Goal: Task Accomplishment & Management: Manage account settings

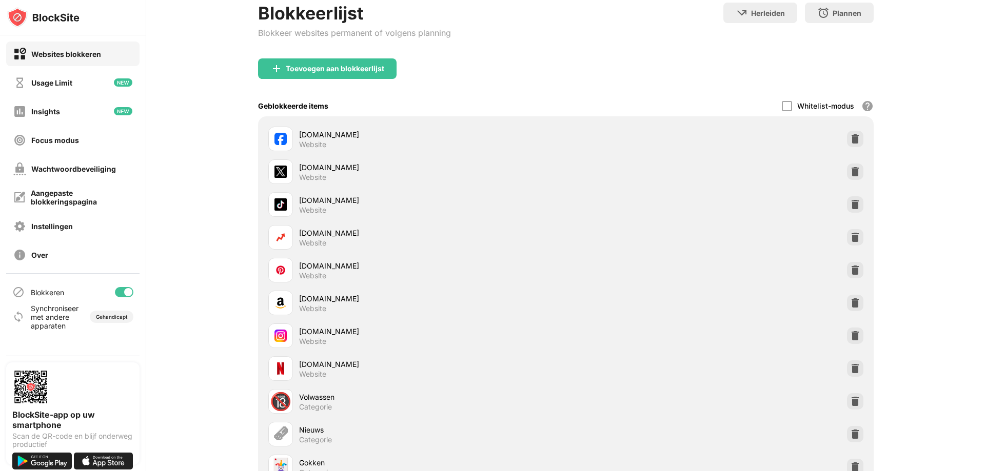
scroll to position [154, 0]
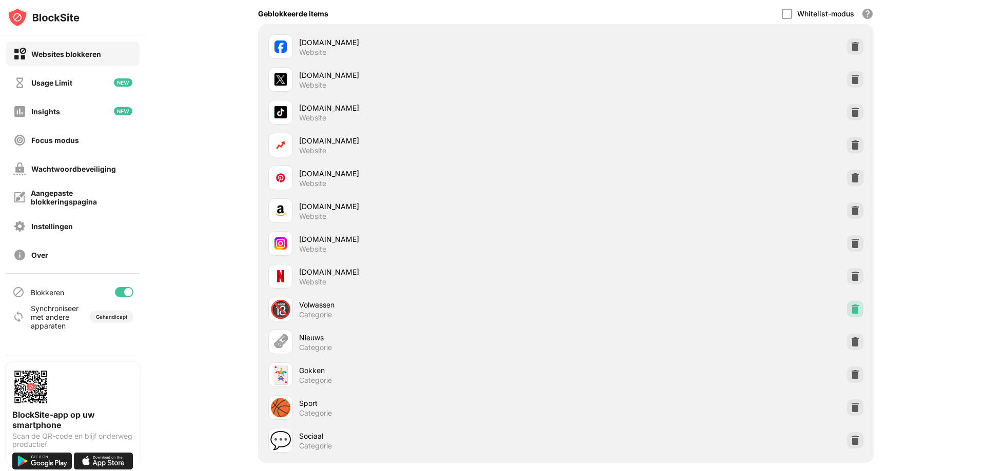
click at [850, 307] on img at bounding box center [855, 309] width 10 height 10
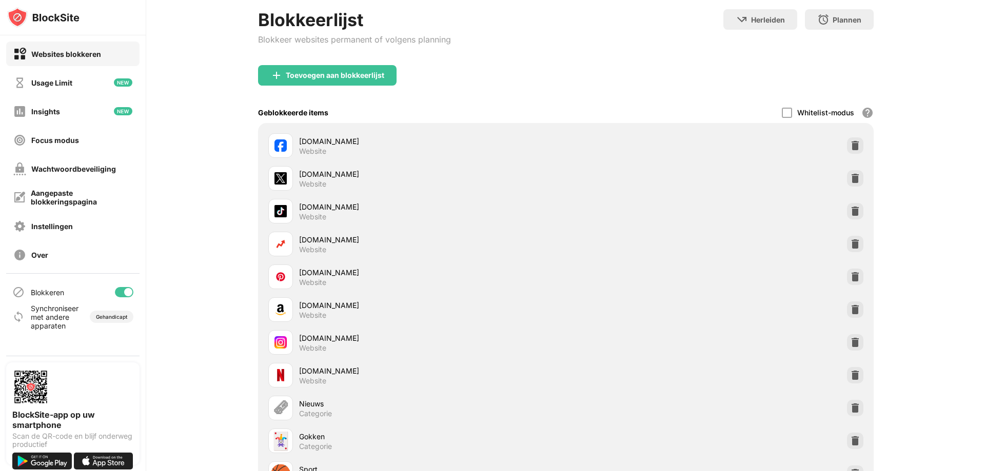
scroll to position [0, 0]
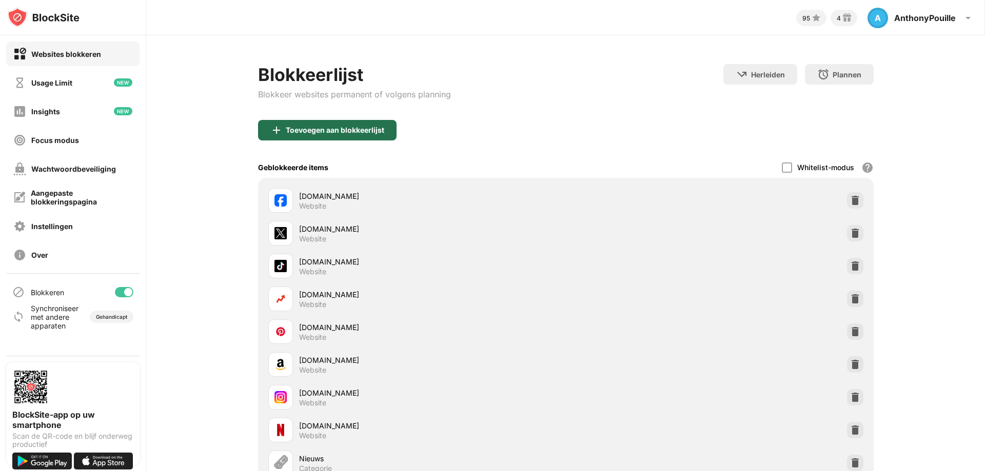
click at [304, 130] on div "Toevoegen aan blokkeerlijst" at bounding box center [335, 130] width 98 height 8
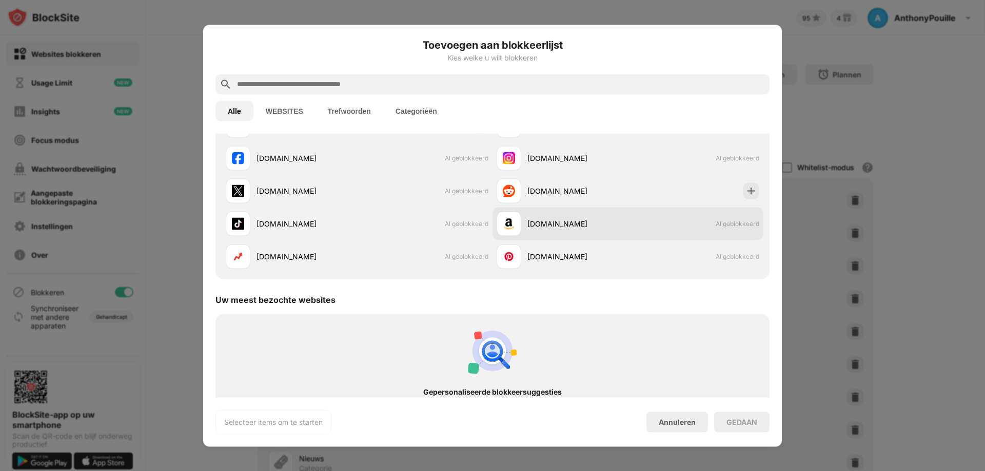
scroll to position [103, 0]
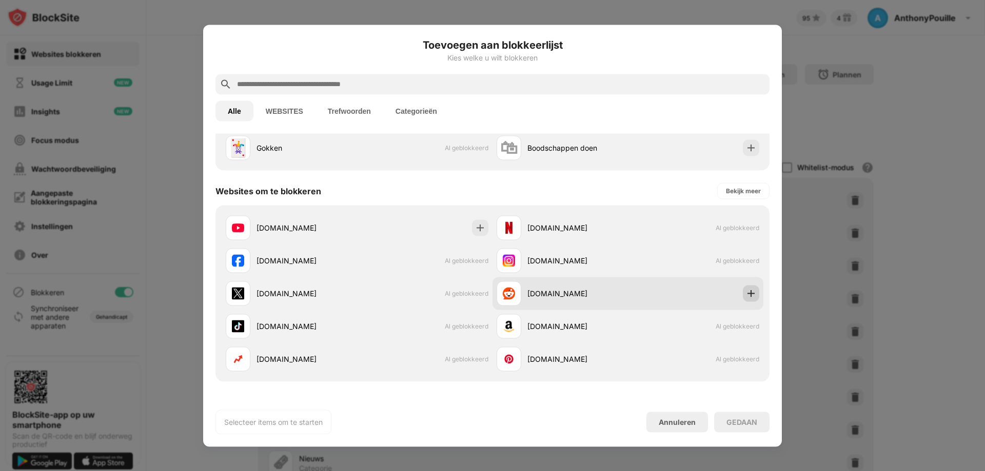
click at [744, 301] on div at bounding box center [751, 293] width 16 height 16
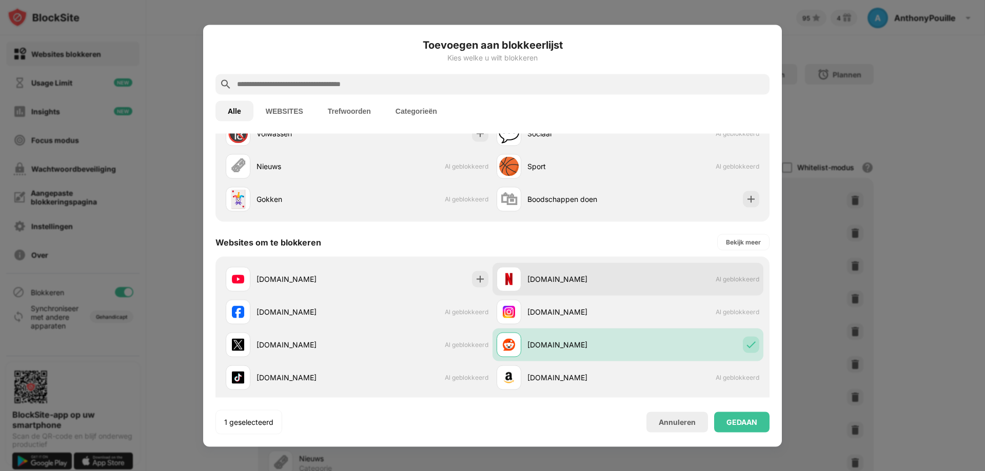
scroll to position [0, 0]
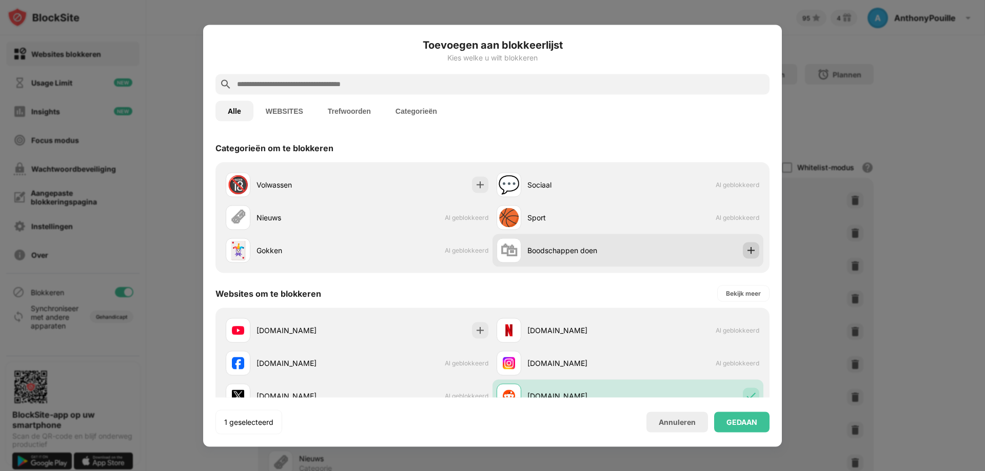
click at [743, 254] on div at bounding box center [751, 250] width 16 height 16
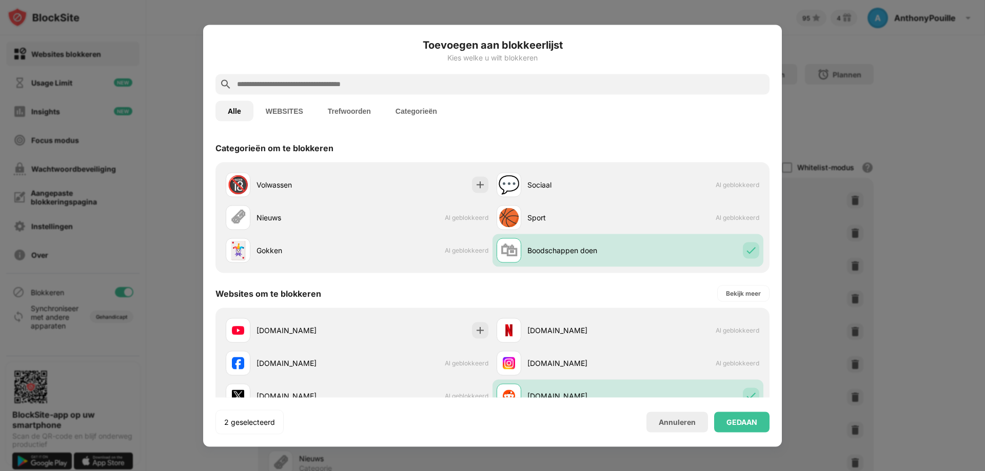
click at [292, 113] on button "WEBSITES" at bounding box center [284, 111] width 62 height 21
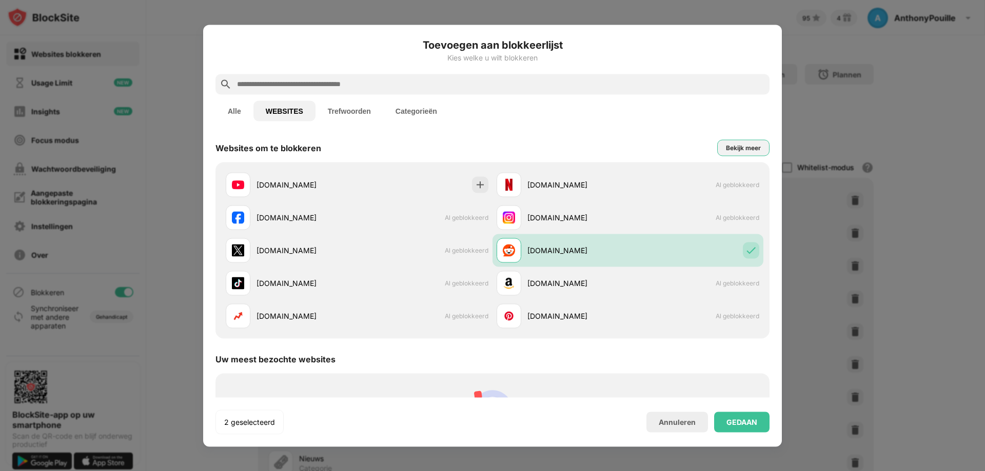
click at [717, 148] on div "Bekijk meer" at bounding box center [743, 147] width 52 height 16
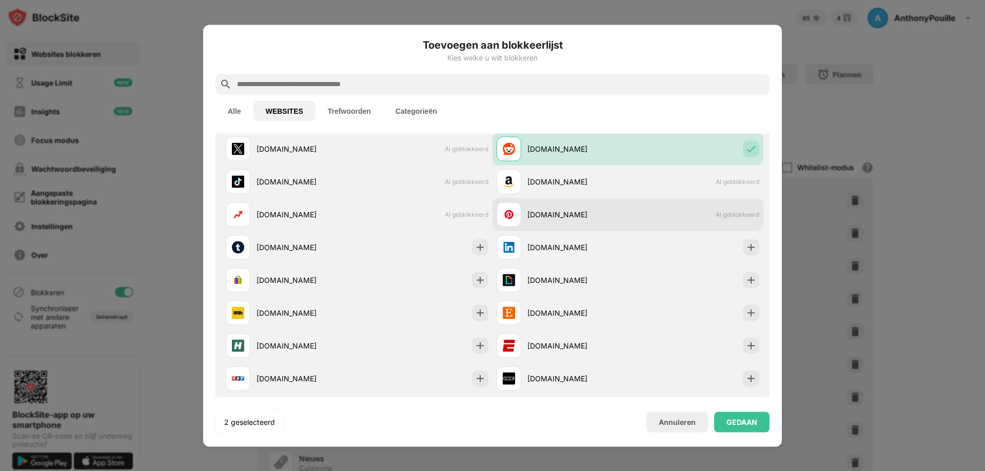
scroll to position [103, 0]
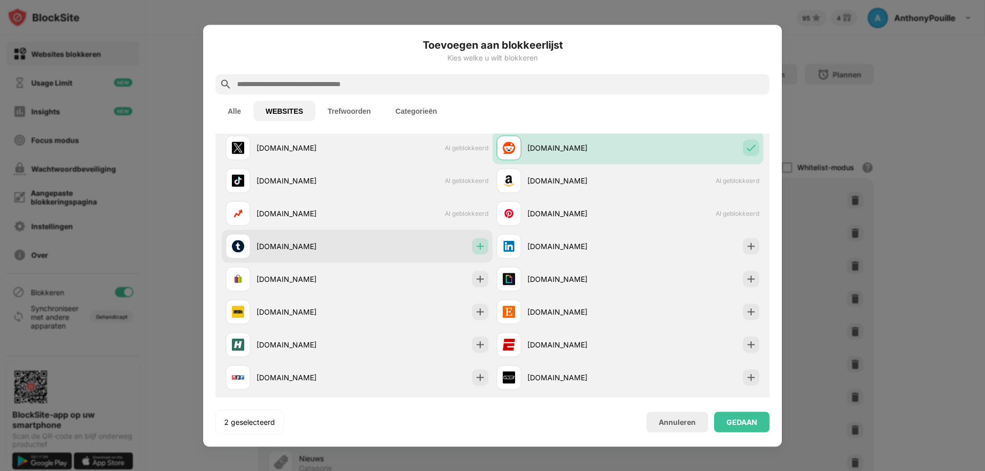
click at [475, 248] on img at bounding box center [480, 246] width 10 height 10
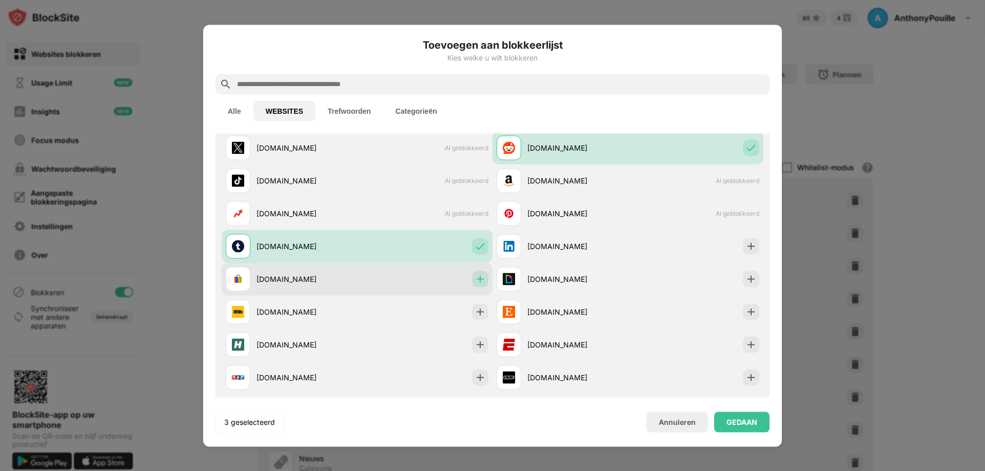
click at [479, 273] on div at bounding box center [480, 279] width 16 height 16
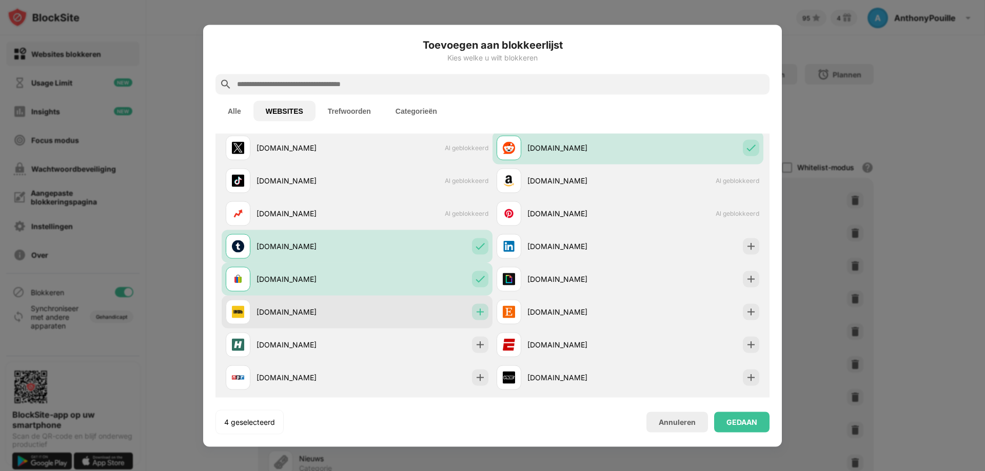
click at [478, 307] on img at bounding box center [480, 312] width 10 height 10
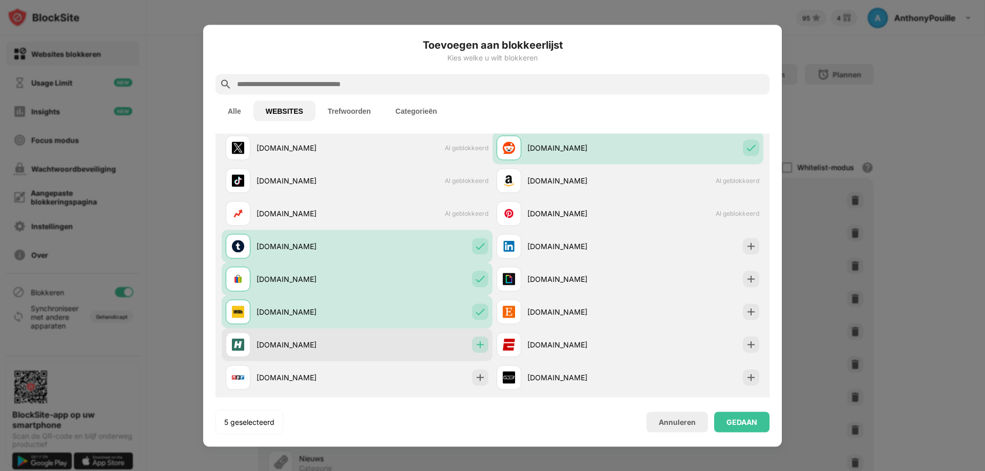
click at [475, 341] on img at bounding box center [480, 344] width 10 height 10
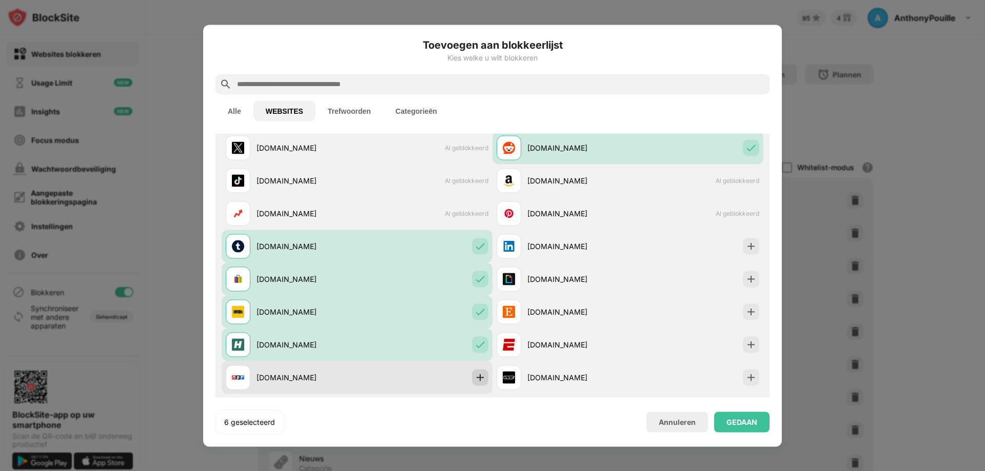
click at [477, 378] on img at bounding box center [480, 377] width 10 height 10
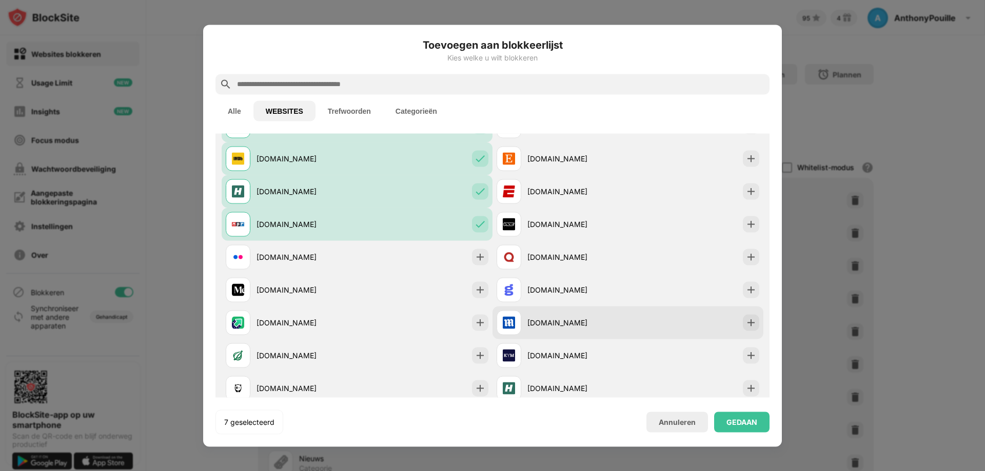
scroll to position [256, 0]
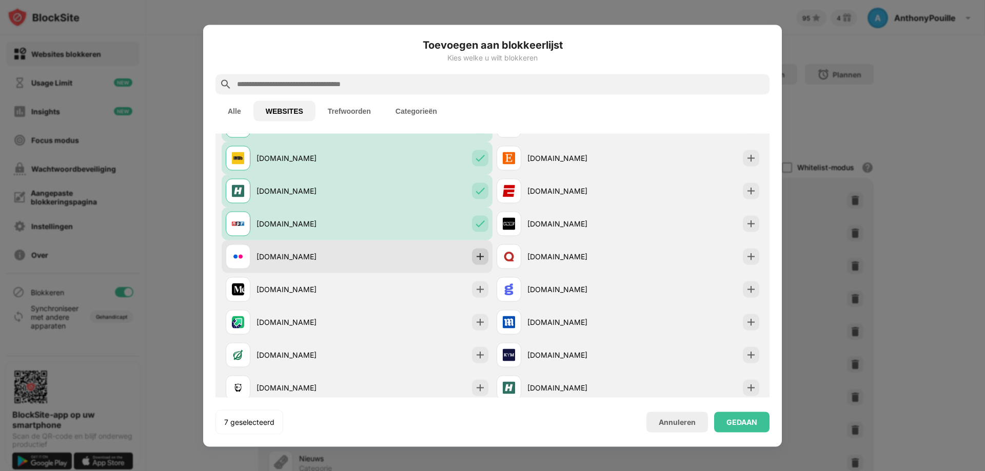
click at [482, 261] on div at bounding box center [480, 256] width 16 height 16
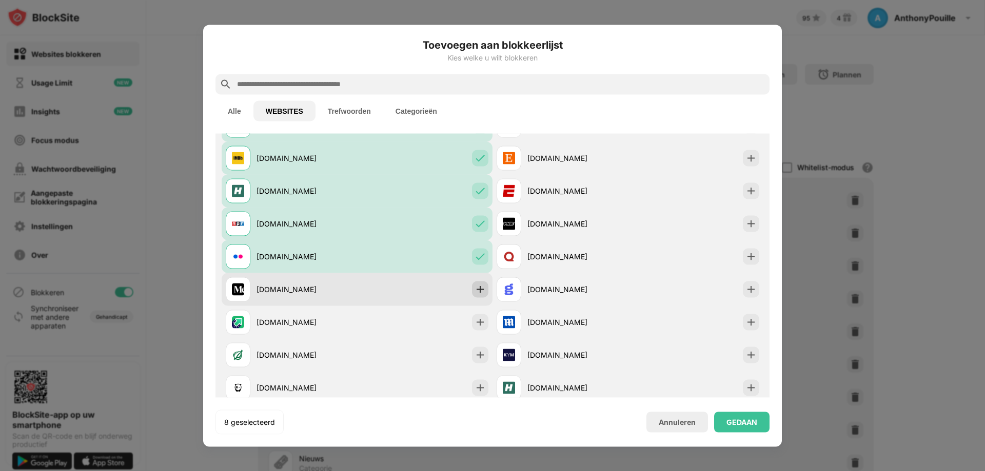
click at [482, 288] on div at bounding box center [480, 289] width 16 height 16
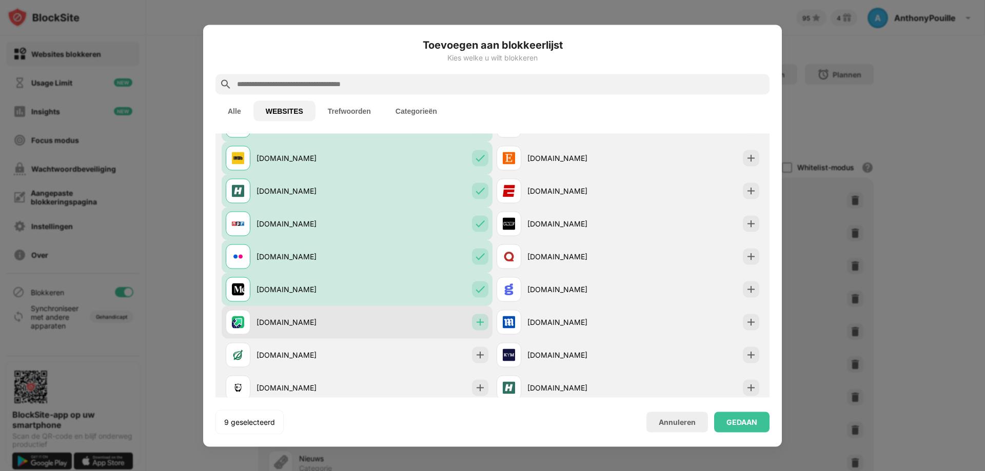
click at [478, 319] on img at bounding box center [480, 322] width 10 height 10
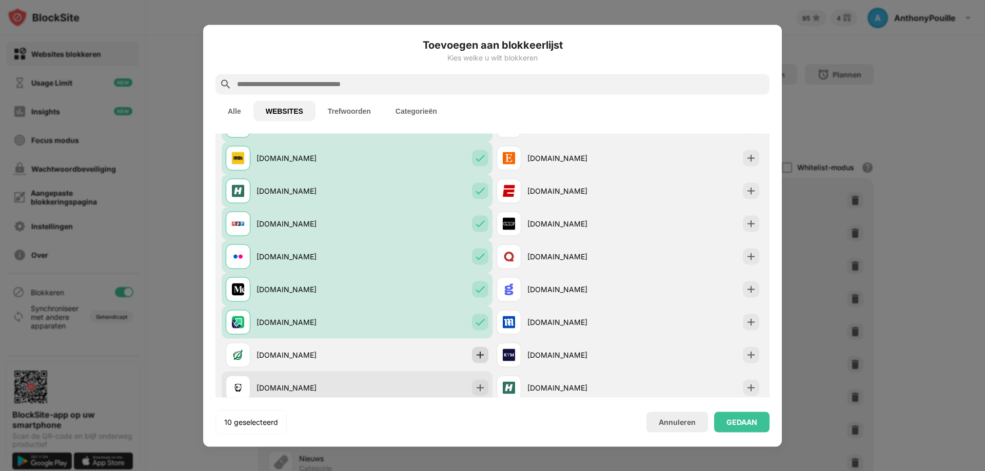
drag, startPoint x: 474, startPoint y: 349, endPoint x: 467, endPoint y: 390, distance: 42.2
click at [473, 350] on div at bounding box center [480, 355] width 16 height 16
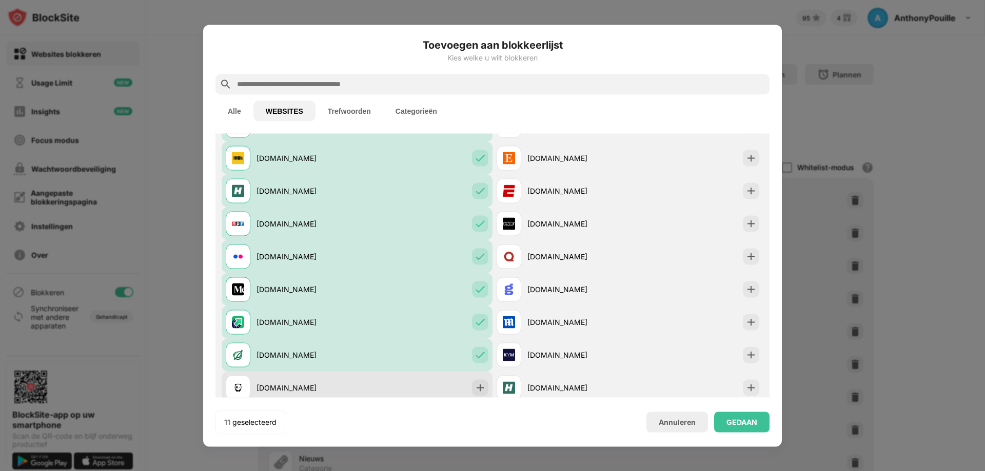
click at [468, 392] on div "[DOMAIN_NAME]" at bounding box center [357, 387] width 271 height 33
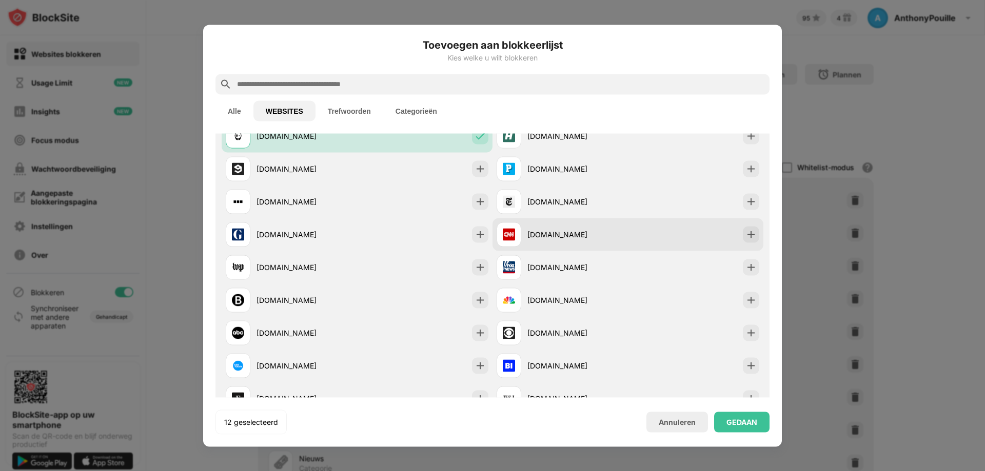
scroll to position [513, 0]
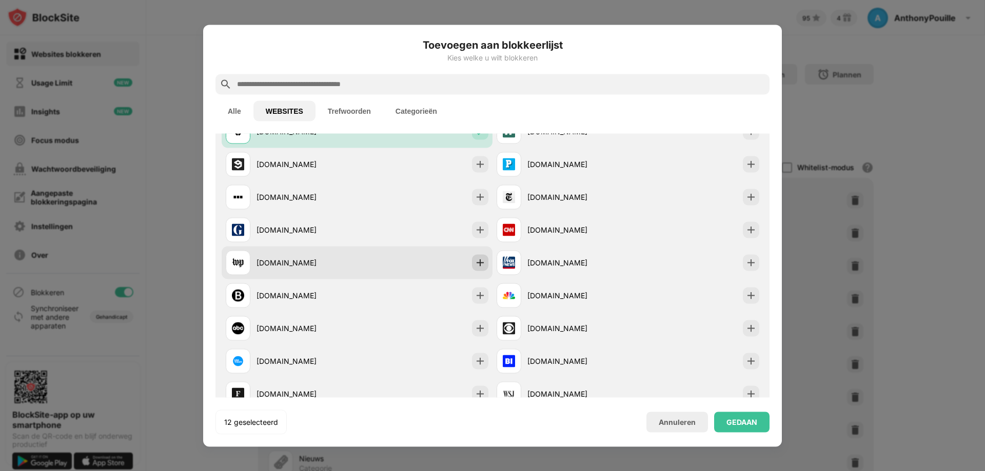
drag, startPoint x: 475, startPoint y: 170, endPoint x: 480, endPoint y: 277, distance: 107.3
click at [477, 298] on div "[DOMAIN_NAME] [DOMAIN_NAME] Al geblokkeerd [DOMAIN_NAME] Al geblokkeerd [DOMAIN…" at bounding box center [493, 229] width 542 height 1149
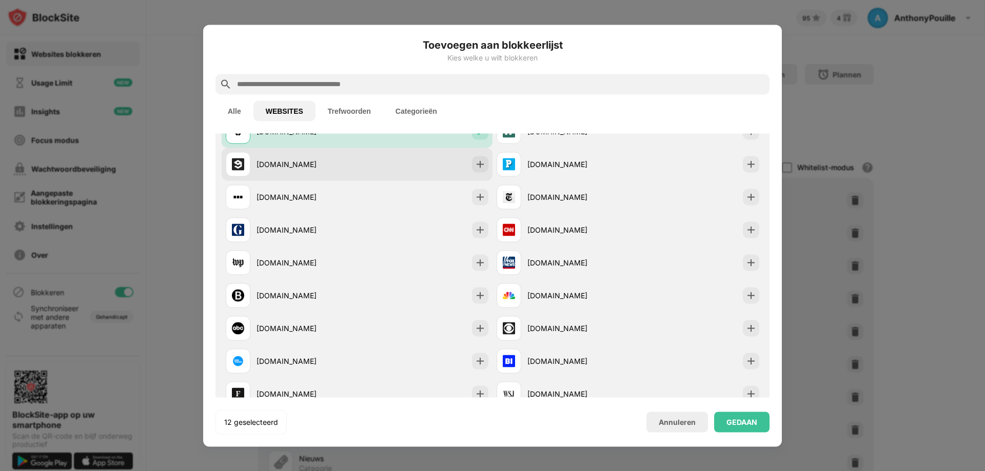
click at [474, 172] on div at bounding box center [480, 164] width 16 height 16
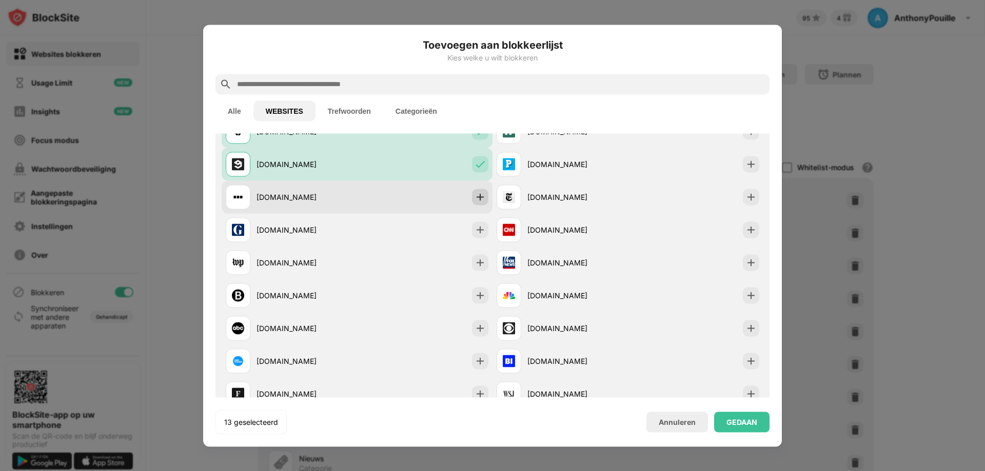
click at [481, 207] on div "[DOMAIN_NAME]" at bounding box center [357, 197] width 271 height 33
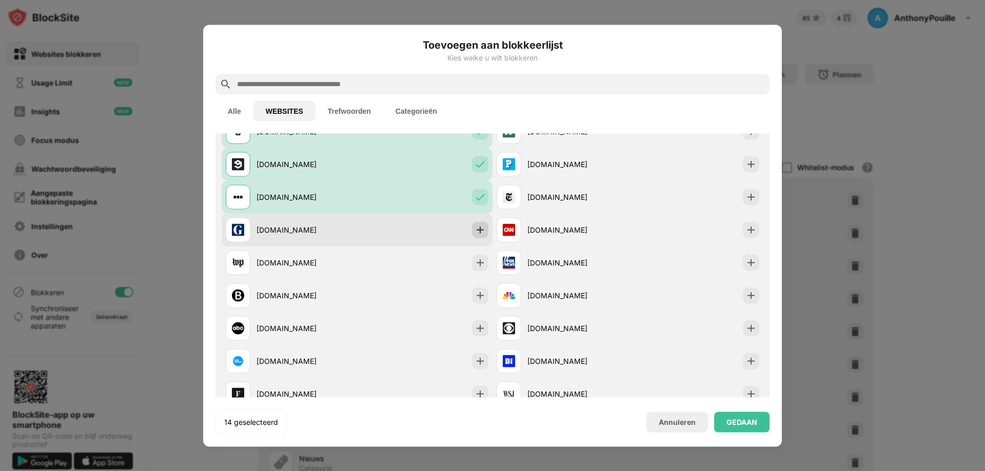
click at [475, 230] on img at bounding box center [480, 230] width 10 height 10
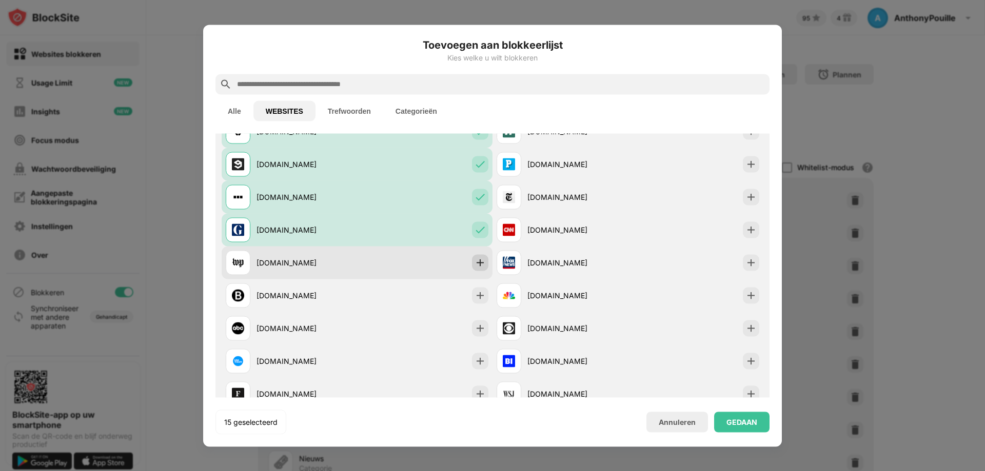
click at [475, 259] on img at bounding box center [480, 262] width 10 height 10
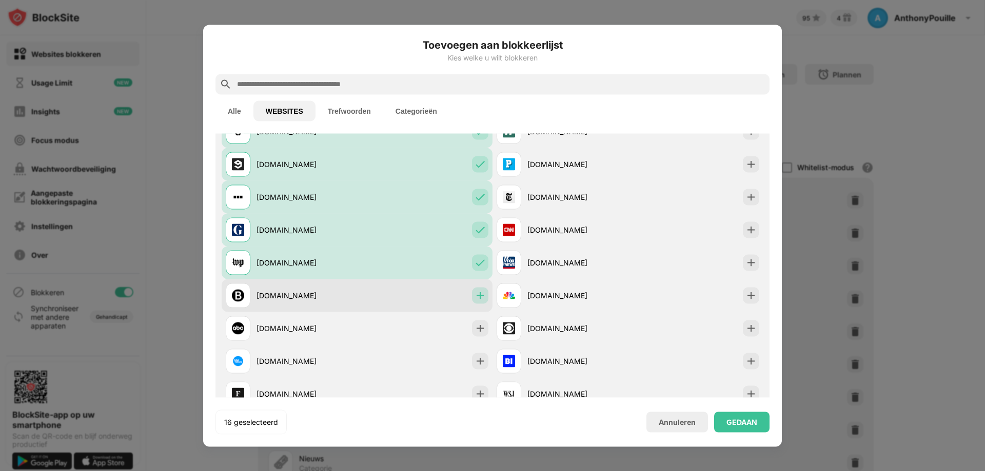
click at [477, 294] on img at bounding box center [480, 295] width 10 height 10
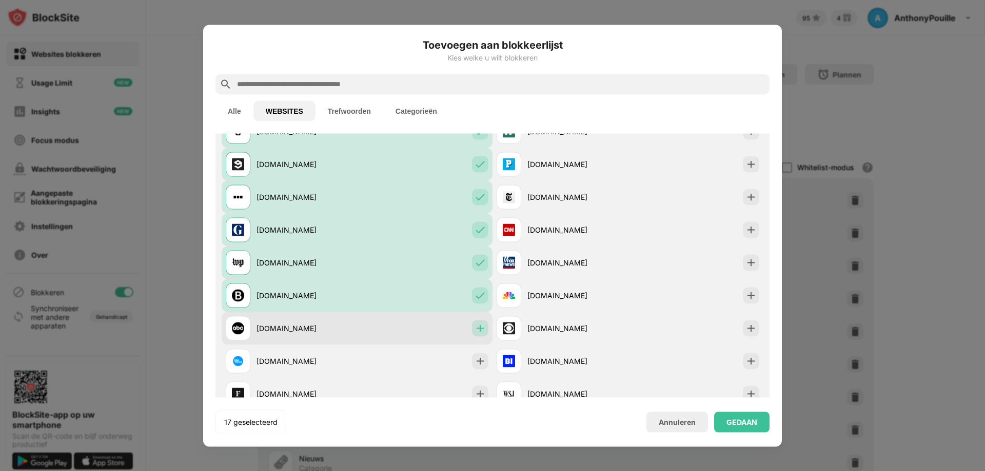
drag, startPoint x: 474, startPoint y: 321, endPoint x: 474, endPoint y: 351, distance: 29.7
click at [474, 322] on div at bounding box center [480, 328] width 16 height 16
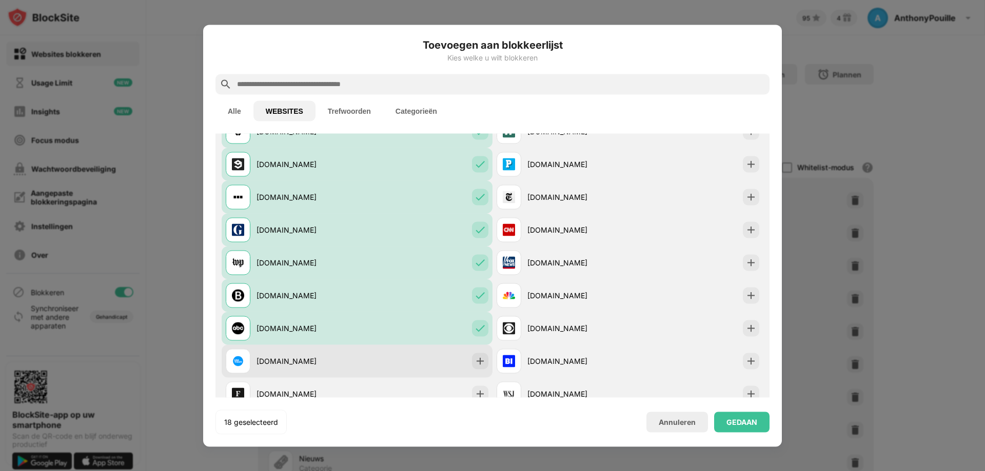
click at [474, 355] on div at bounding box center [480, 361] width 16 height 16
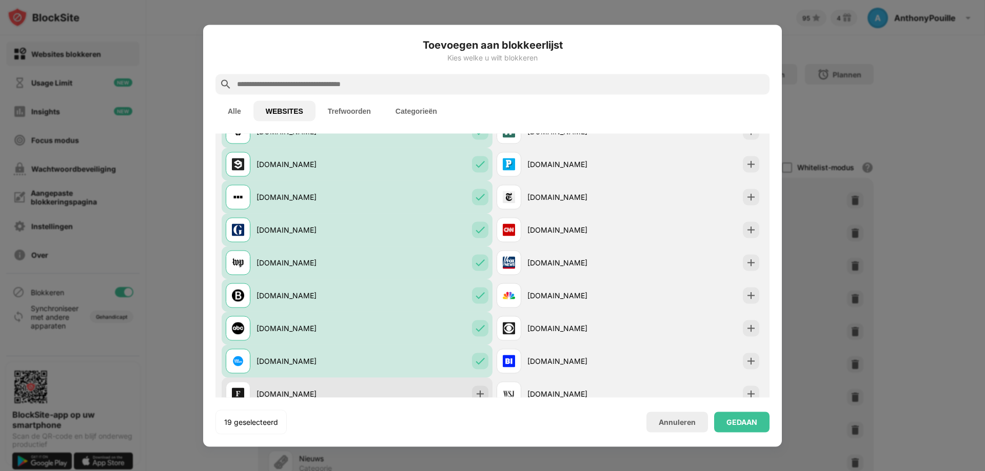
click at [477, 386] on div at bounding box center [480, 394] width 16 height 16
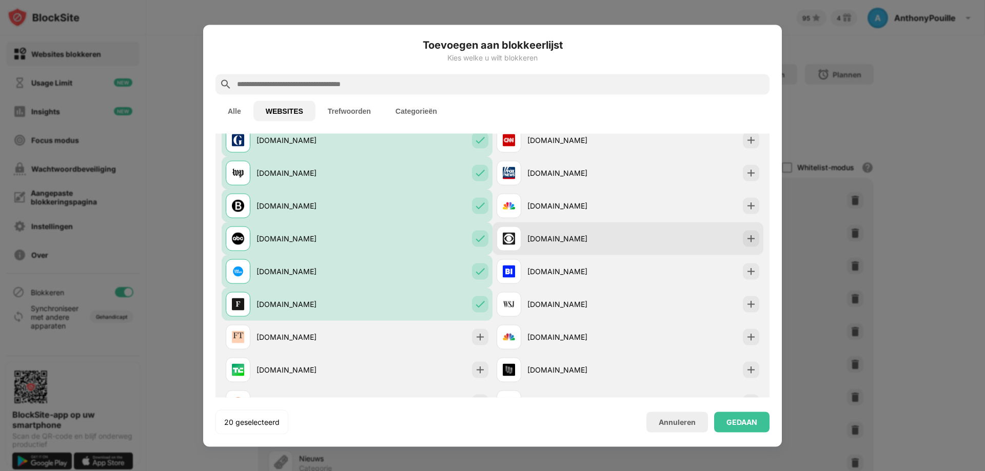
scroll to position [769, 0]
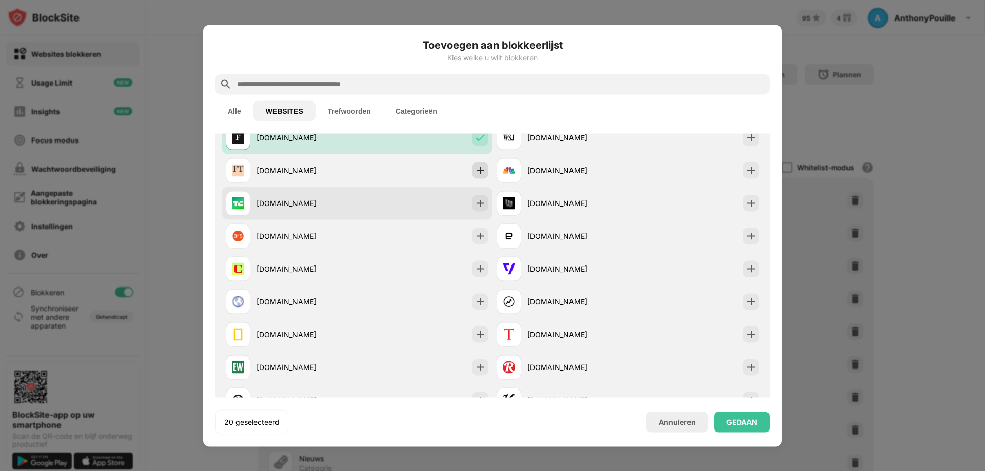
click at [477, 177] on div at bounding box center [480, 170] width 16 height 16
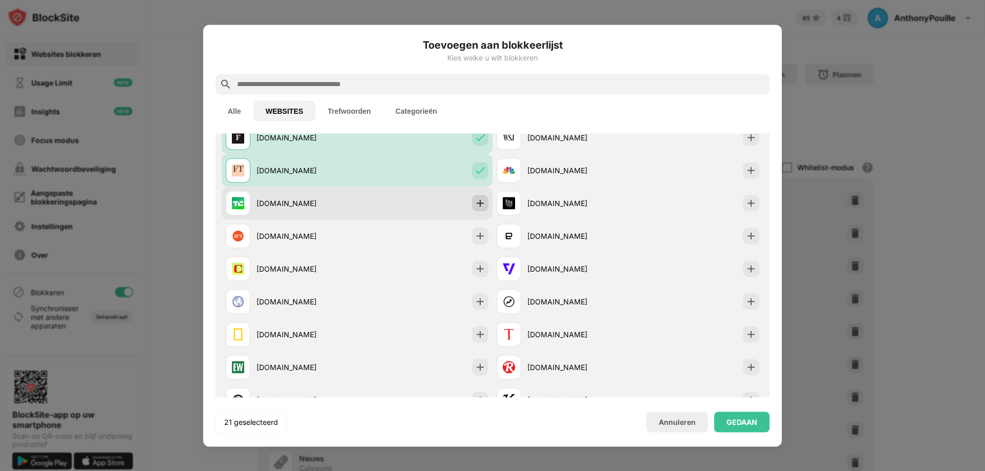
click at [480, 205] on img at bounding box center [480, 203] width 10 height 10
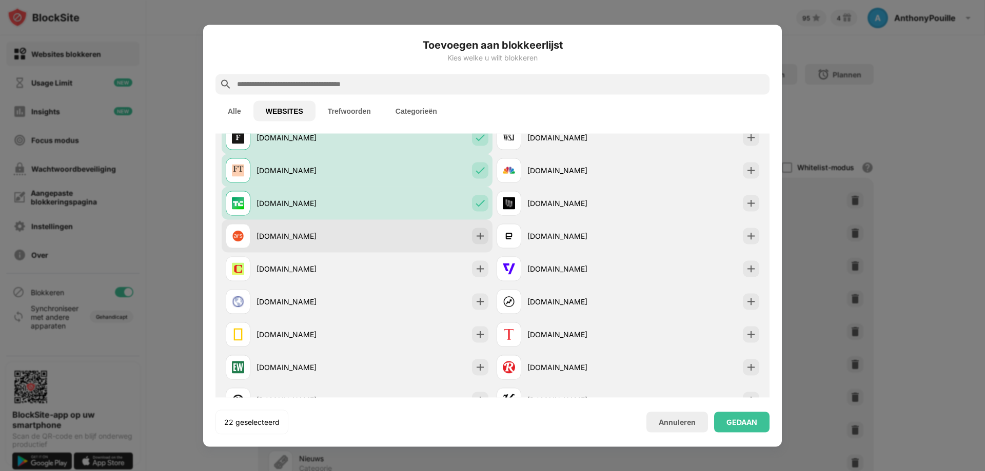
click at [477, 245] on div "[DOMAIN_NAME]" at bounding box center [357, 235] width 271 height 33
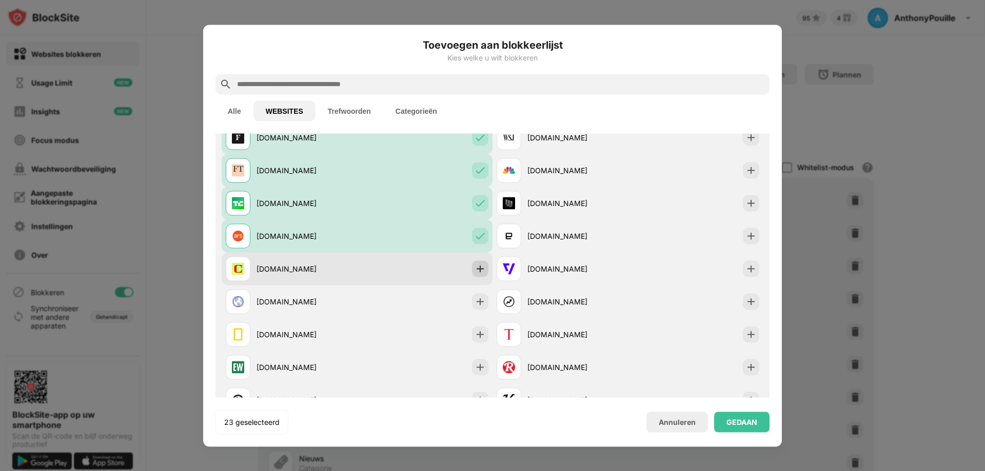
click at [475, 267] on img at bounding box center [480, 269] width 10 height 10
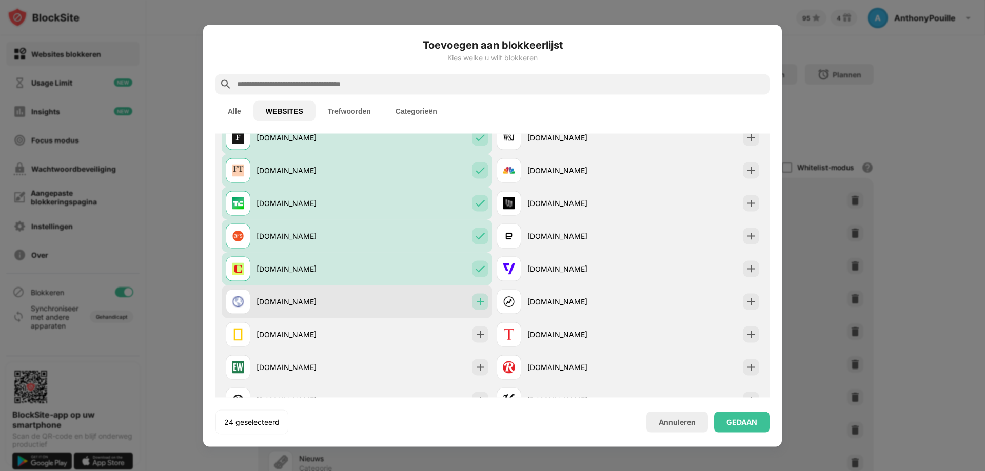
click at [475, 306] on img at bounding box center [480, 301] width 10 height 10
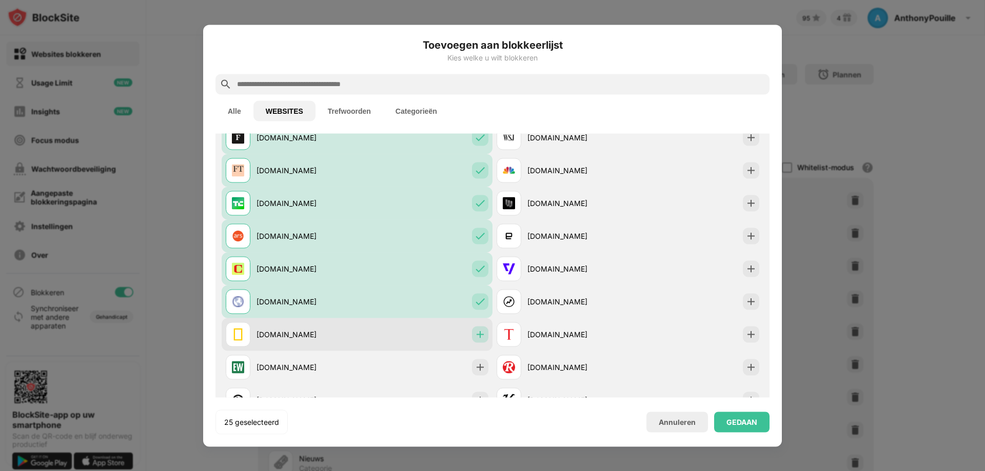
click at [473, 341] on div at bounding box center [480, 334] width 16 height 16
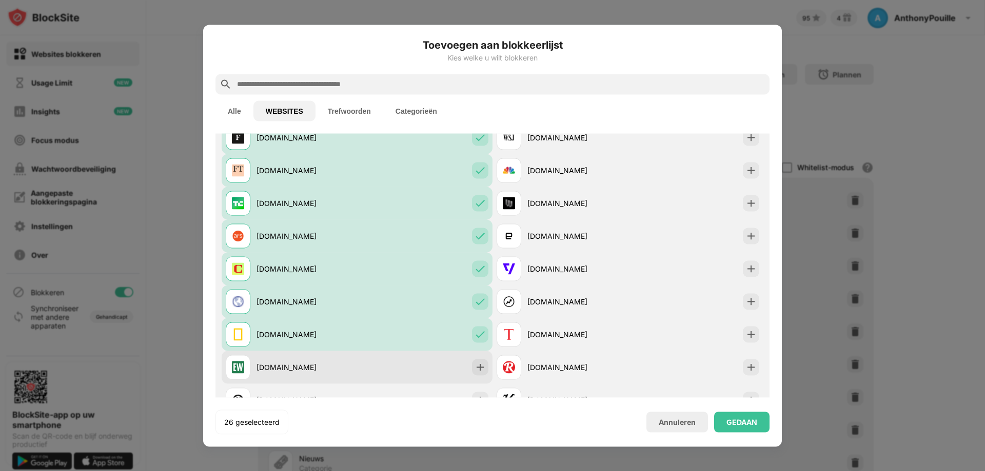
click at [470, 358] on div "[DOMAIN_NAME]" at bounding box center [357, 367] width 271 height 33
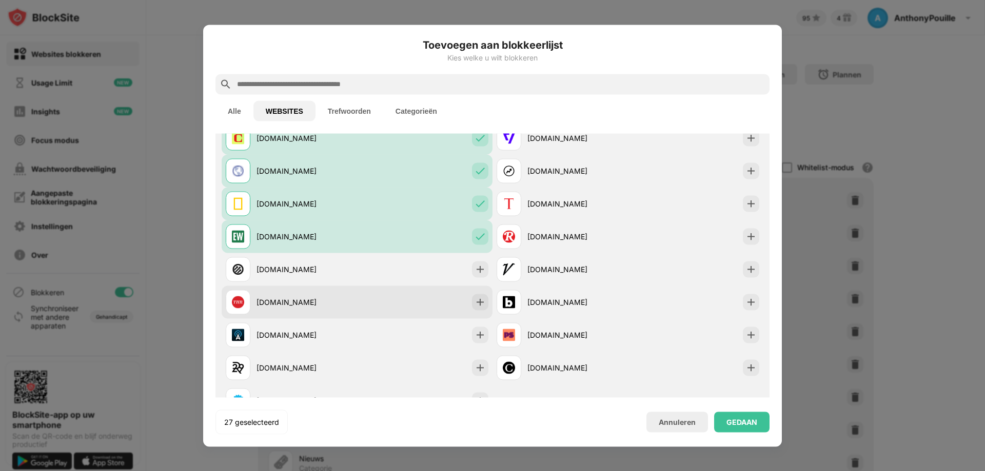
scroll to position [923, 0]
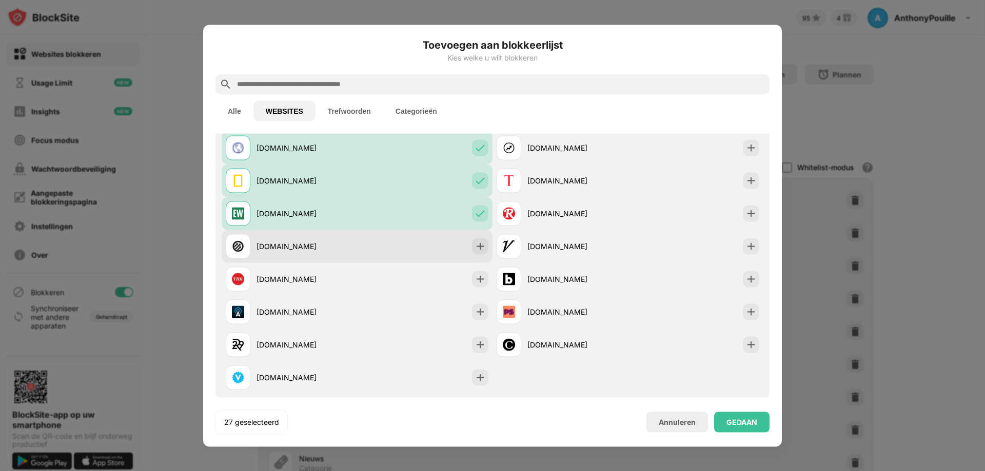
click at [475, 245] on img at bounding box center [480, 246] width 10 height 10
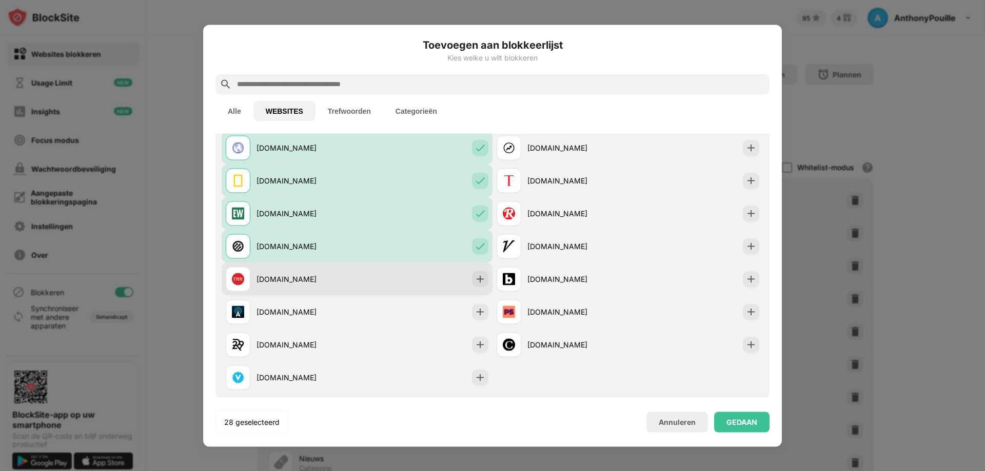
click at [475, 272] on div at bounding box center [480, 279] width 16 height 16
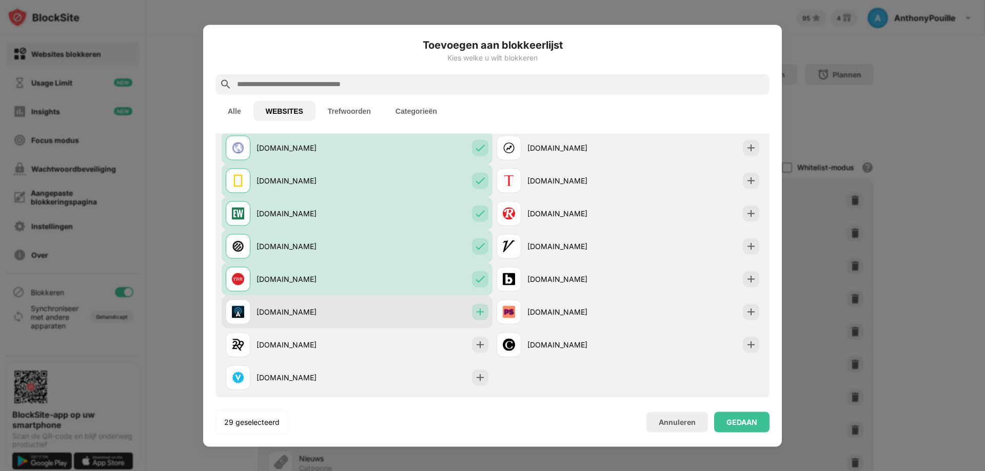
click at [476, 317] on div at bounding box center [480, 312] width 16 height 16
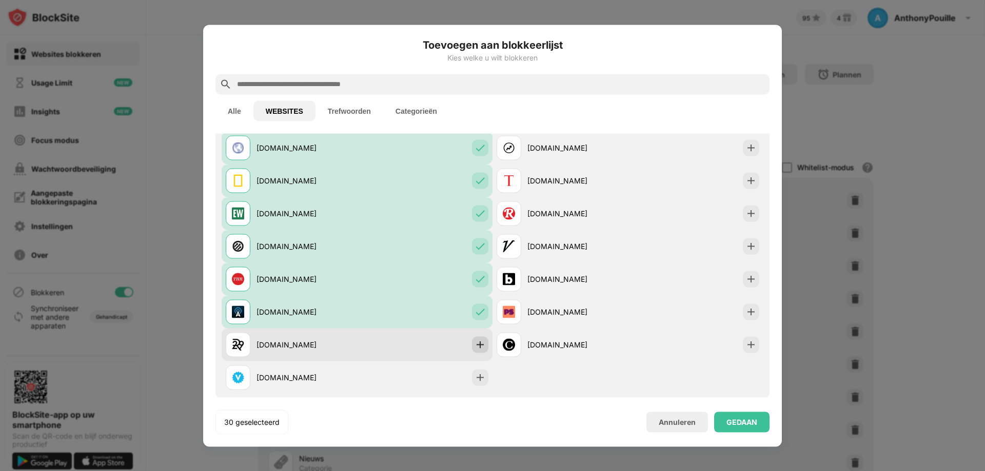
click at [475, 344] on img at bounding box center [480, 344] width 10 height 10
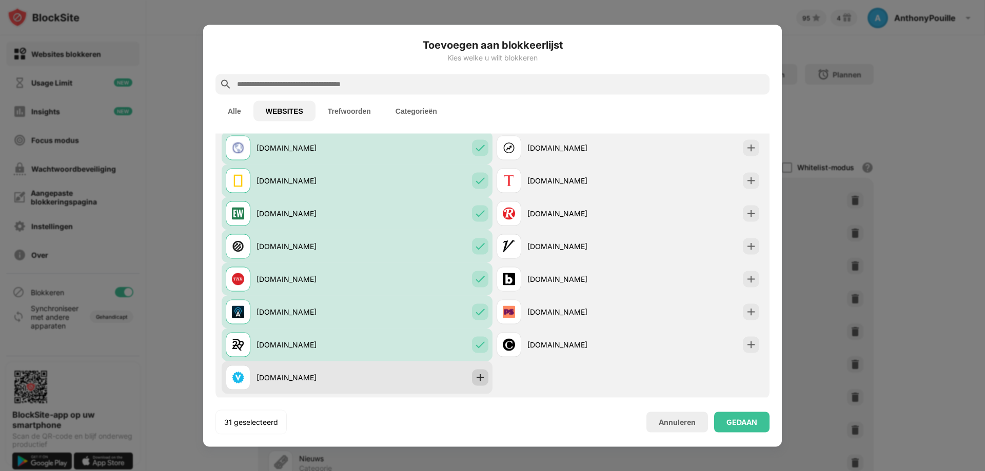
click at [475, 374] on img at bounding box center [480, 377] width 10 height 10
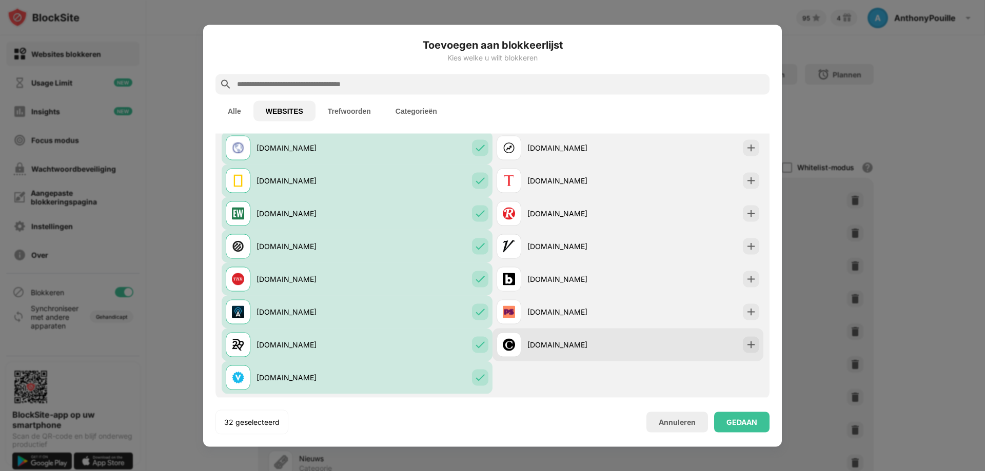
click at [744, 336] on div "[DOMAIN_NAME]" at bounding box center [627, 344] width 271 height 33
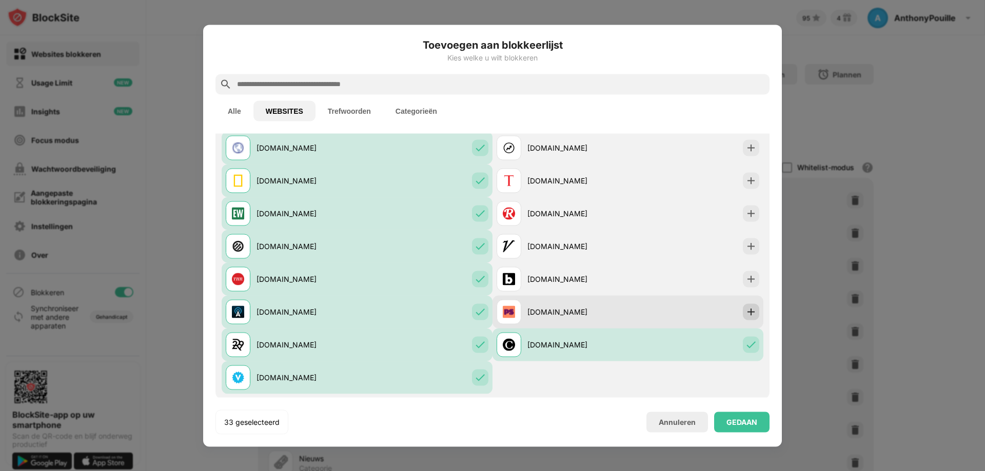
click at [746, 310] on img at bounding box center [751, 312] width 10 height 10
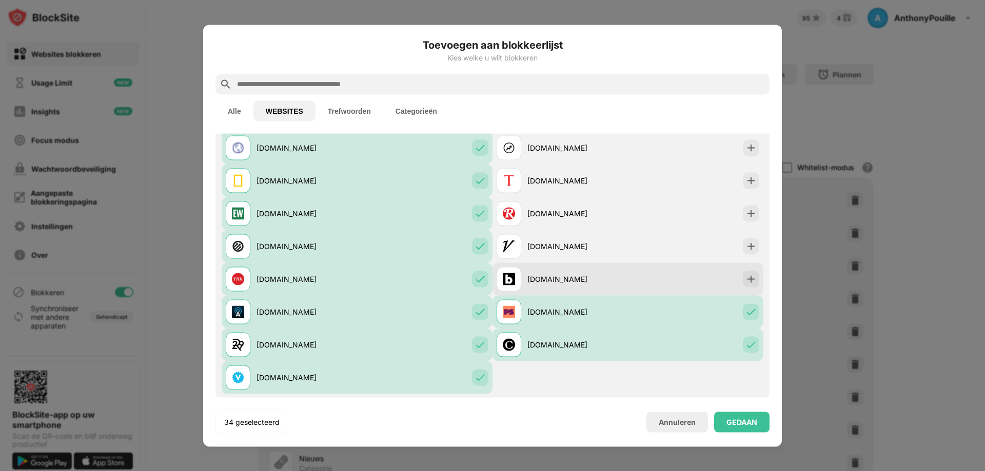
click at [744, 289] on div "[DOMAIN_NAME]" at bounding box center [627, 279] width 271 height 33
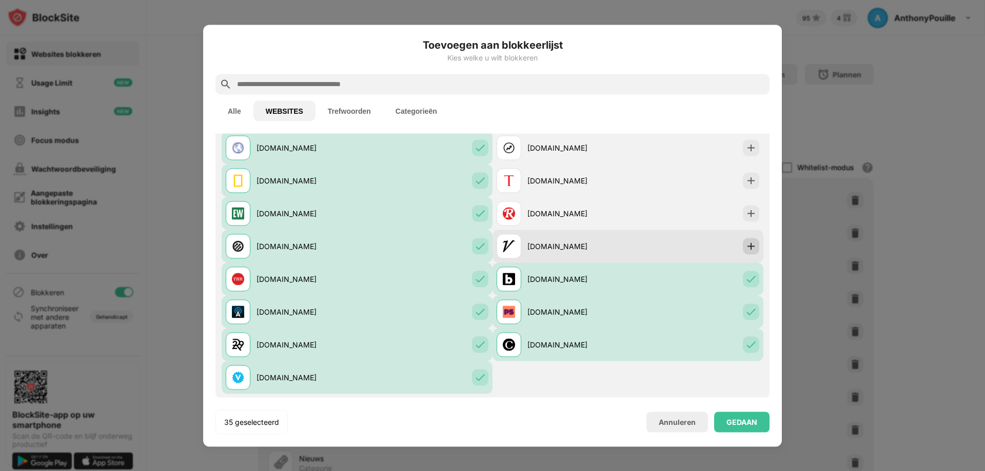
click at [746, 249] on img at bounding box center [751, 246] width 10 height 10
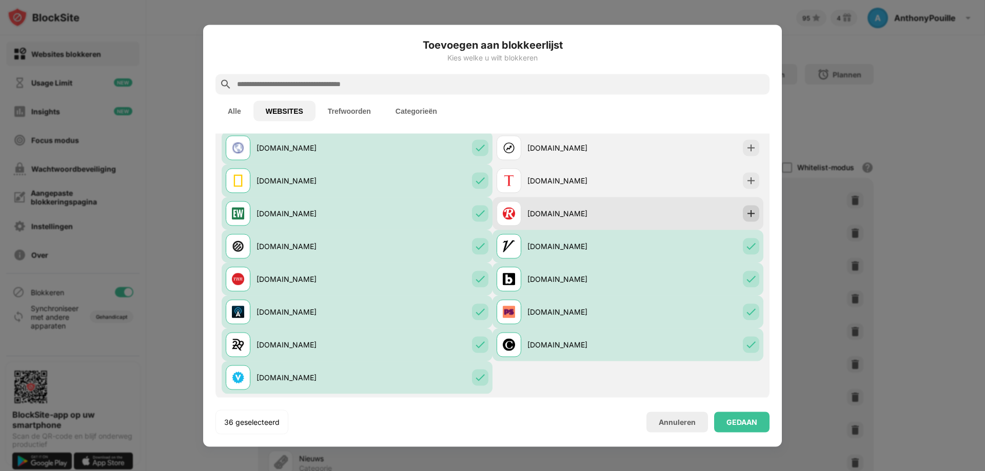
click at [746, 213] on img at bounding box center [751, 213] width 10 height 10
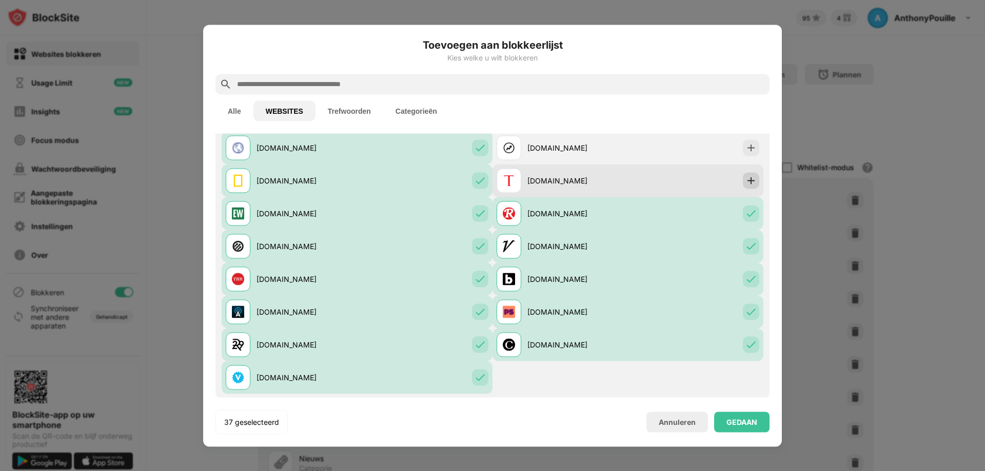
click at [746, 184] on img at bounding box center [751, 180] width 10 height 10
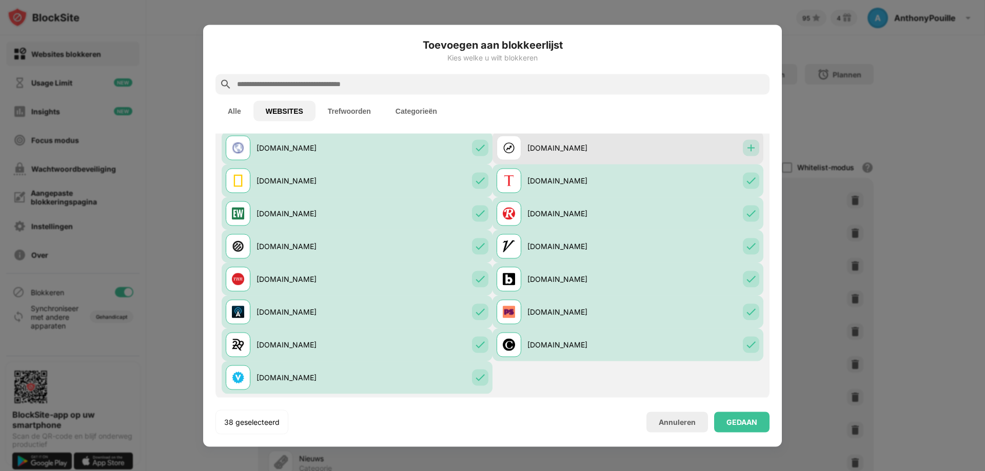
click at [743, 149] on div at bounding box center [751, 147] width 16 height 16
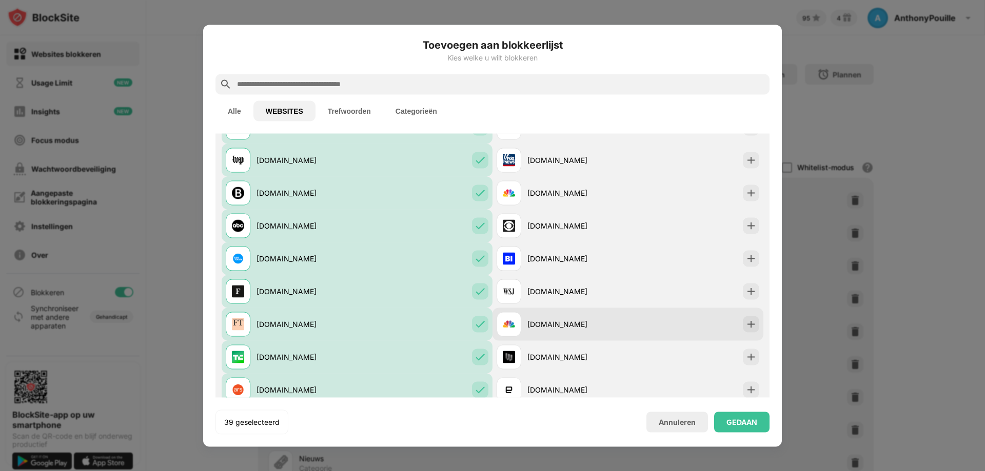
scroll to position [667, 0]
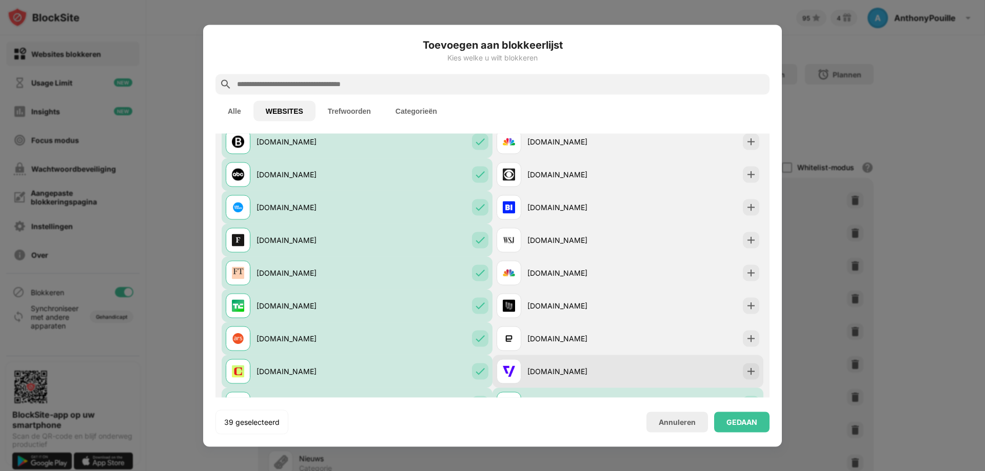
click at [743, 367] on div at bounding box center [751, 371] width 16 height 16
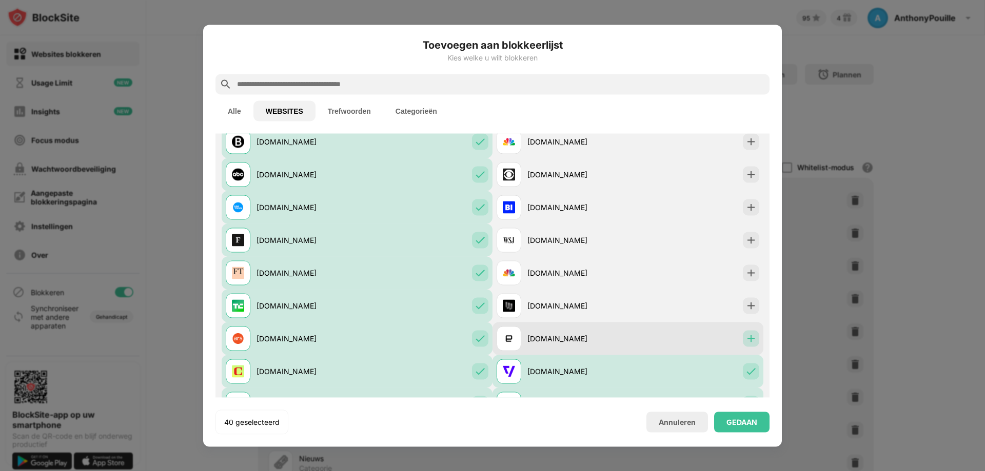
click at [743, 345] on div at bounding box center [751, 338] width 16 height 16
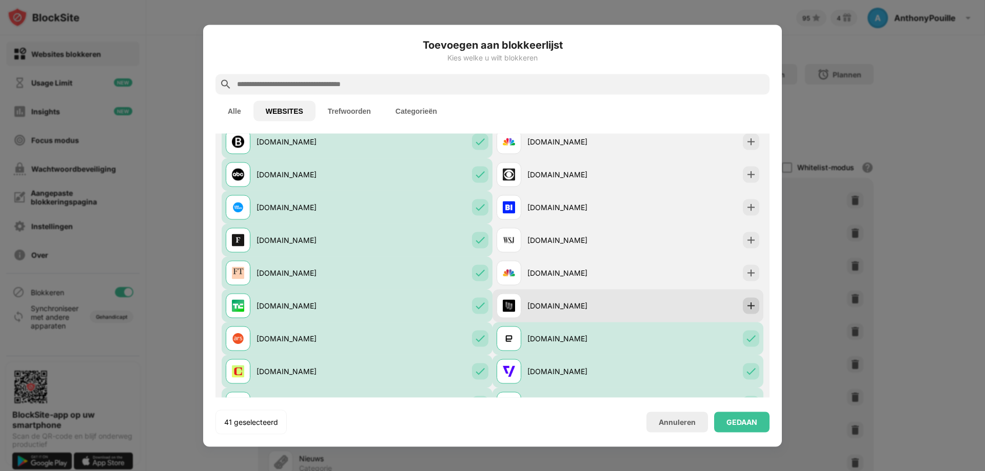
click at [746, 310] on img at bounding box center [751, 306] width 10 height 10
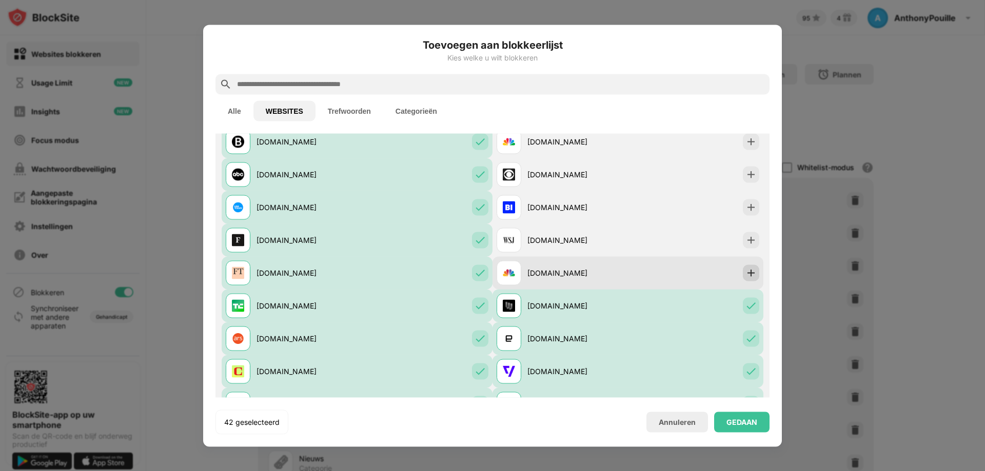
click at [746, 276] on img at bounding box center [751, 273] width 10 height 10
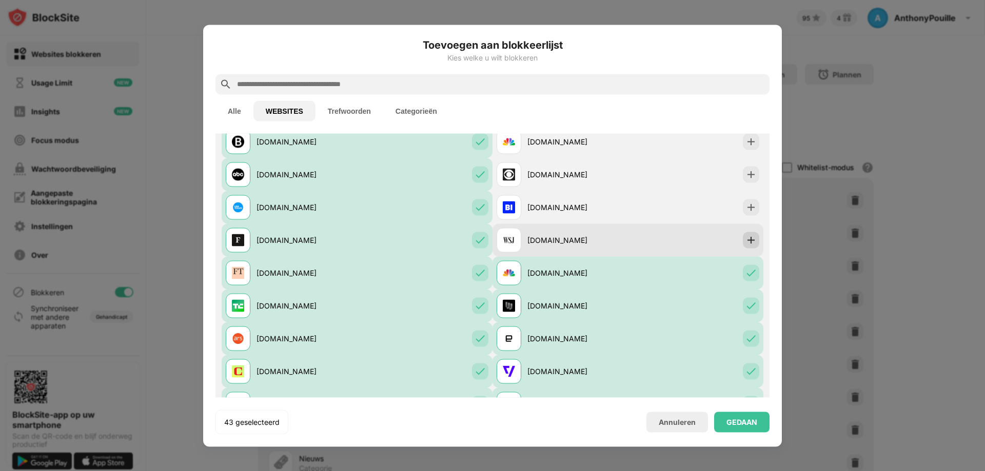
click at [746, 243] on img at bounding box center [751, 240] width 10 height 10
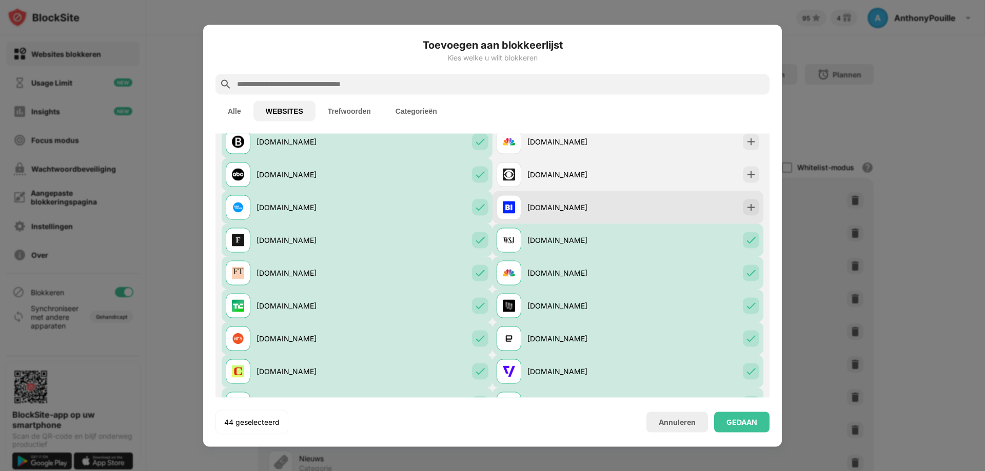
click at [743, 198] on div "[DOMAIN_NAME]" at bounding box center [627, 207] width 271 height 33
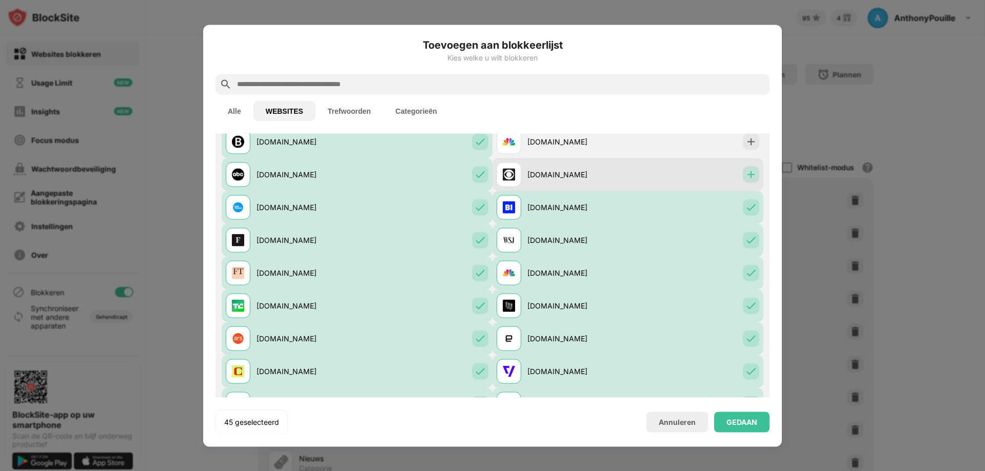
click at [746, 178] on img at bounding box center [751, 174] width 10 height 10
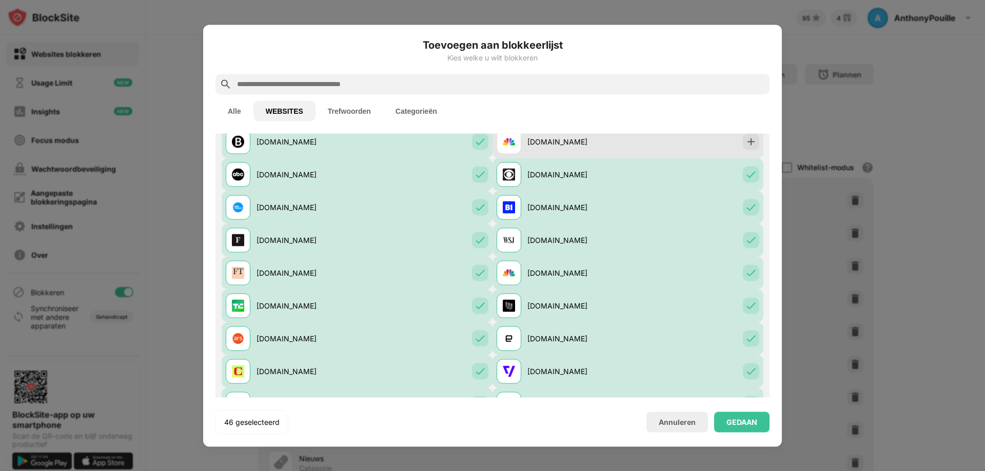
click at [746, 149] on div at bounding box center [751, 141] width 16 height 16
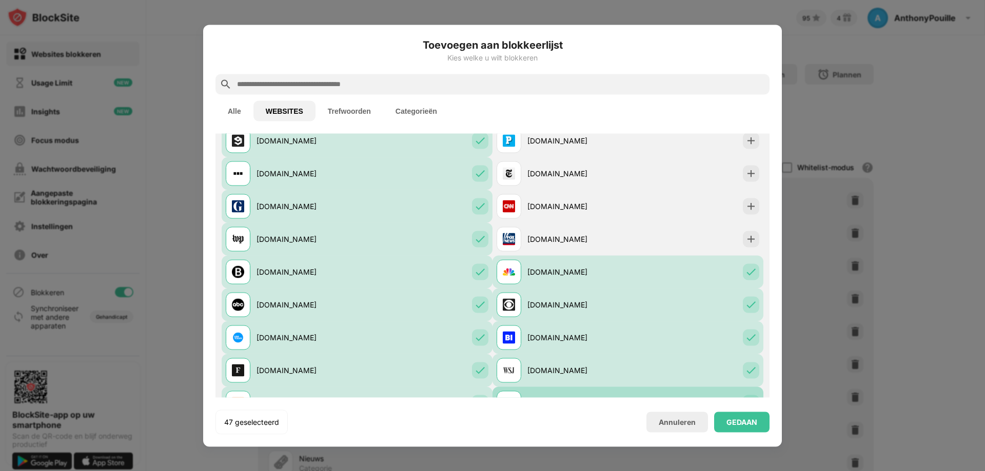
scroll to position [513, 0]
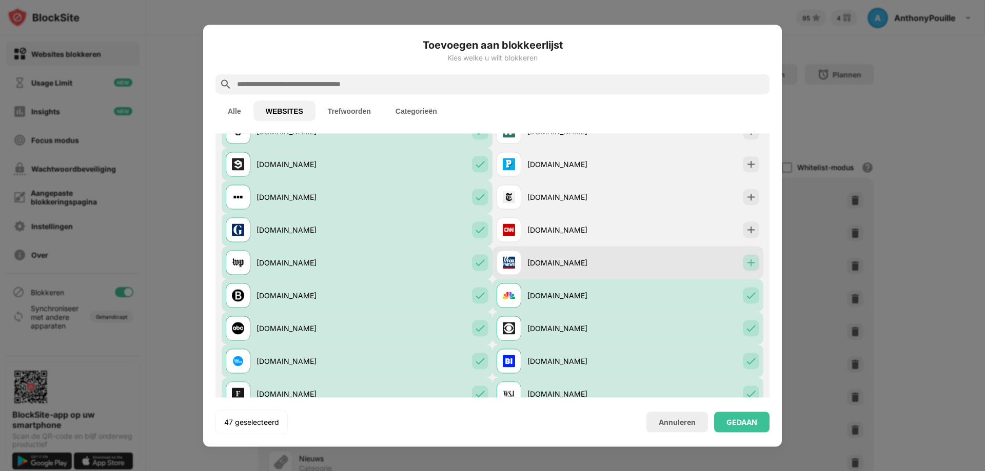
click at [746, 261] on img at bounding box center [751, 262] width 10 height 10
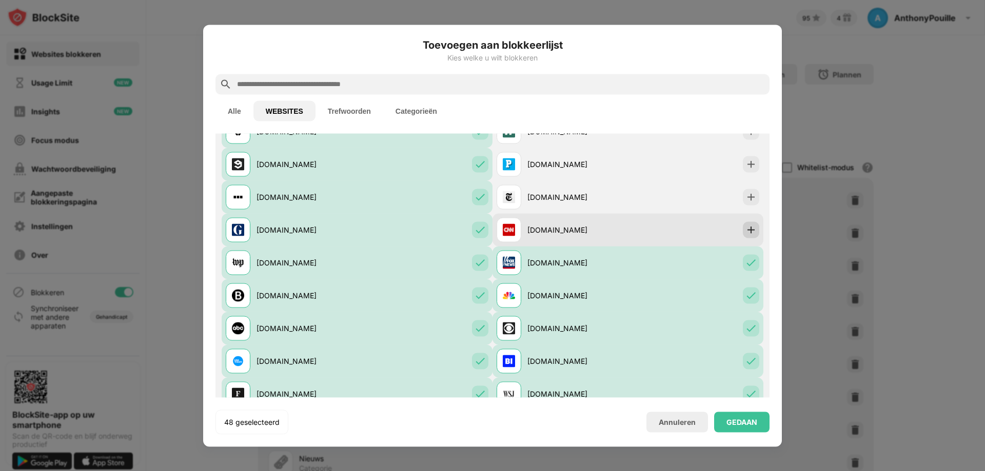
click at [743, 235] on div at bounding box center [751, 230] width 16 height 16
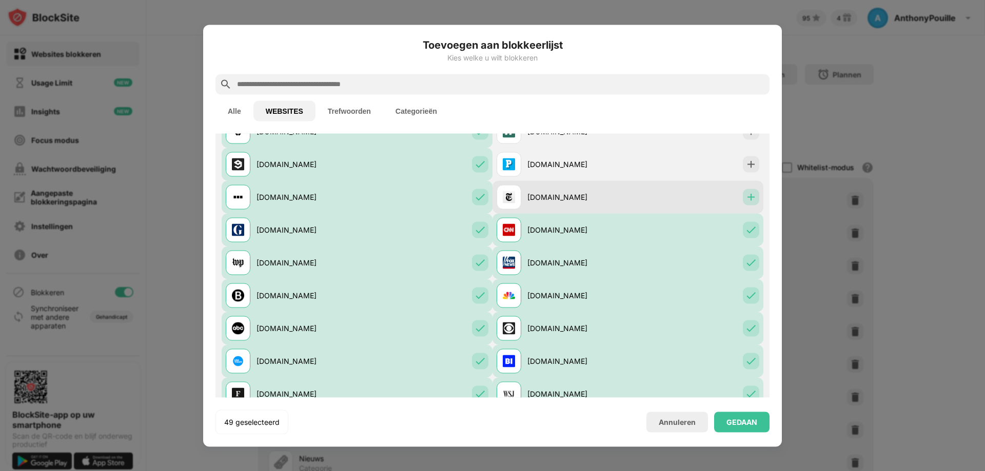
click at [746, 197] on img at bounding box center [751, 197] width 10 height 10
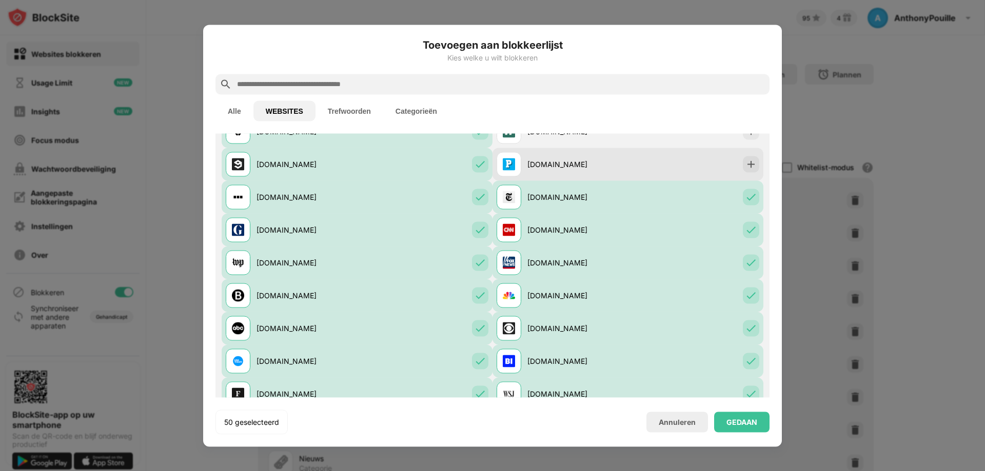
click at [744, 172] on div at bounding box center [751, 164] width 16 height 16
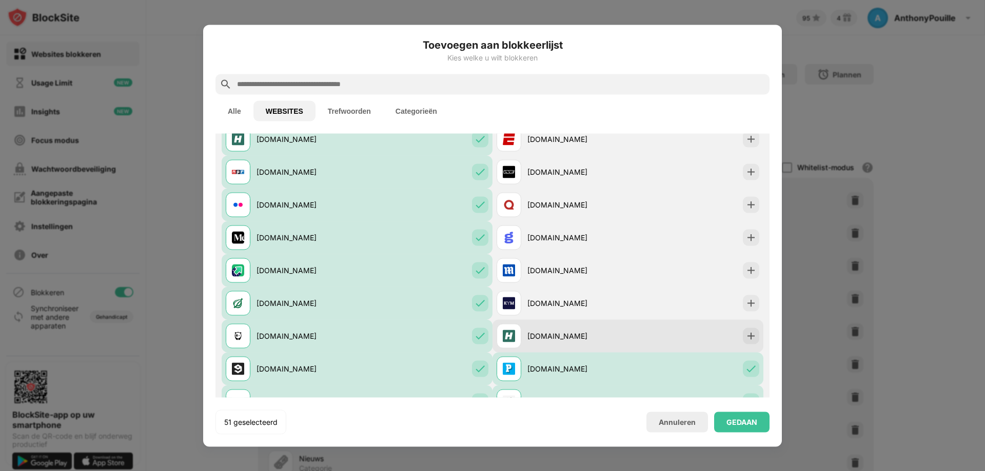
scroll to position [308, 0]
click at [743, 330] on div at bounding box center [751, 336] width 16 height 16
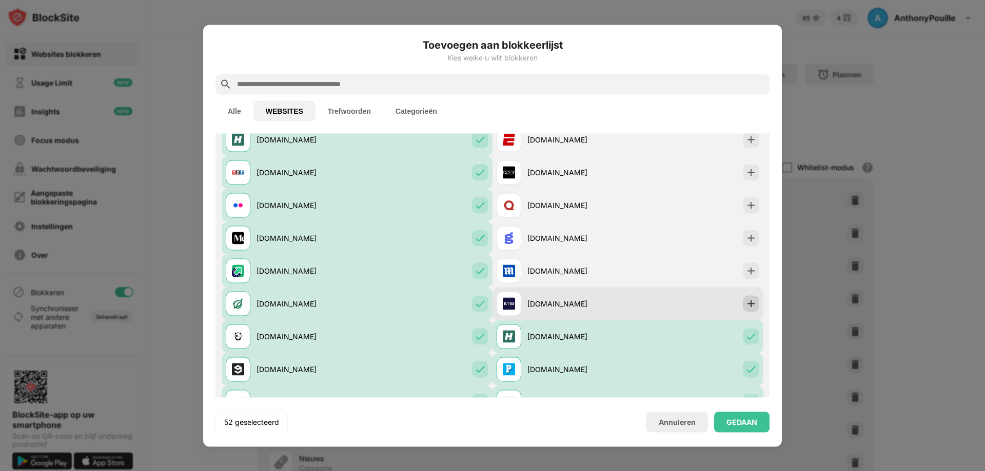
click at [748, 303] on div at bounding box center [751, 303] width 16 height 16
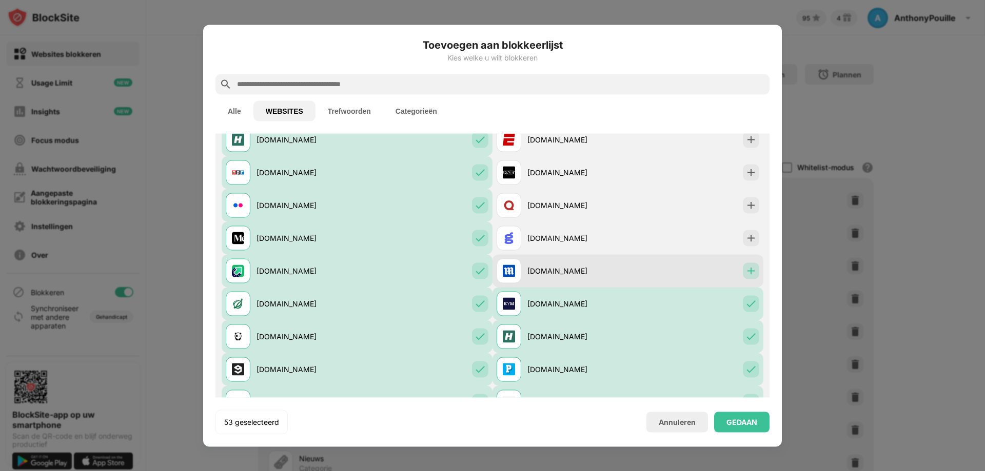
click at [743, 263] on div at bounding box center [751, 271] width 16 height 16
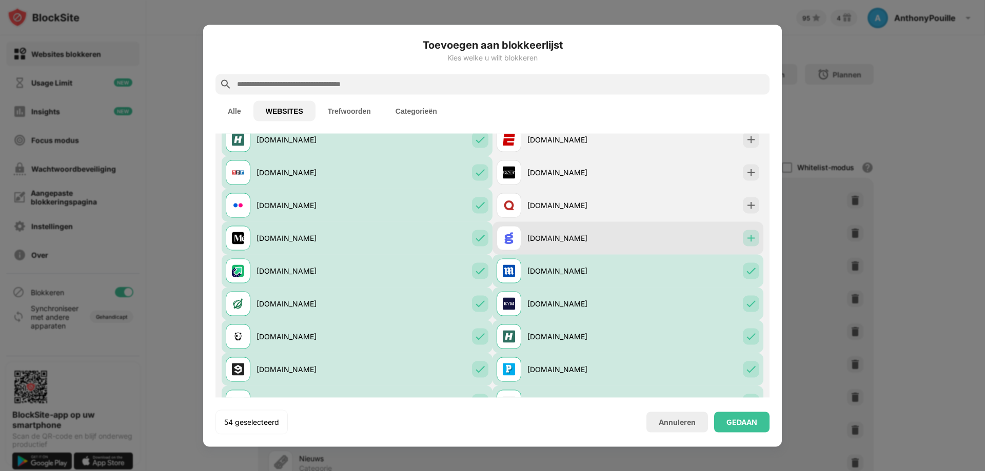
click at [746, 238] on img at bounding box center [751, 238] width 10 height 10
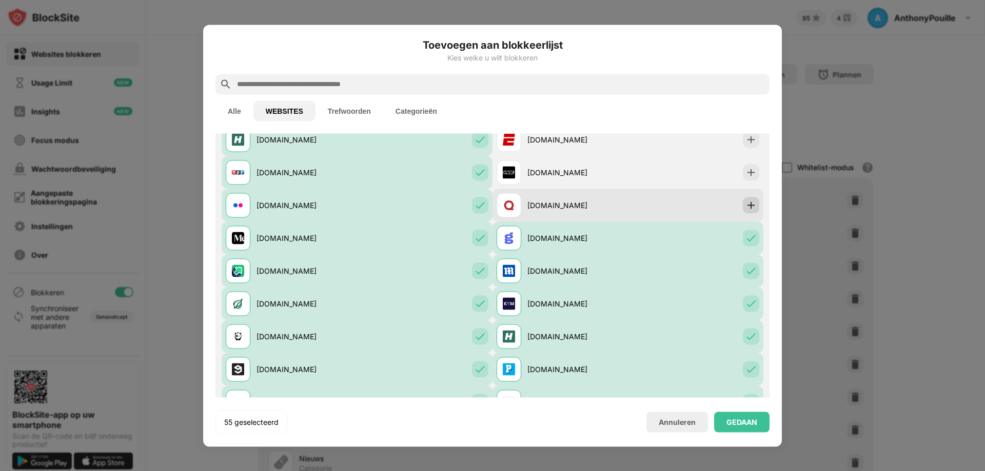
click at [746, 205] on img at bounding box center [751, 205] width 10 height 10
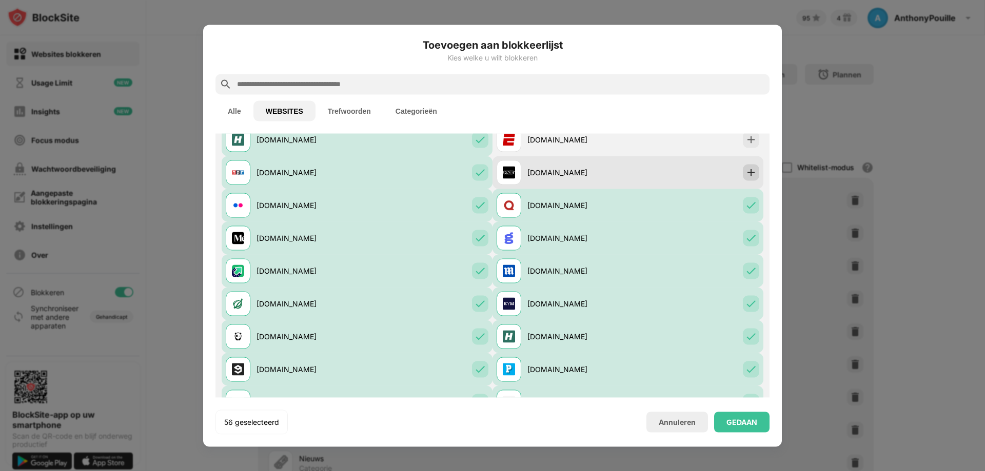
click at [746, 172] on img at bounding box center [751, 172] width 10 height 10
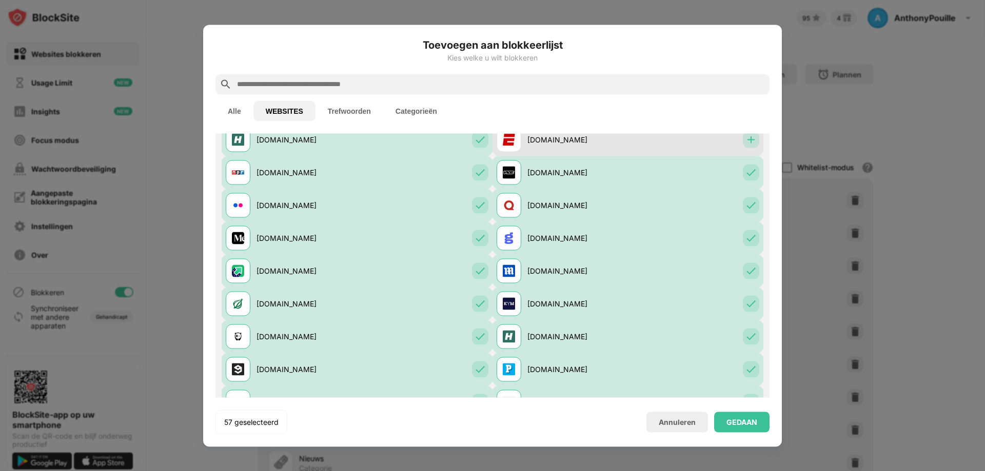
click at [746, 143] on img at bounding box center [751, 139] width 10 height 10
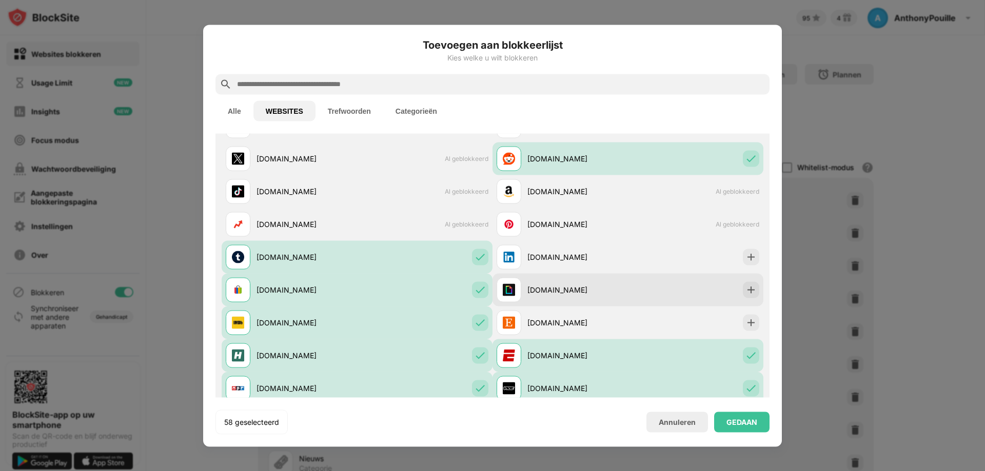
scroll to position [51, 0]
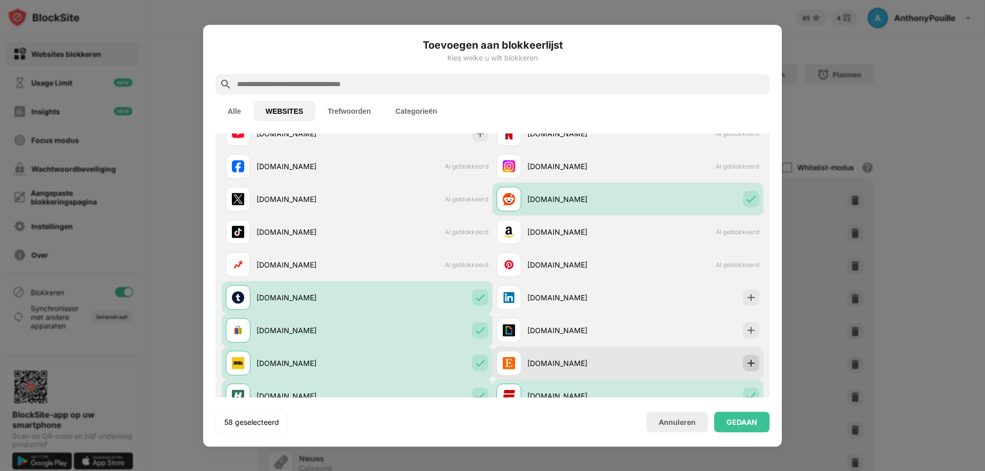
click at [743, 364] on div at bounding box center [751, 363] width 16 height 16
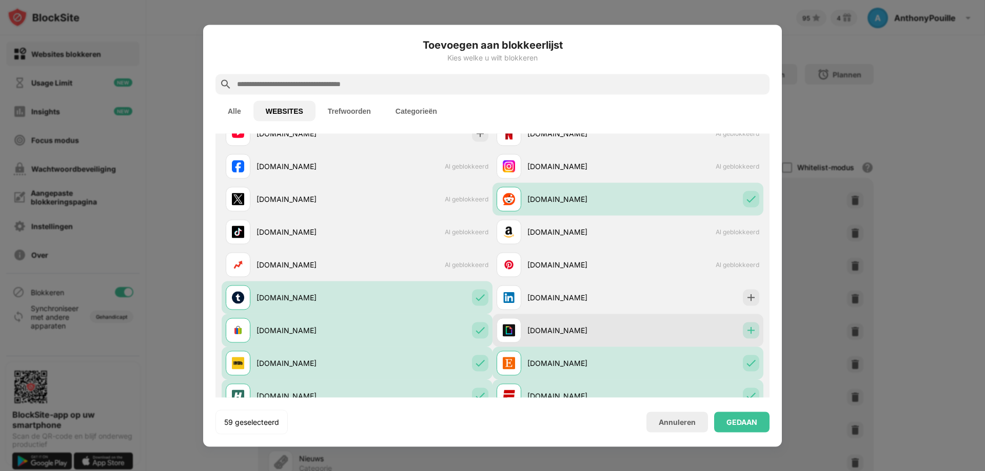
click at [746, 331] on img at bounding box center [751, 330] width 10 height 10
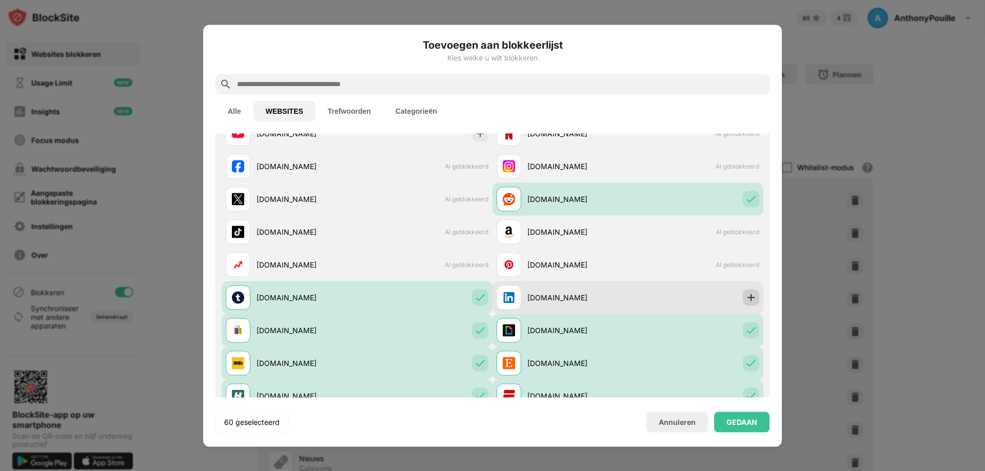
click at [746, 299] on img at bounding box center [751, 297] width 10 height 10
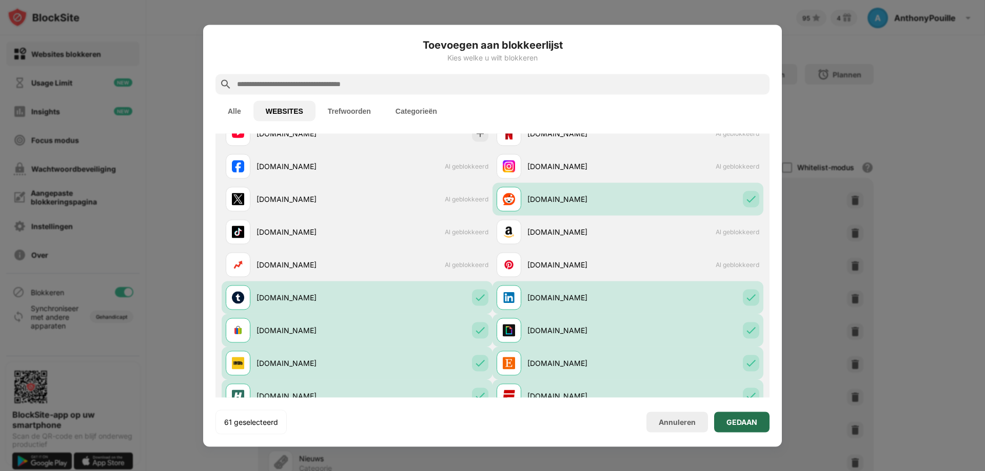
click at [727, 416] on div "GEDAAN" at bounding box center [741, 422] width 55 height 21
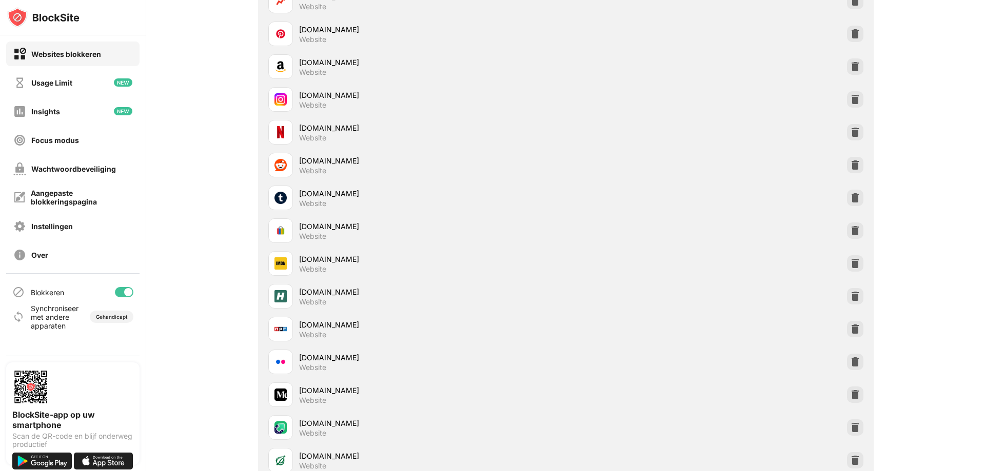
scroll to position [0, 0]
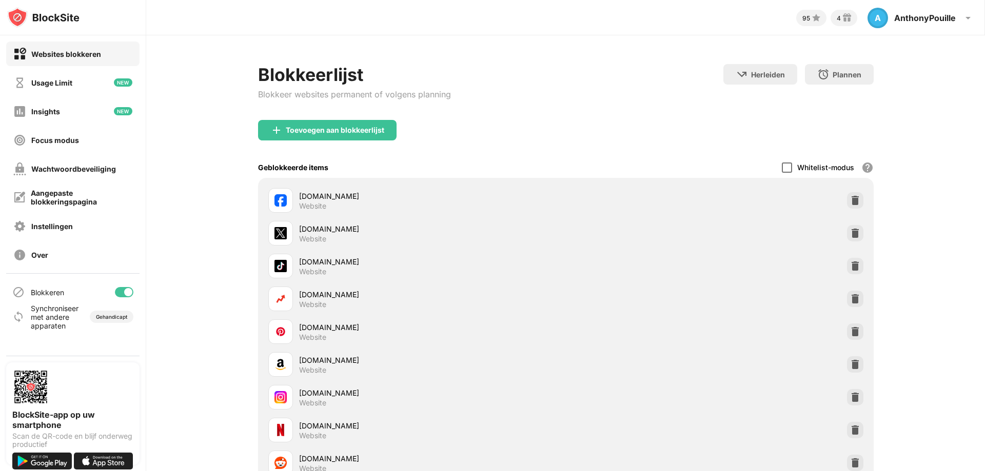
click at [782, 169] on div at bounding box center [787, 168] width 10 height 10
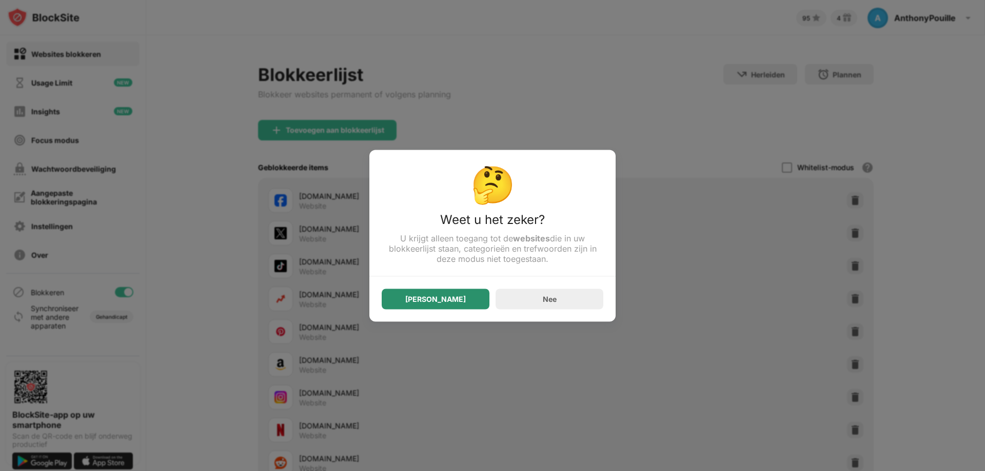
click at [460, 298] on div "[PERSON_NAME]" at bounding box center [436, 299] width 108 height 21
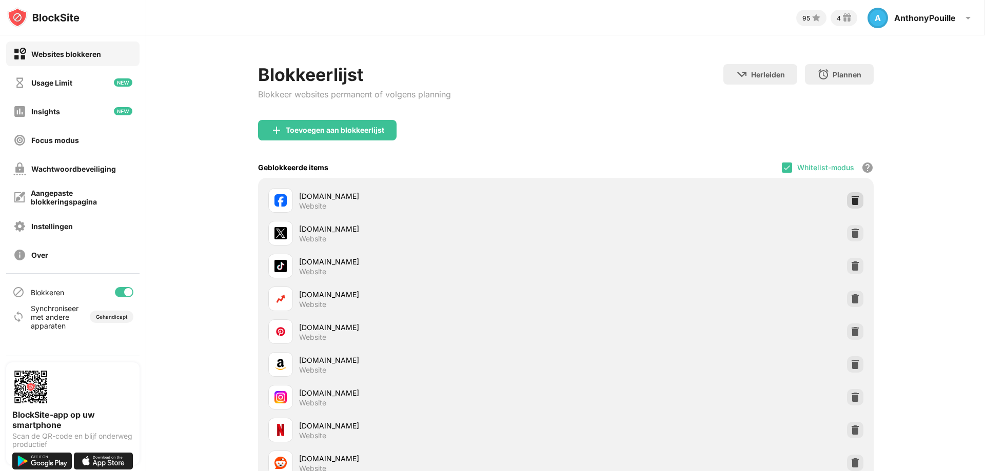
click at [850, 197] on img at bounding box center [855, 200] width 10 height 10
click at [850, 228] on img at bounding box center [855, 233] width 10 height 10
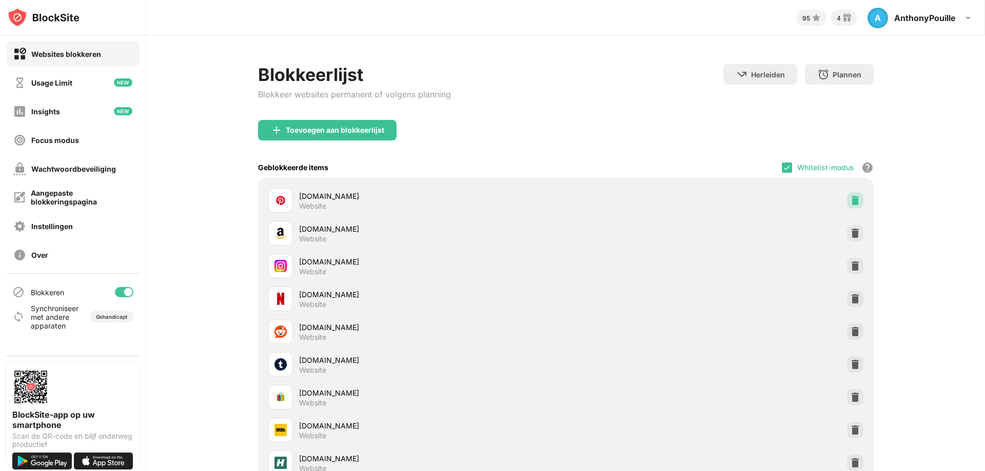
click at [850, 197] on img at bounding box center [855, 200] width 10 height 10
click at [850, 228] on img at bounding box center [855, 233] width 10 height 10
click at [850, 197] on img at bounding box center [855, 200] width 10 height 10
click at [850, 228] on img at bounding box center [855, 233] width 10 height 10
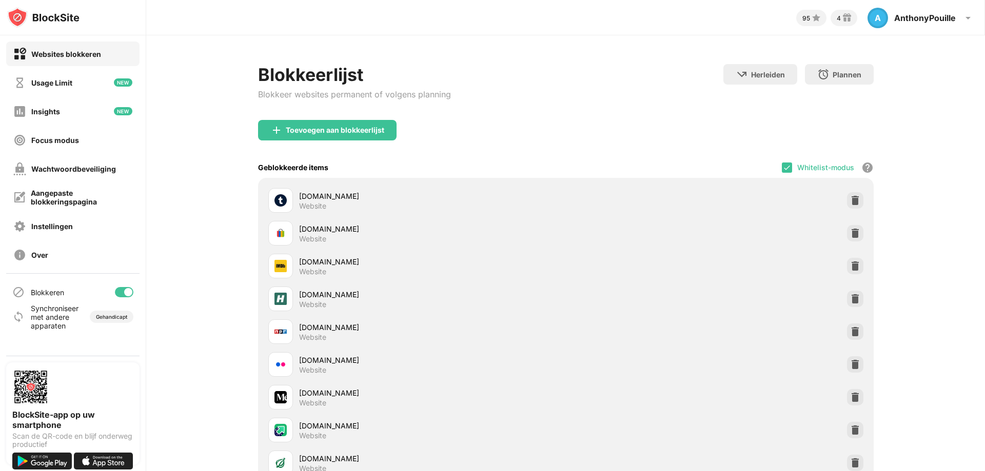
click at [850, 197] on img at bounding box center [855, 200] width 10 height 10
click at [850, 228] on img at bounding box center [855, 233] width 10 height 10
click at [850, 197] on img at bounding box center [855, 200] width 10 height 10
click at [850, 228] on img at bounding box center [855, 233] width 10 height 10
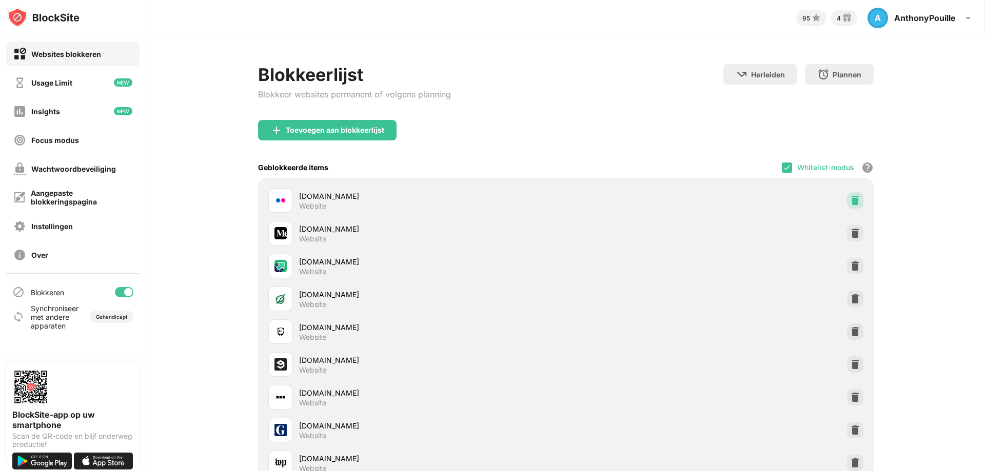
click at [850, 197] on img at bounding box center [855, 200] width 10 height 10
click at [850, 228] on img at bounding box center [855, 233] width 10 height 10
click at [850, 197] on img at bounding box center [855, 200] width 10 height 10
click at [850, 228] on img at bounding box center [855, 233] width 10 height 10
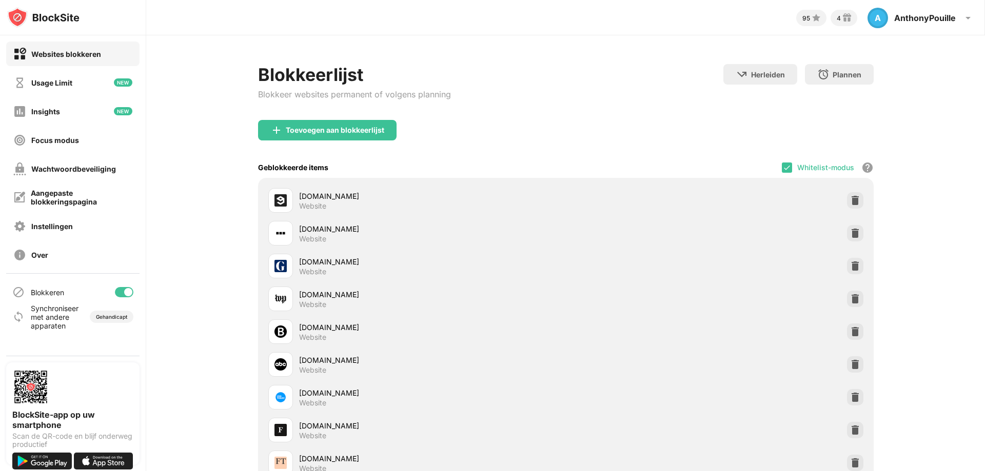
click at [850, 197] on img at bounding box center [855, 200] width 10 height 10
click at [850, 228] on img at bounding box center [855, 233] width 10 height 10
click at [850, 197] on img at bounding box center [855, 200] width 10 height 10
click at [850, 228] on img at bounding box center [855, 233] width 10 height 10
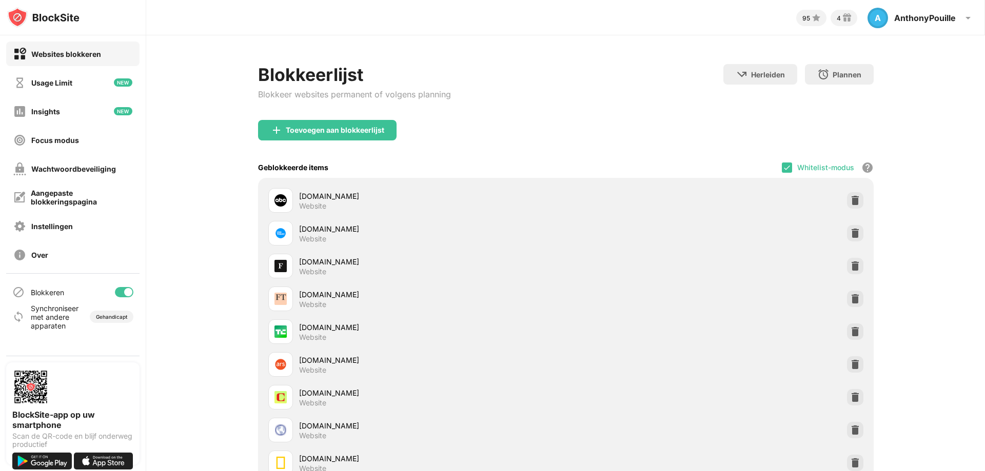
click at [850, 197] on img at bounding box center [855, 200] width 10 height 10
click at [850, 228] on img at bounding box center [855, 233] width 10 height 10
click at [850, 197] on img at bounding box center [855, 200] width 10 height 10
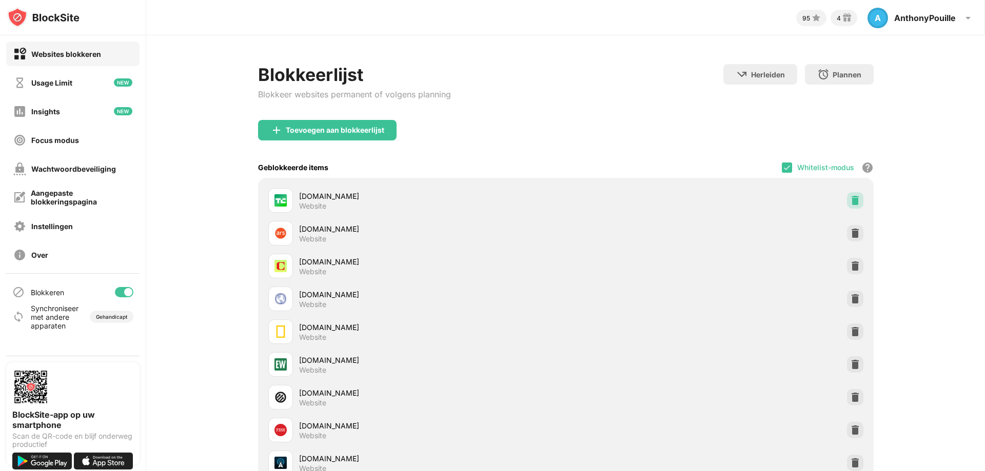
click at [850, 228] on img at bounding box center [855, 233] width 10 height 10
click at [850, 197] on img at bounding box center [855, 200] width 10 height 10
click at [850, 228] on img at bounding box center [855, 233] width 10 height 10
click at [850, 197] on img at bounding box center [855, 200] width 10 height 10
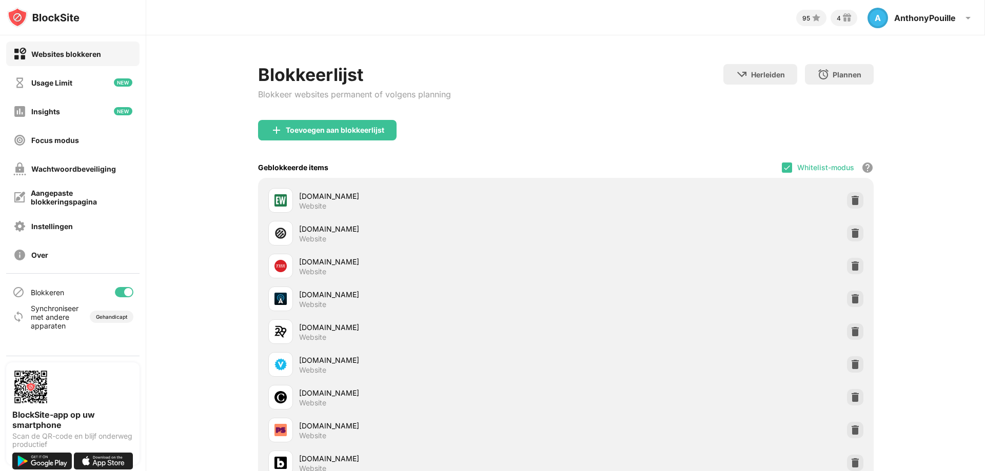
click at [850, 228] on img at bounding box center [855, 233] width 10 height 10
click at [850, 197] on img at bounding box center [855, 200] width 10 height 10
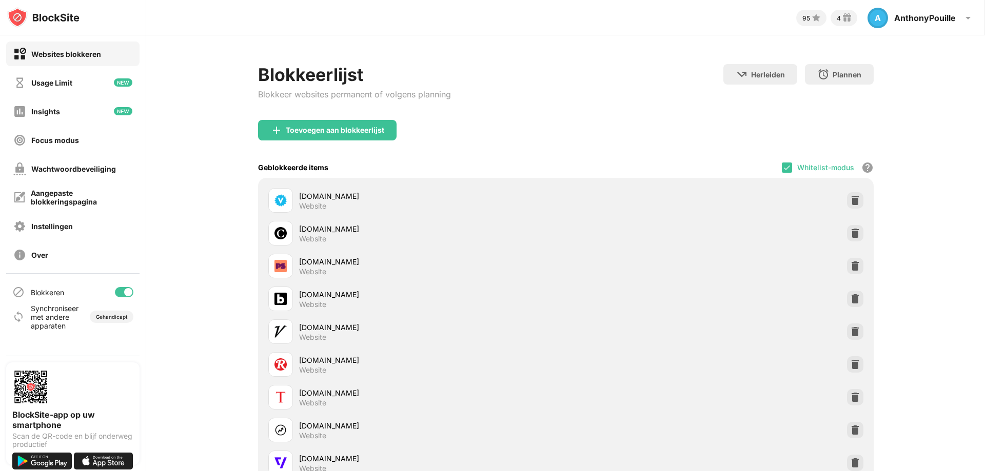
click at [850, 228] on img at bounding box center [855, 233] width 10 height 10
click at [850, 197] on img at bounding box center [855, 200] width 10 height 10
click at [850, 228] on img at bounding box center [855, 233] width 10 height 10
click at [850, 197] on img at bounding box center [855, 200] width 10 height 10
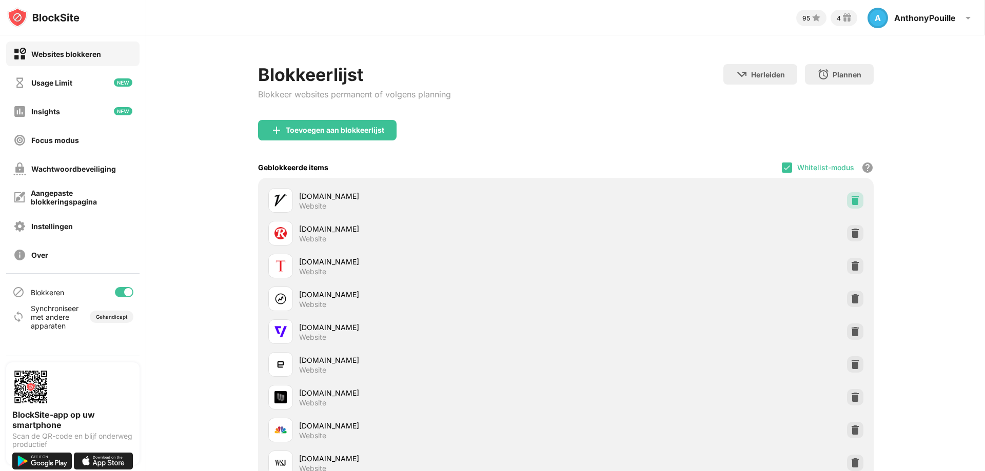
click at [850, 228] on img at bounding box center [855, 233] width 10 height 10
click at [850, 197] on img at bounding box center [855, 200] width 10 height 10
click at [850, 228] on img at bounding box center [855, 233] width 10 height 10
click at [850, 197] on img at bounding box center [855, 200] width 10 height 10
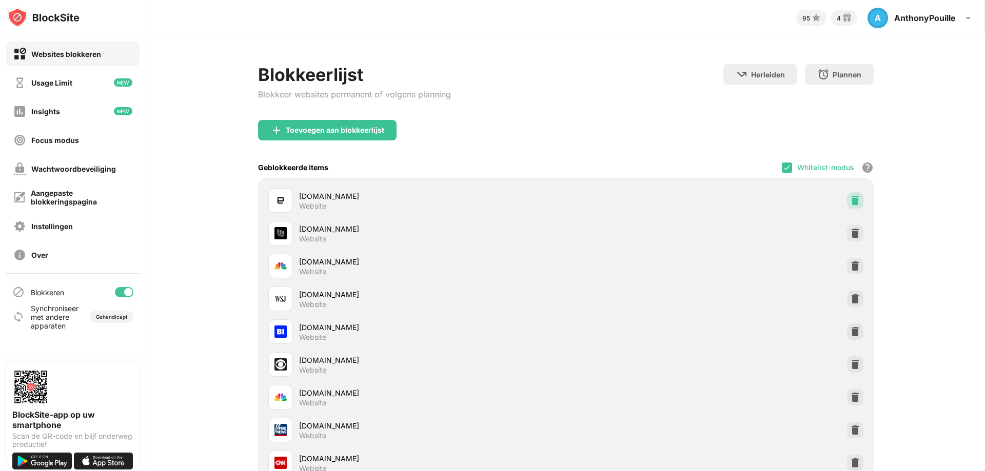
click at [850, 228] on img at bounding box center [855, 233] width 10 height 10
click at [850, 197] on img at bounding box center [855, 200] width 10 height 10
click at [850, 228] on img at bounding box center [855, 233] width 10 height 10
click at [850, 197] on img at bounding box center [855, 200] width 10 height 10
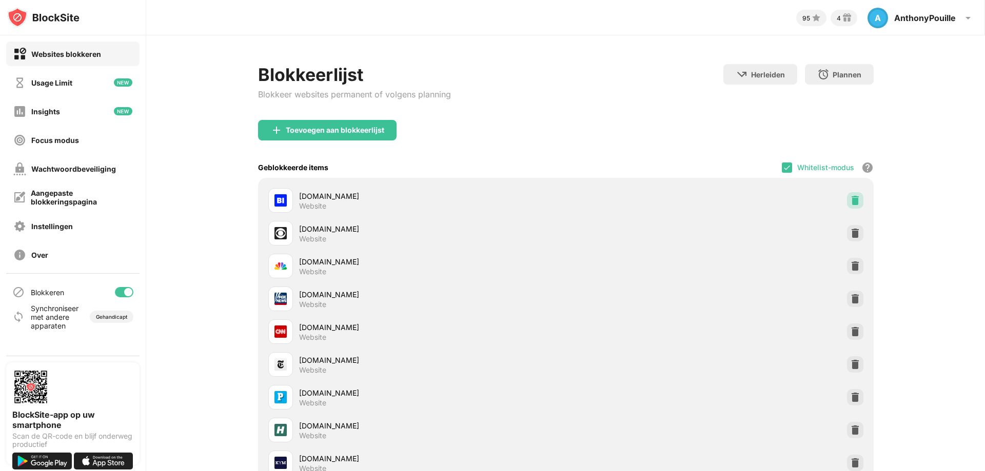
click at [850, 228] on img at bounding box center [855, 233] width 10 height 10
click at [850, 197] on img at bounding box center [855, 200] width 10 height 10
click at [850, 228] on img at bounding box center [855, 233] width 10 height 10
click at [850, 197] on img at bounding box center [855, 200] width 10 height 10
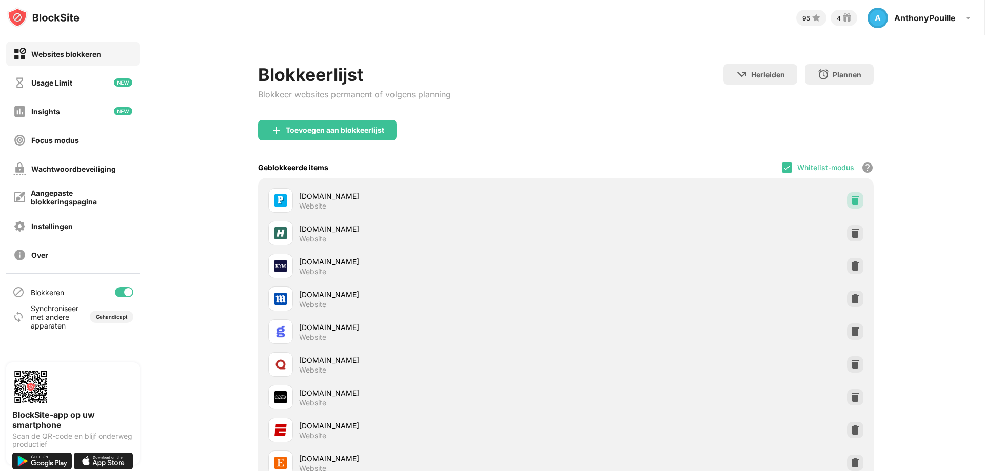
click at [850, 197] on img at bounding box center [855, 200] width 10 height 10
click at [850, 228] on img at bounding box center [855, 233] width 10 height 10
click at [850, 197] on img at bounding box center [855, 200] width 10 height 10
click at [850, 228] on img at bounding box center [855, 233] width 10 height 10
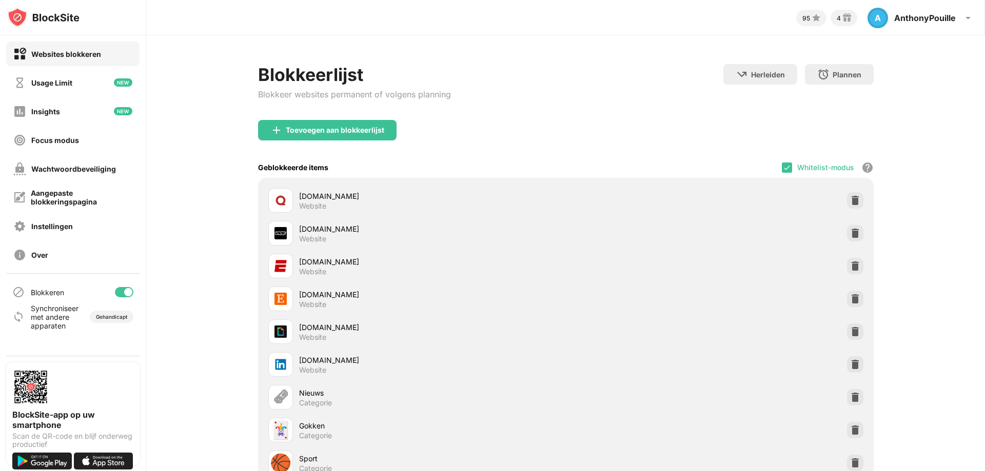
click at [850, 197] on img at bounding box center [855, 200] width 10 height 10
click at [850, 228] on img at bounding box center [855, 233] width 10 height 10
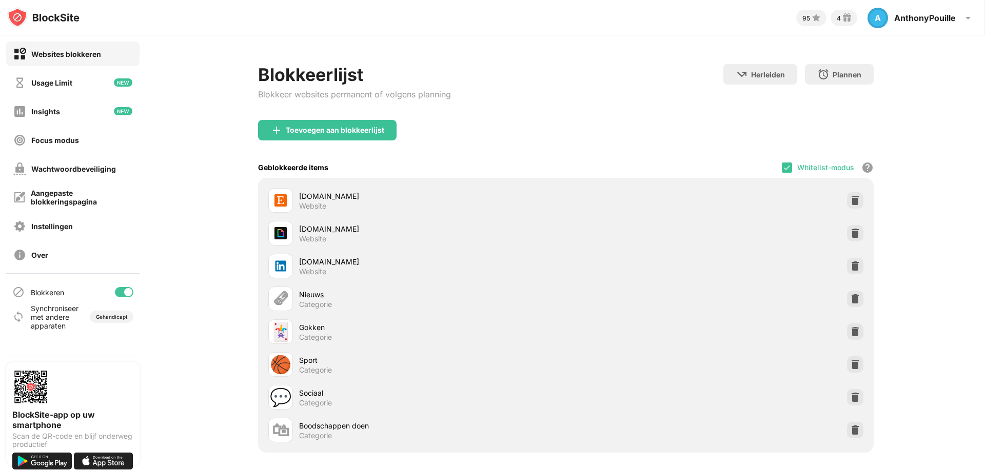
click at [850, 197] on img at bounding box center [855, 200] width 10 height 10
click at [850, 228] on img at bounding box center [855, 233] width 10 height 10
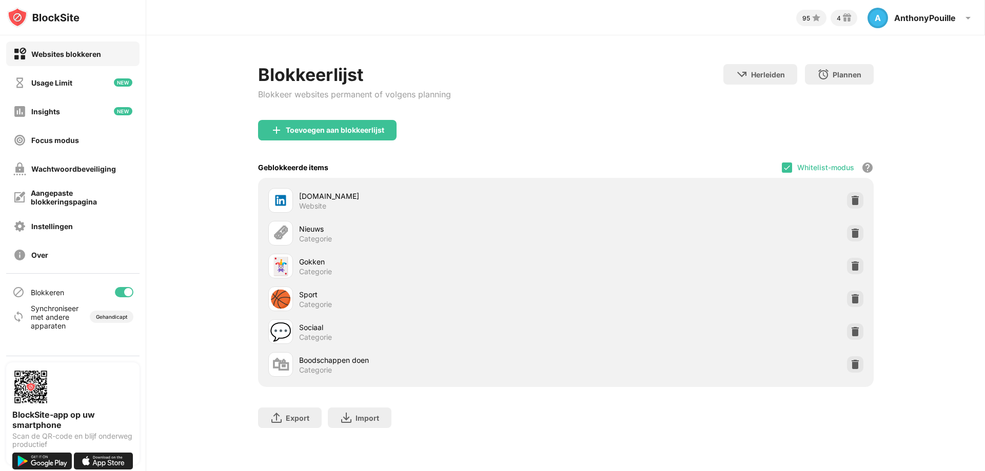
click at [847, 197] on div at bounding box center [855, 200] width 16 height 16
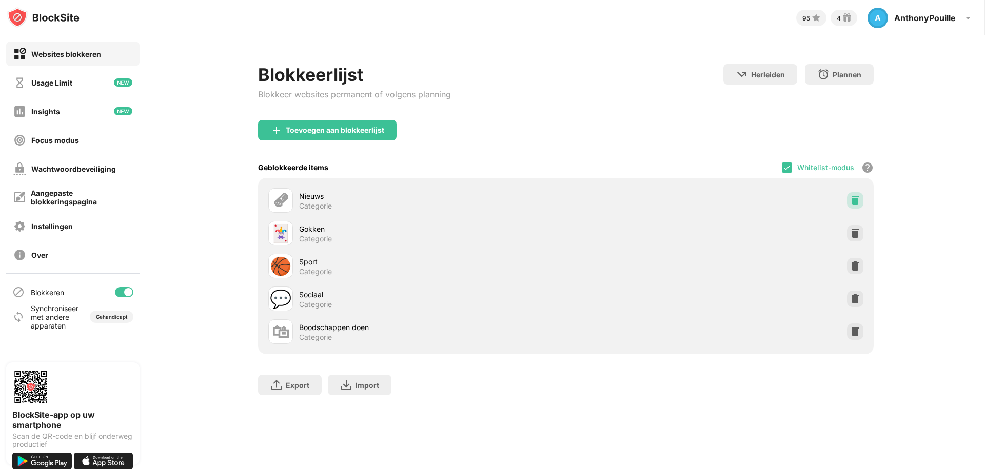
click at [847, 197] on div at bounding box center [855, 200] width 16 height 16
click at [847, 225] on div at bounding box center [855, 233] width 16 height 16
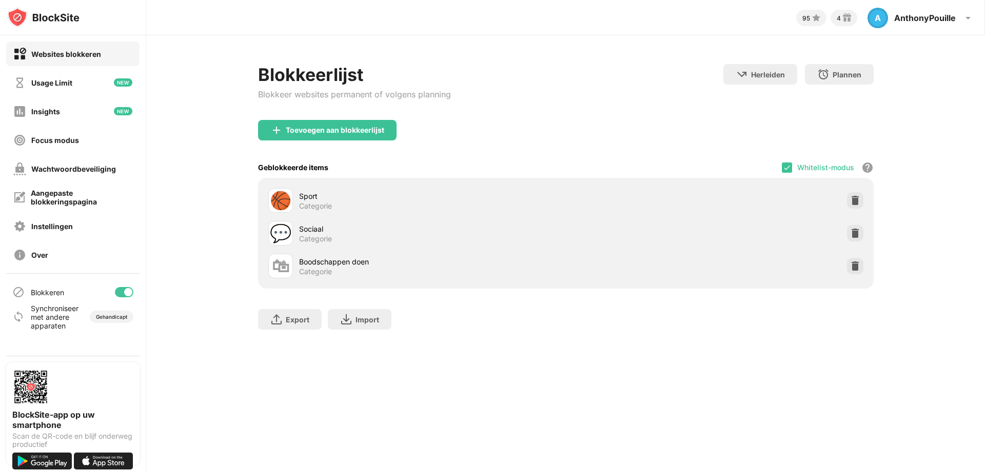
click at [847, 197] on div at bounding box center [855, 200] width 16 height 16
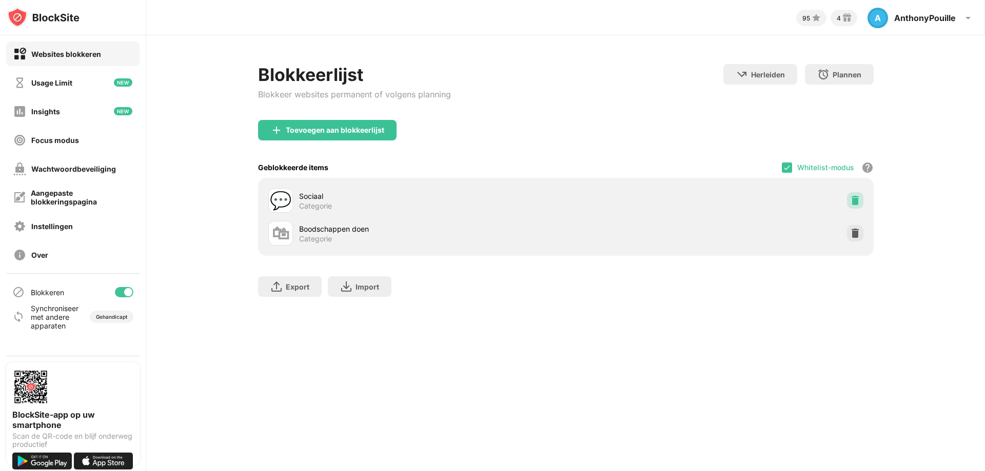
click at [847, 197] on div at bounding box center [855, 200] width 16 height 16
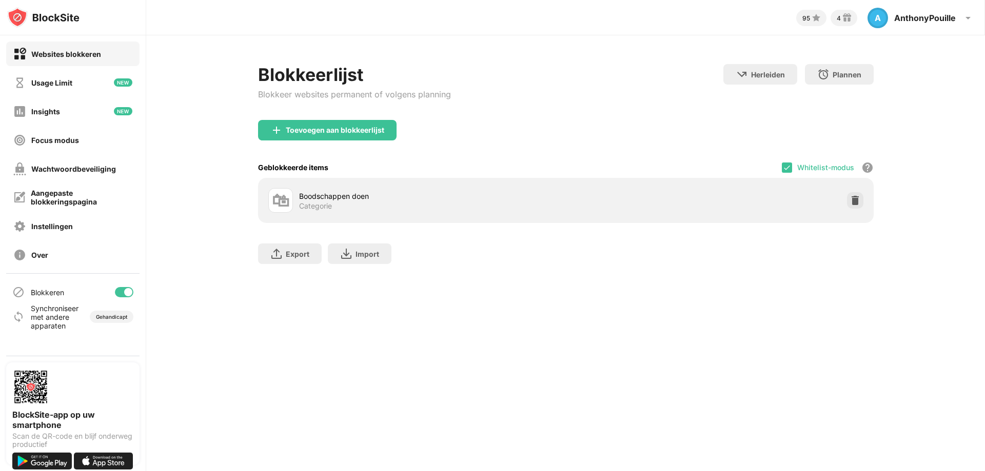
click at [847, 197] on div at bounding box center [855, 200] width 16 height 16
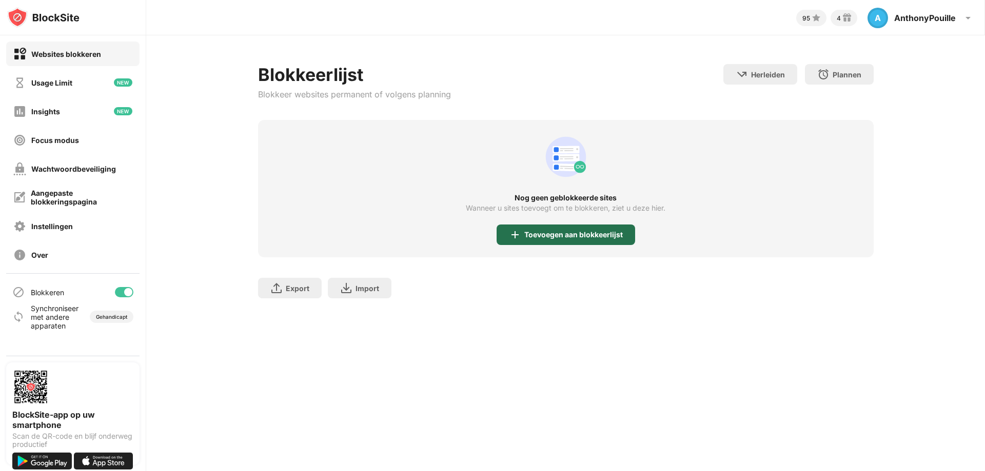
click at [557, 234] on div "Toevoegen aan blokkeerlijst" at bounding box center [573, 235] width 98 height 8
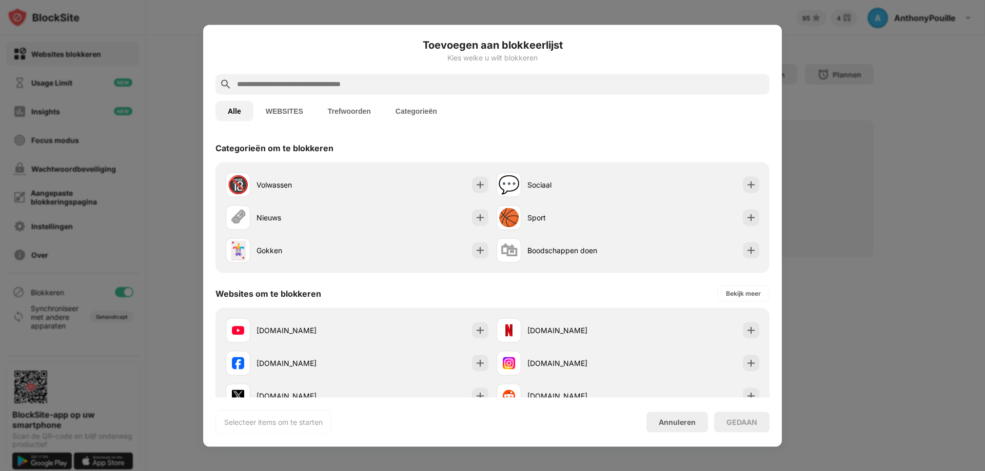
click at [382, 85] on input "text" at bounding box center [500, 84] width 529 height 12
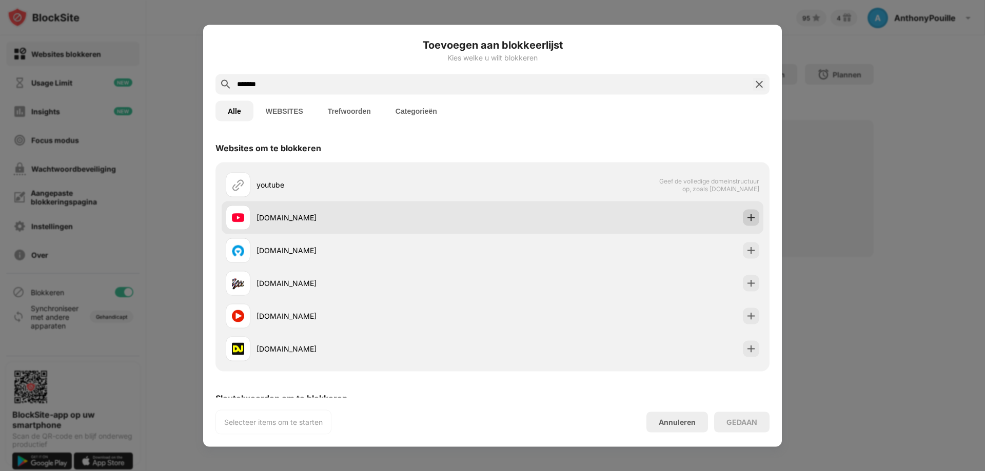
type input "*******"
click at [748, 217] on img at bounding box center [751, 217] width 10 height 10
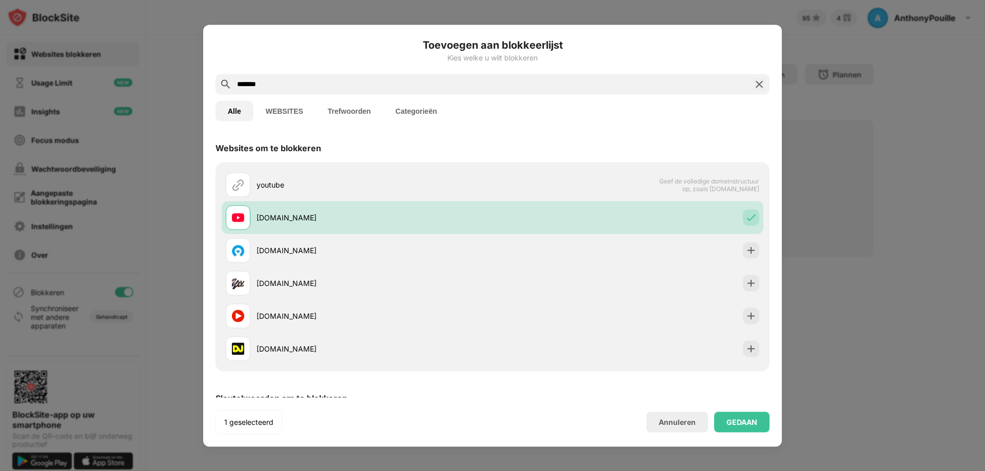
drag, startPoint x: 299, startPoint y: 82, endPoint x: 231, endPoint y: 83, distance: 68.7
click at [231, 83] on div "*******" at bounding box center [492, 84] width 554 height 21
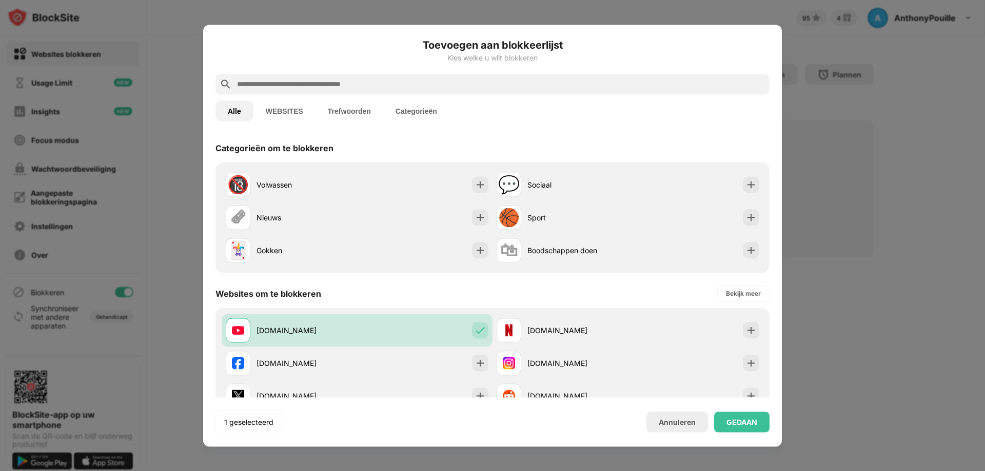
type input "*"
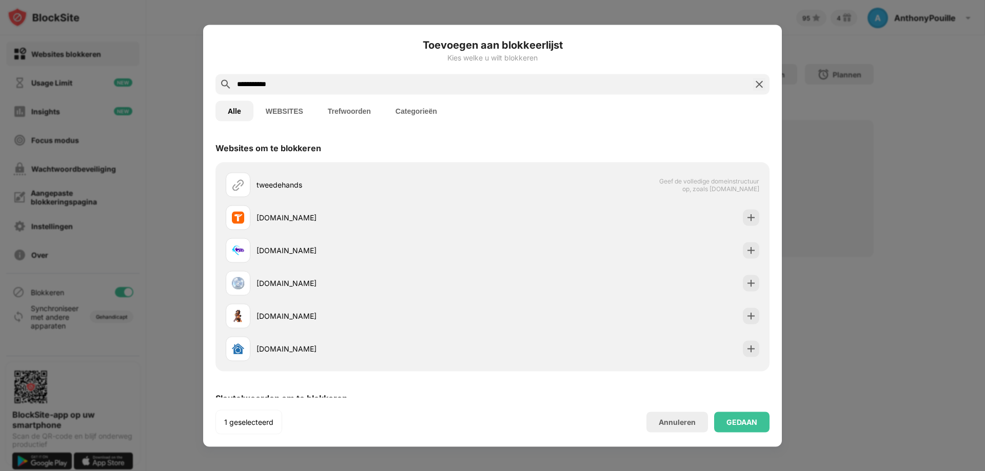
drag, startPoint x: 298, startPoint y: 85, endPoint x: 236, endPoint y: 89, distance: 61.7
click at [236, 89] on input "**********" at bounding box center [492, 84] width 513 height 12
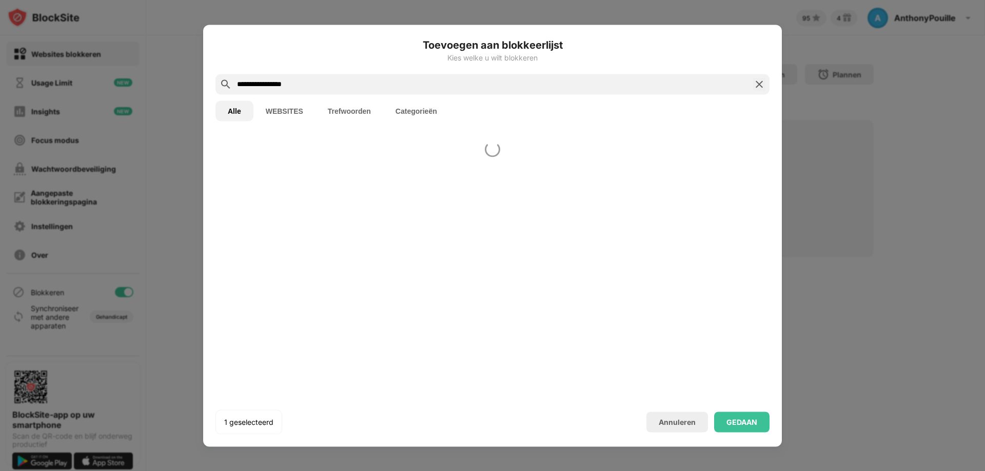
type input "**********"
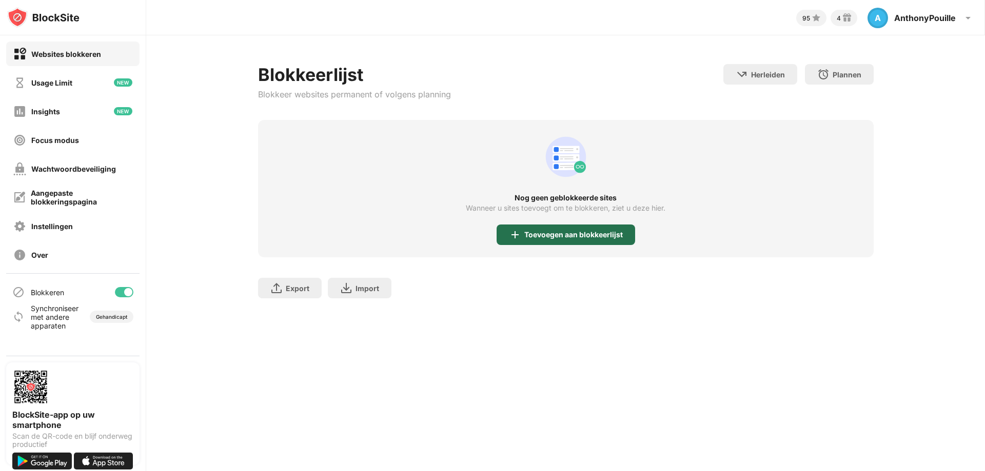
click at [562, 242] on div "Toevoegen aan blokkeerlijst" at bounding box center [565, 235] width 138 height 21
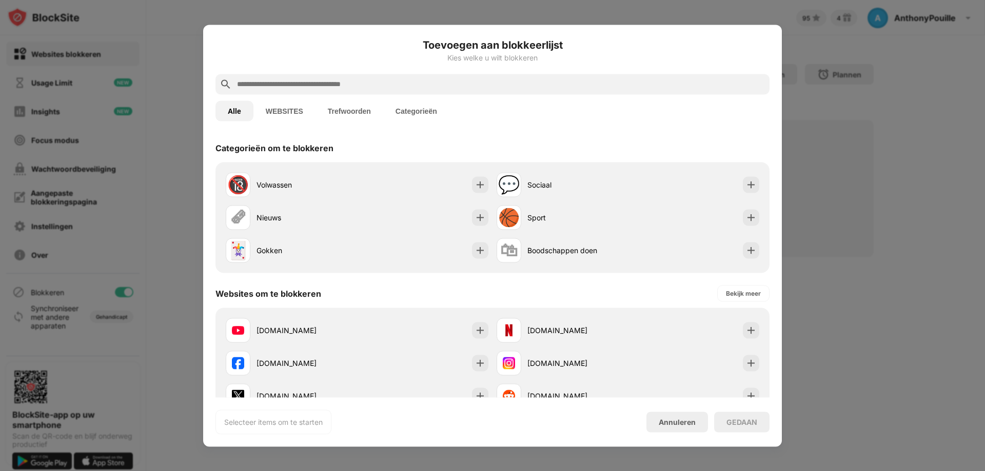
click at [403, 78] on input "text" at bounding box center [500, 84] width 529 height 12
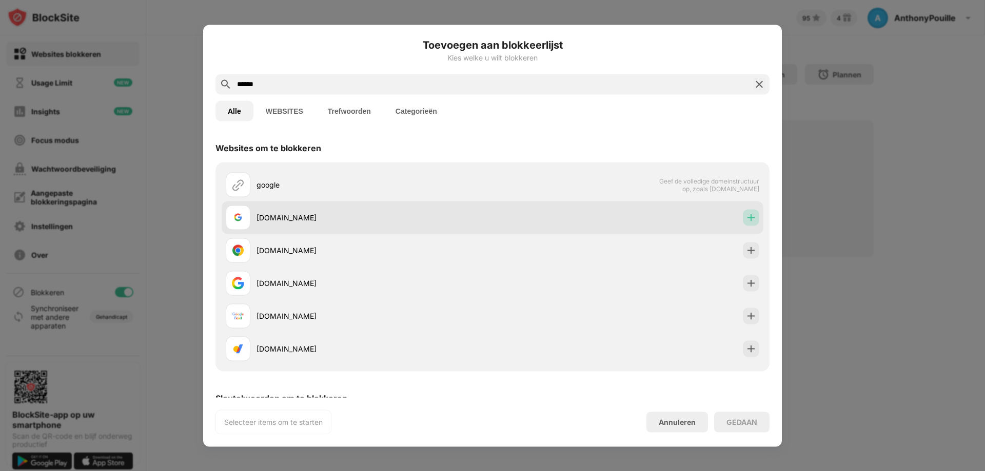
click at [749, 220] on div at bounding box center [751, 217] width 16 height 16
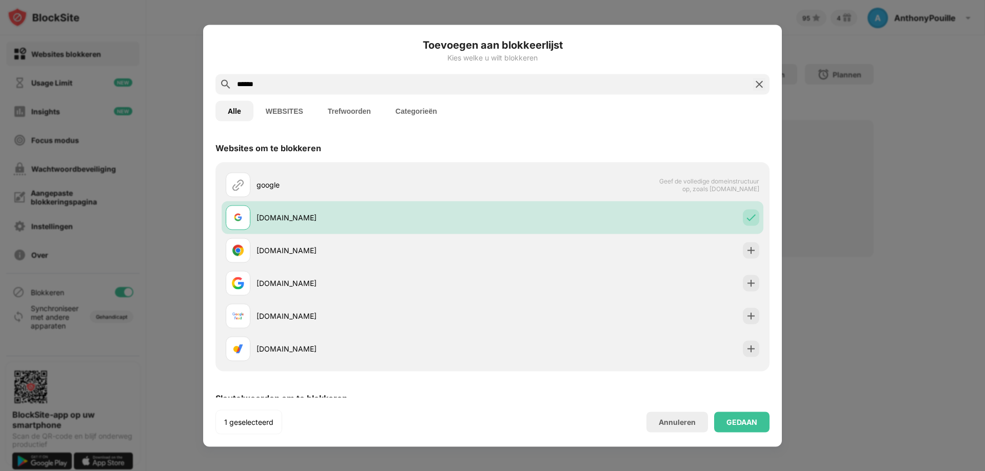
drag, startPoint x: 269, startPoint y: 84, endPoint x: 234, endPoint y: 84, distance: 35.4
click at [234, 84] on div "******" at bounding box center [492, 84] width 554 height 21
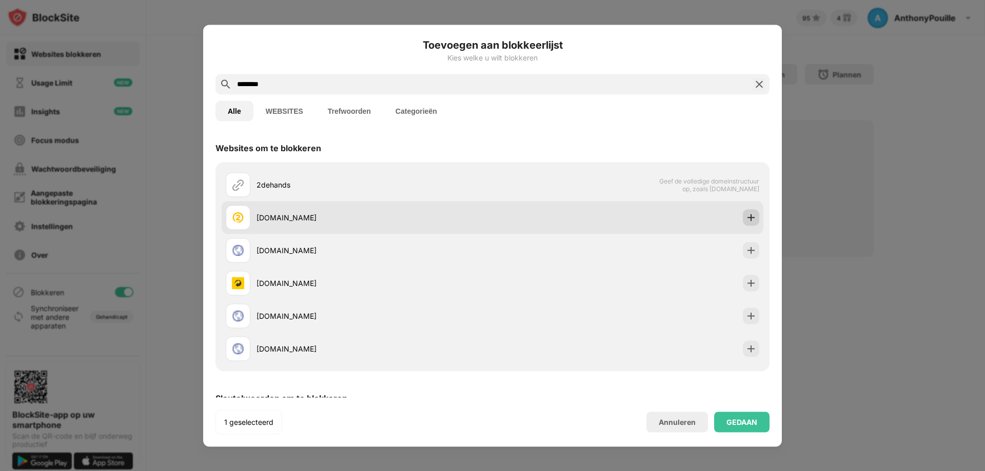
click at [746, 219] on img at bounding box center [751, 217] width 10 height 10
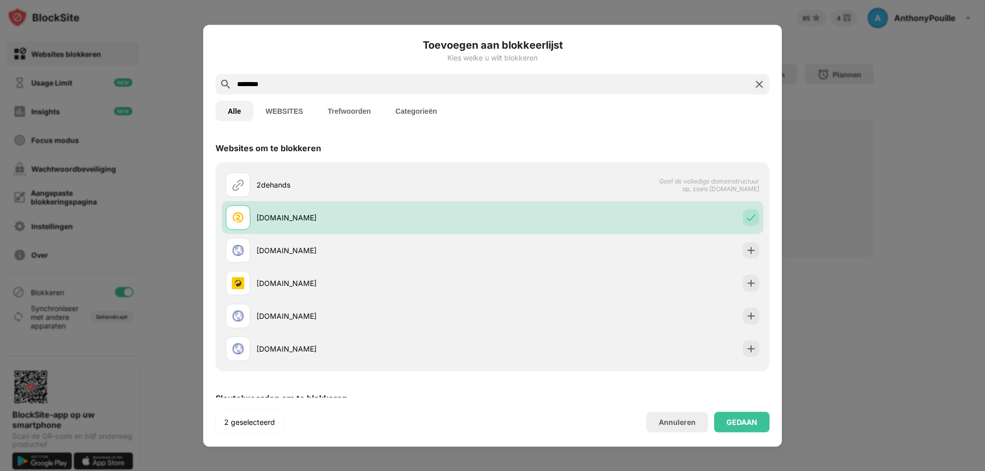
drag, startPoint x: 282, startPoint y: 83, endPoint x: 236, endPoint y: 85, distance: 46.2
click at [236, 85] on input "********" at bounding box center [492, 84] width 513 height 12
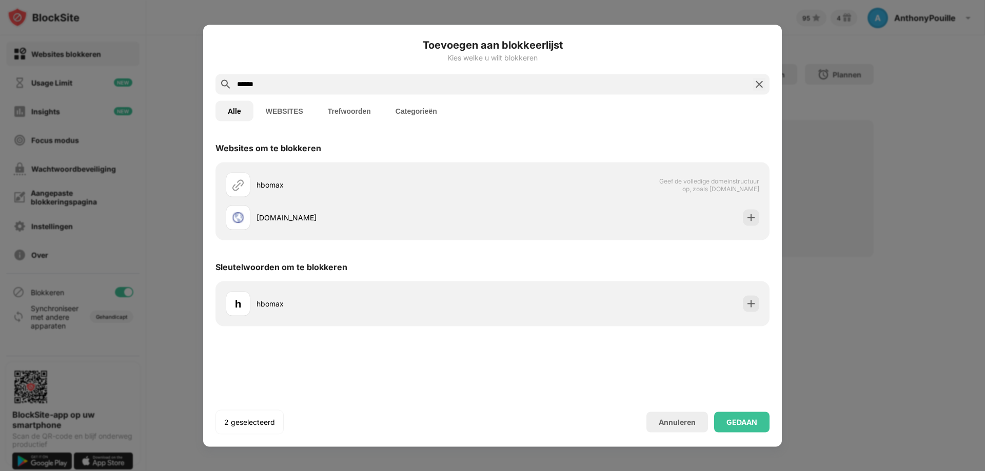
drag, startPoint x: 339, startPoint y: 89, endPoint x: 189, endPoint y: 82, distance: 150.4
click at [189, 471] on div "Toevoegen aan blokkeerlijst Kies welke u wilt blokkeren ****** Alle WEBSITES Tr…" at bounding box center [492, 471] width 985 height 0
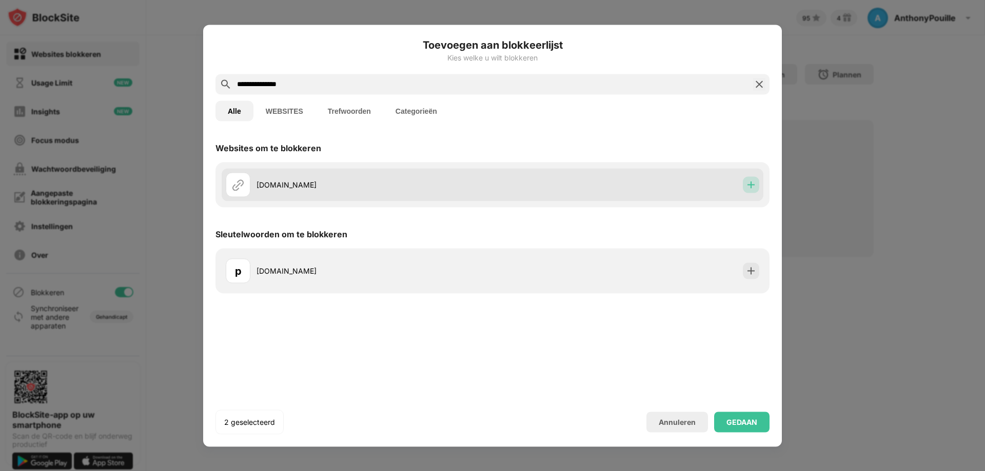
click at [752, 184] on img at bounding box center [751, 184] width 10 height 10
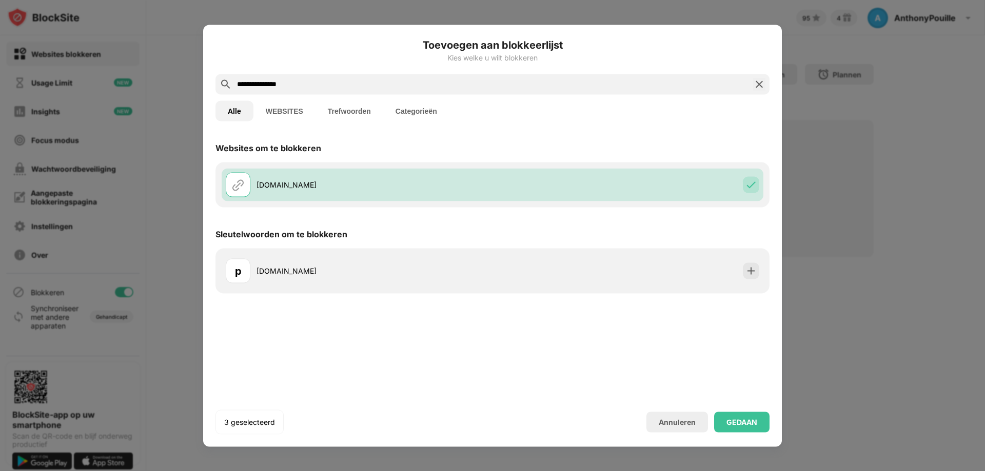
drag, startPoint x: 320, startPoint y: 85, endPoint x: 236, endPoint y: 87, distance: 84.1
click at [236, 87] on input "**********" at bounding box center [492, 84] width 513 height 12
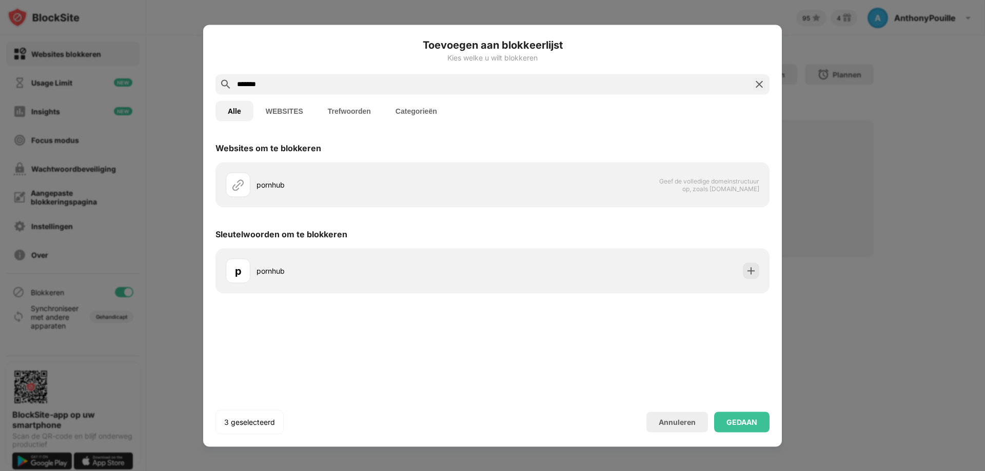
click at [310, 87] on input "*******" at bounding box center [492, 84] width 513 height 12
click at [284, 112] on button "WEBSITES" at bounding box center [284, 111] width 62 height 21
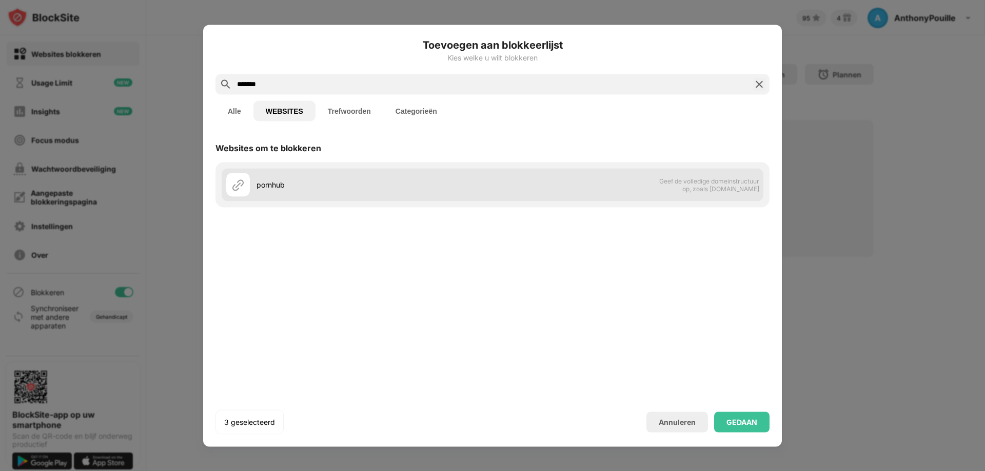
click at [437, 182] on div "pornhub" at bounding box center [374, 184] width 236 height 11
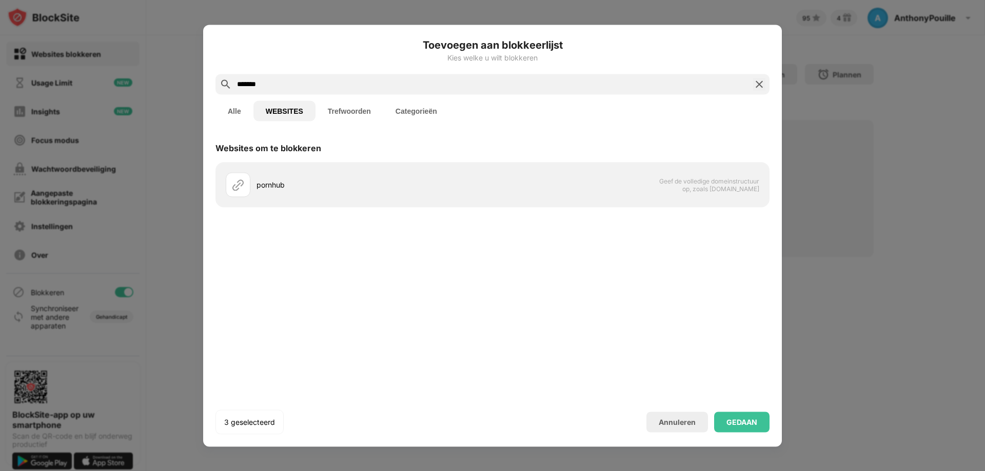
click at [357, 115] on button "Trefwoorden" at bounding box center [349, 111] width 68 height 21
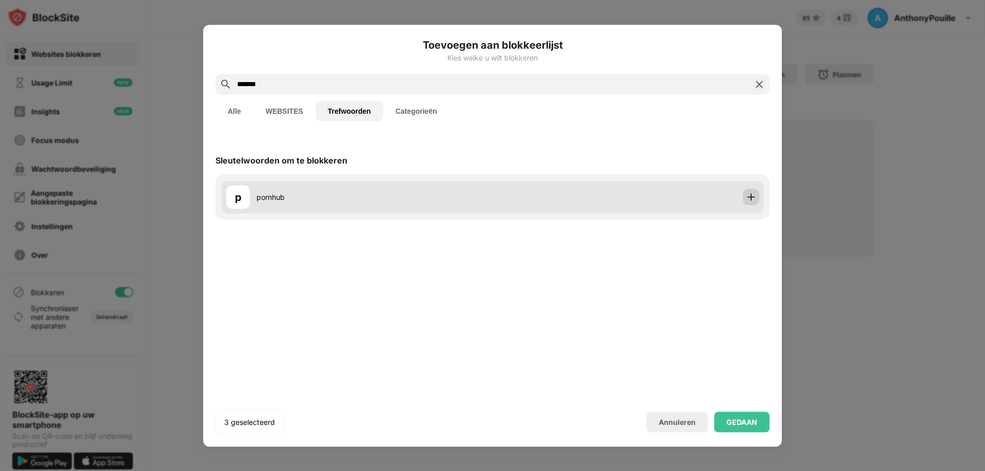
click at [750, 194] on img at bounding box center [751, 197] width 10 height 10
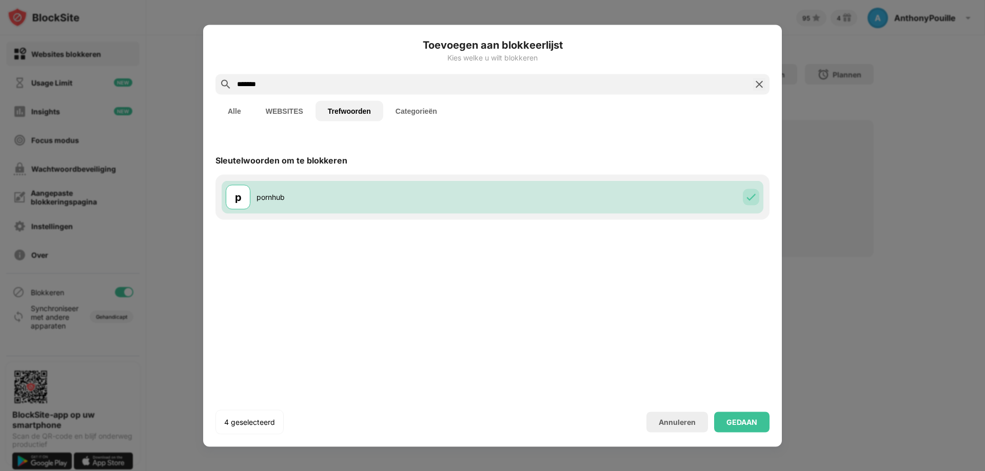
drag, startPoint x: 239, startPoint y: 83, endPoint x: 208, endPoint y: 82, distance: 31.8
click at [208, 82] on div "Toevoegen aan blokkeerlijst Kies welke u wilt blokkeren ******* Alle WEBSITES T…" at bounding box center [492, 236] width 578 height 422
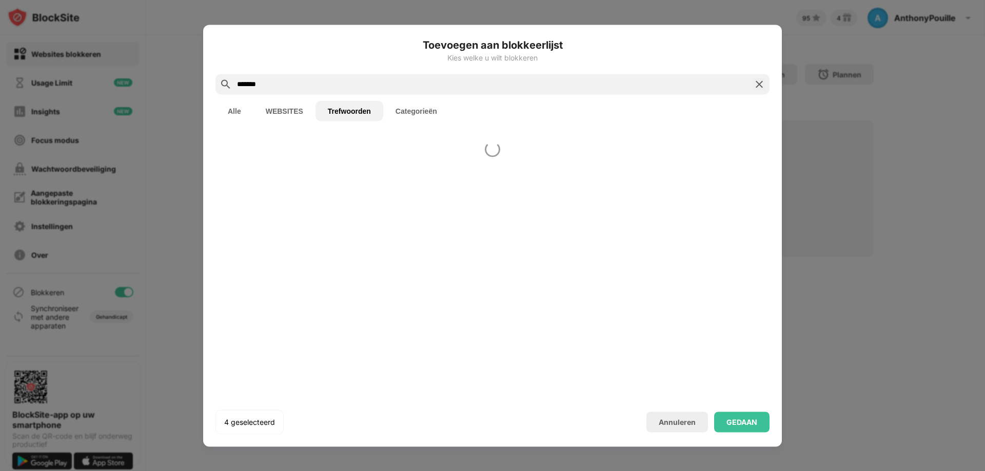
type input "*******"
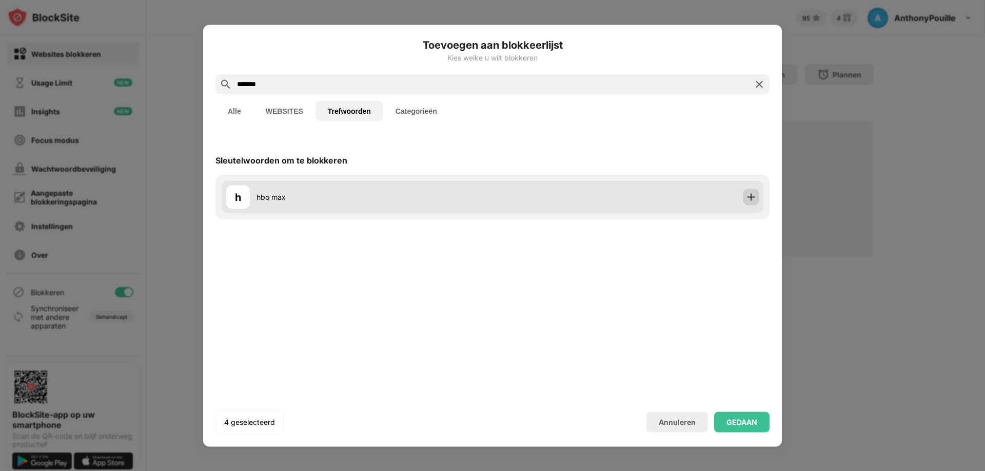
click at [748, 196] on img at bounding box center [751, 197] width 10 height 10
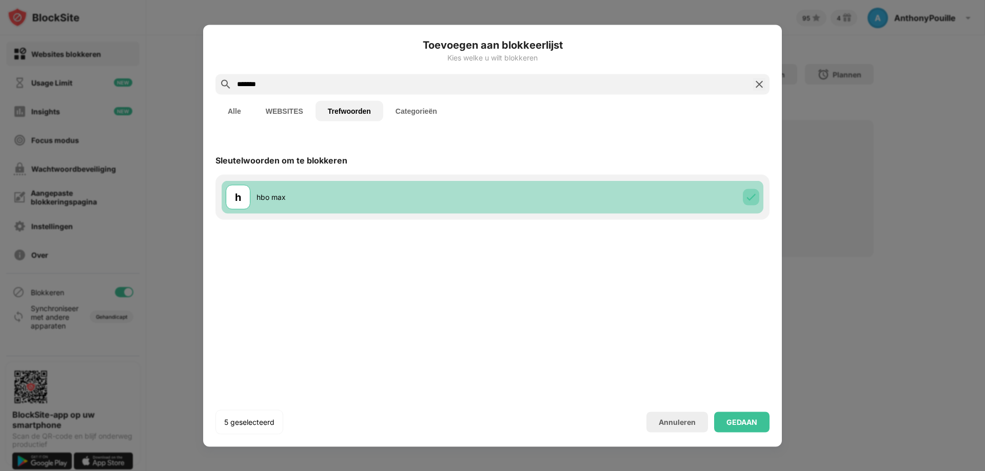
click at [748, 194] on img at bounding box center [751, 197] width 10 height 10
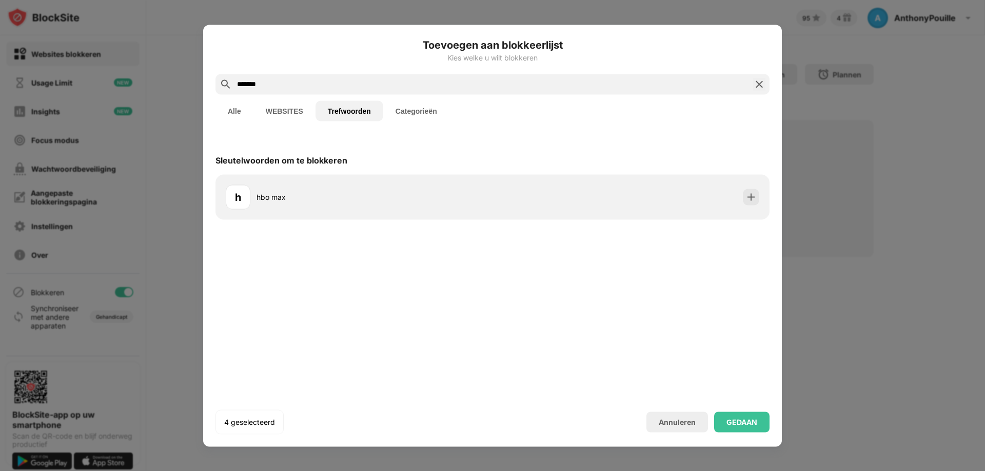
click at [756, 89] on img at bounding box center [759, 84] width 12 height 12
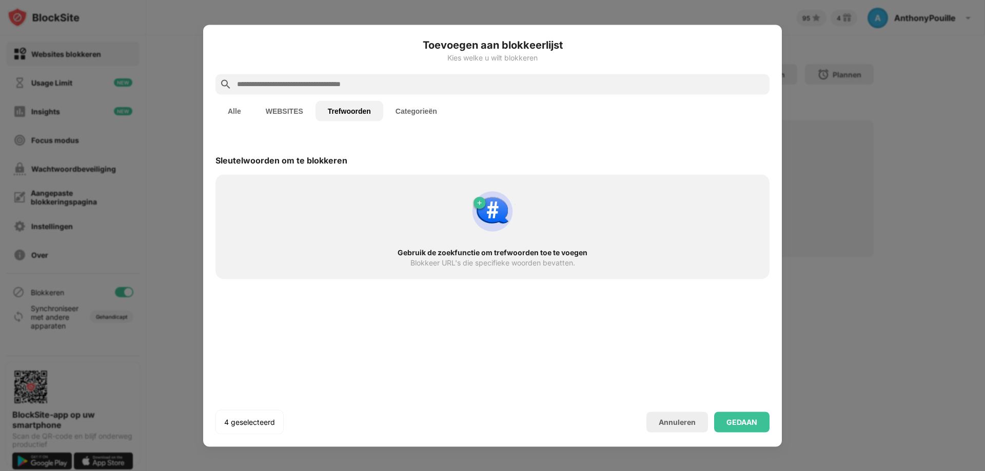
click at [357, 115] on button "Trefwoorden" at bounding box center [349, 111] width 68 height 21
click at [288, 111] on button "WEBSITES" at bounding box center [284, 111] width 62 height 21
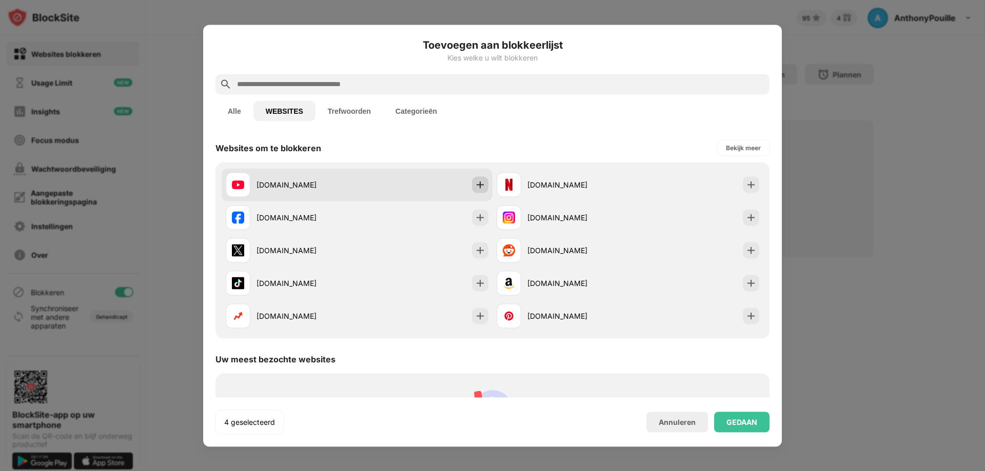
click at [477, 184] on img at bounding box center [480, 184] width 10 height 10
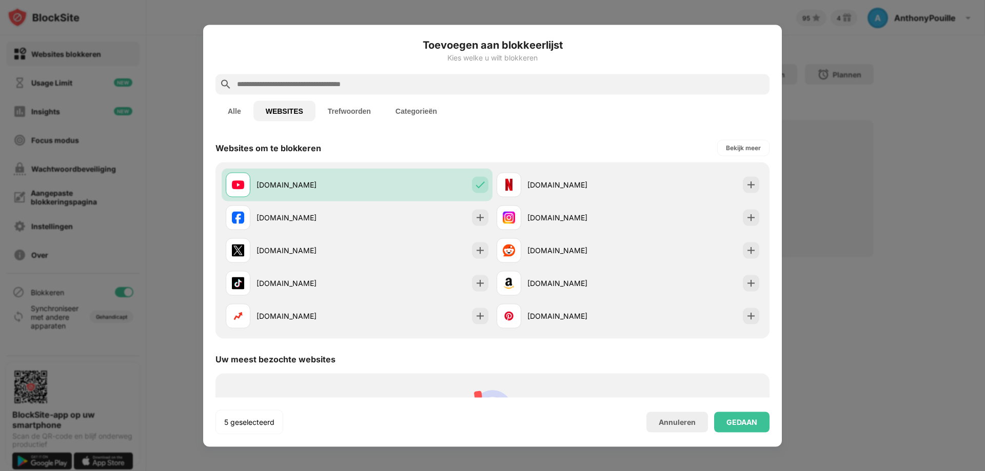
click at [242, 112] on button "Alle" at bounding box center [234, 111] width 38 height 21
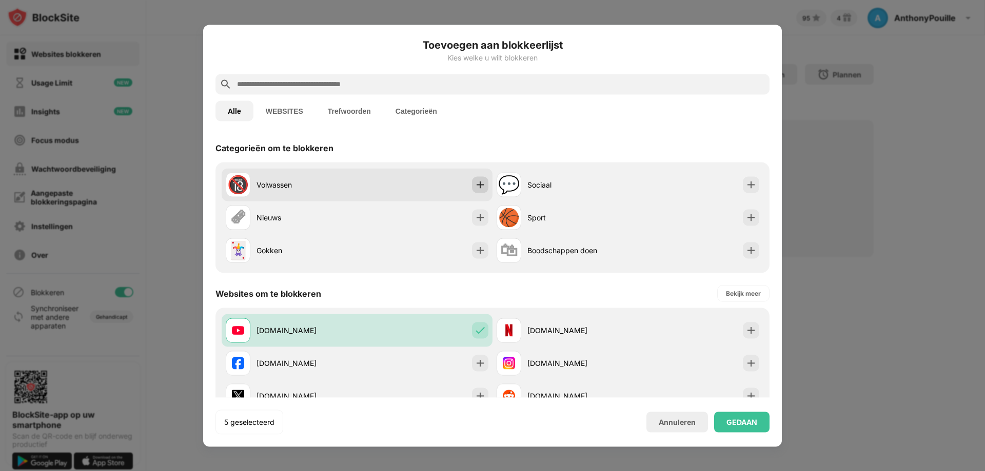
click at [475, 187] on img at bounding box center [480, 184] width 10 height 10
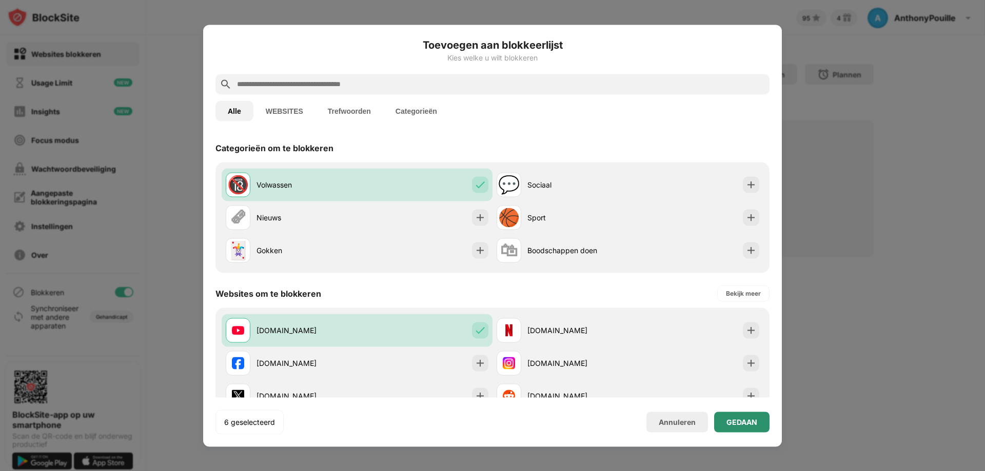
click at [729, 424] on div "GEDAAN" at bounding box center [741, 422] width 31 height 8
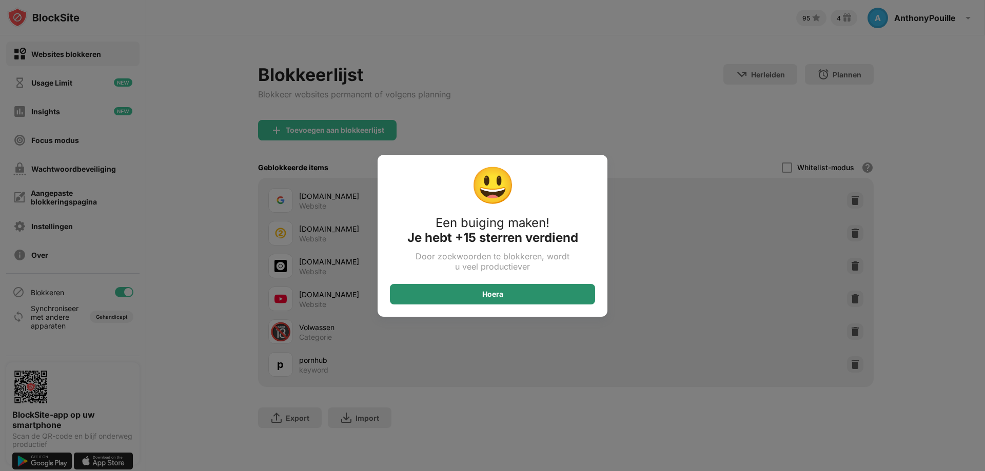
click at [487, 297] on div "Hoera" at bounding box center [492, 294] width 21 height 8
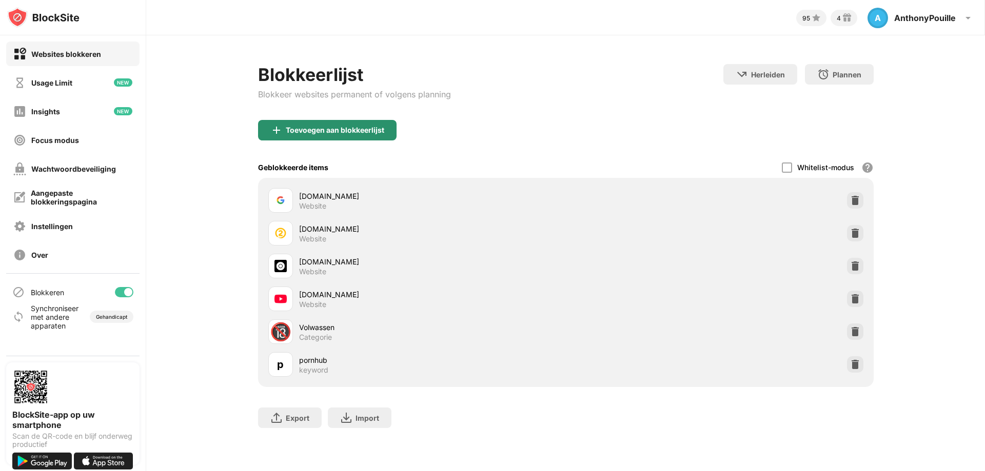
click at [383, 129] on div "Toevoegen aan blokkeerlijst" at bounding box center [335, 130] width 98 height 8
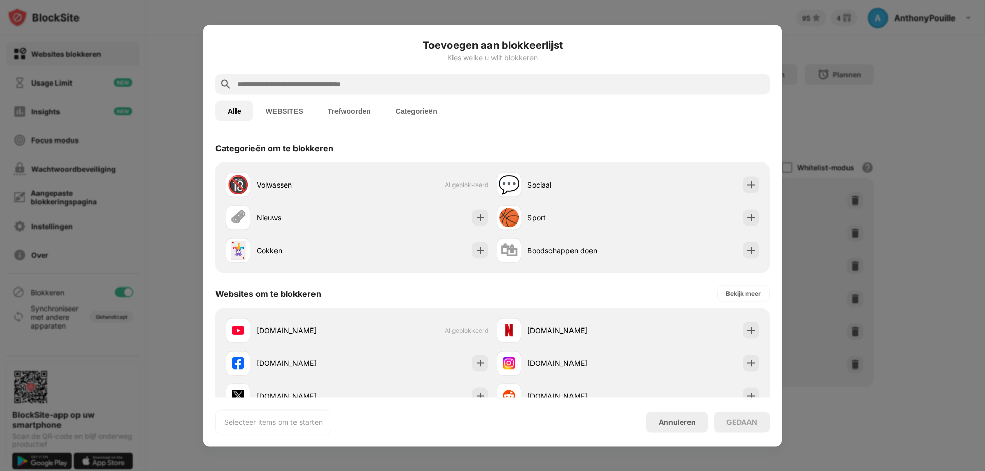
click at [353, 110] on button "Trefwoorden" at bounding box center [349, 111] width 68 height 21
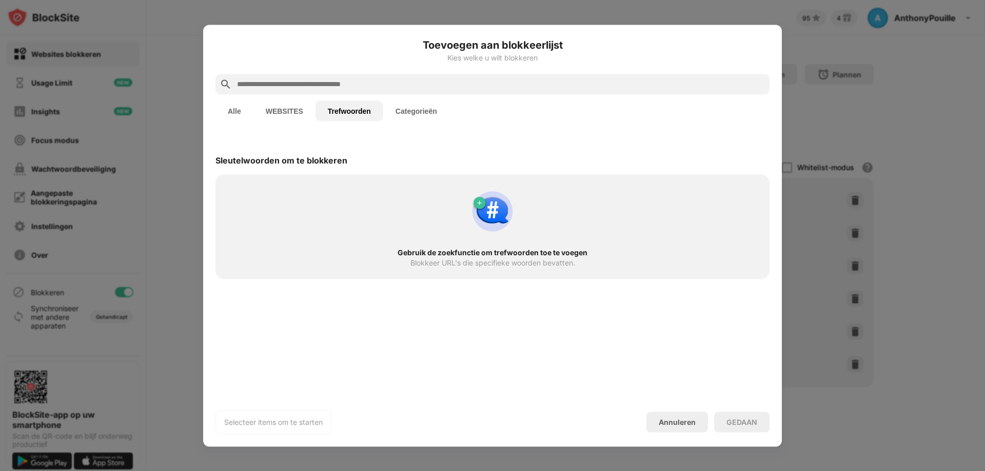
click at [492, 202] on img at bounding box center [492, 211] width 49 height 49
click at [301, 423] on div "Selecteer items om te starten" at bounding box center [273, 422] width 98 height 10
click at [315, 168] on div "Sleutelwoorden om te blokkeren" at bounding box center [492, 160] width 554 height 29
click at [418, 108] on button "Categorieën" at bounding box center [416, 111] width 66 height 21
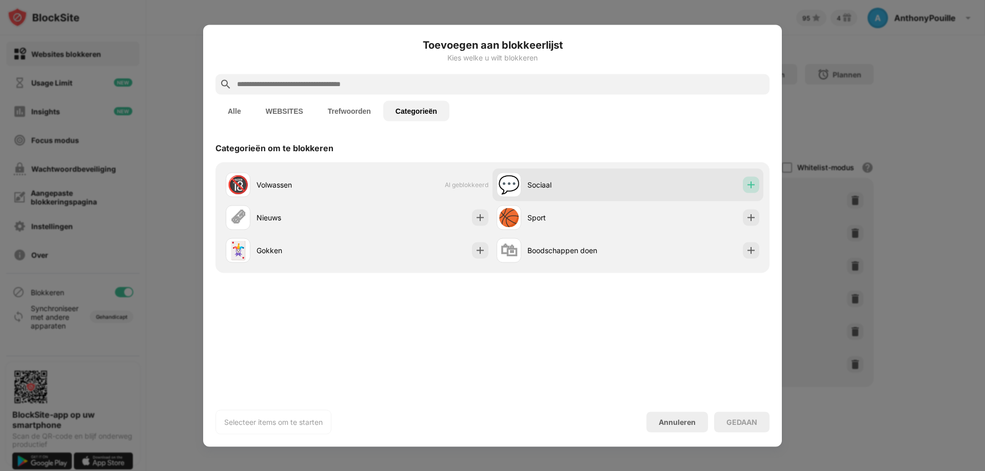
click at [748, 180] on img at bounding box center [751, 184] width 10 height 10
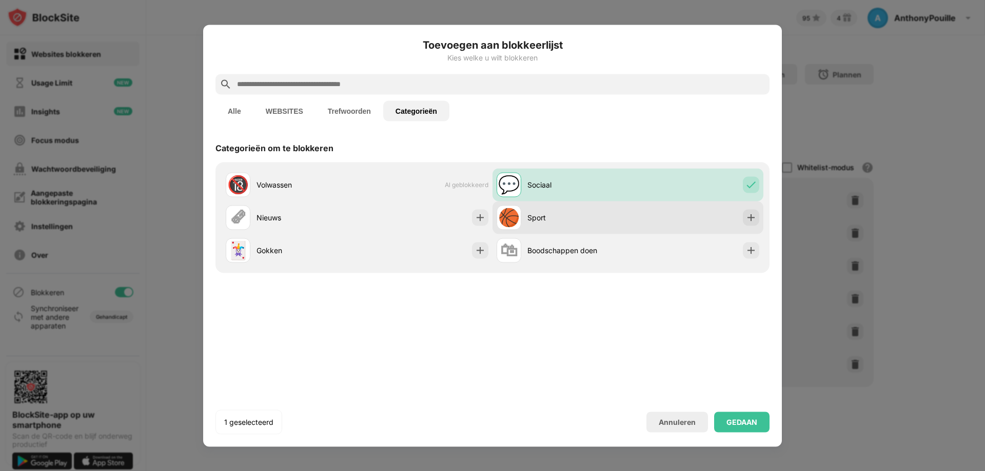
click at [752, 220] on img at bounding box center [751, 217] width 10 height 10
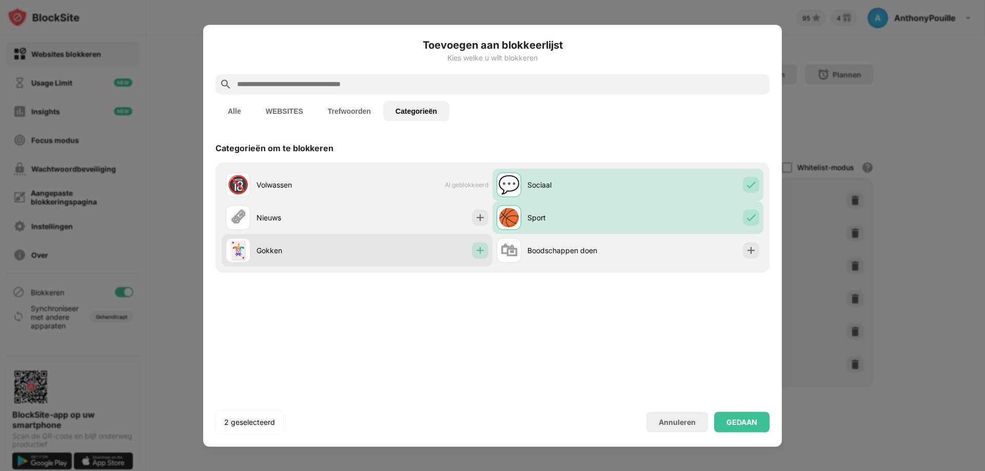
click at [475, 251] on img at bounding box center [480, 250] width 10 height 10
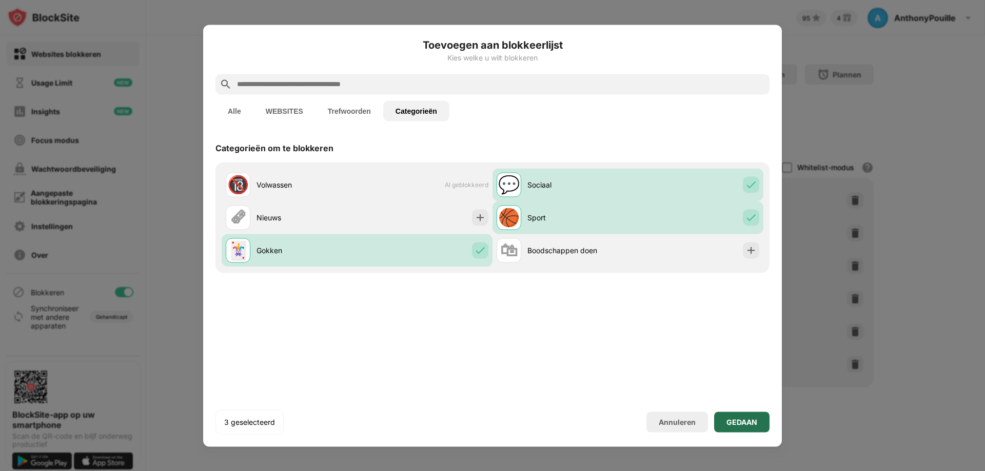
click at [732, 427] on div "GEDAAN" at bounding box center [741, 422] width 55 height 21
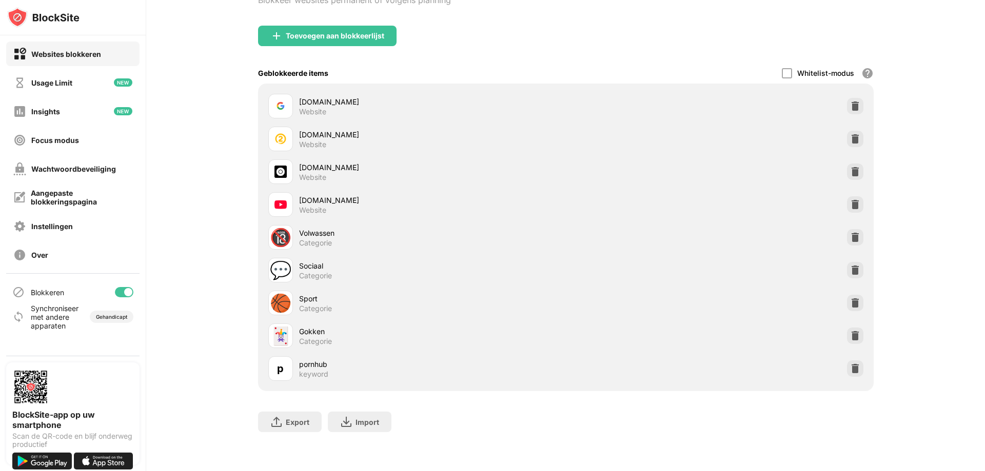
scroll to position [102, 0]
click at [855, 90] on div "google.com Website" at bounding box center [565, 106] width 603 height 33
click at [854, 101] on img at bounding box center [855, 106] width 10 height 10
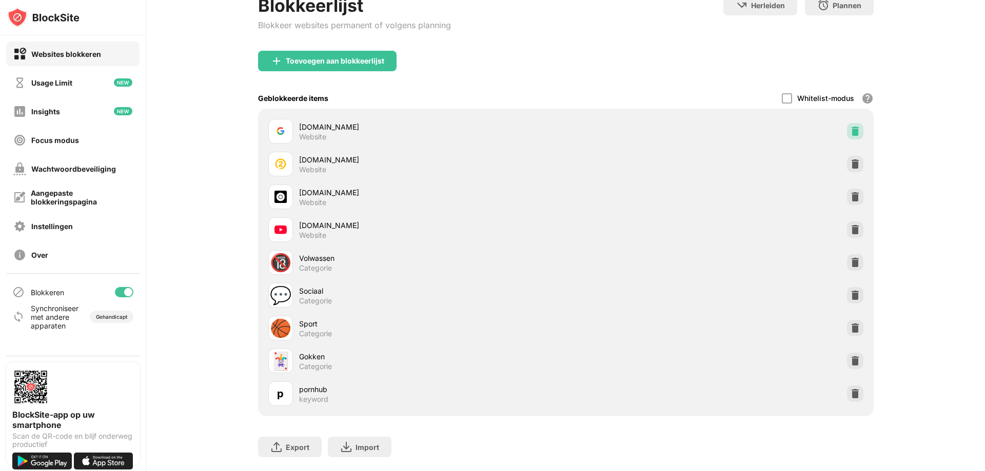
click at [854, 98] on div "Whitelist-modus Blokkeer alle websites behalve die op uw witte lijst. Whitelist…" at bounding box center [828, 98] width 92 height 21
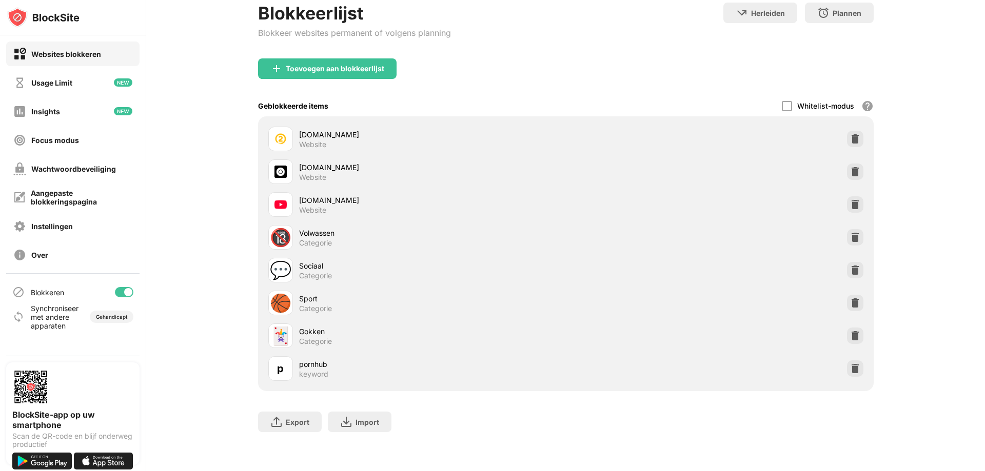
click at [854, 98] on div "Whitelist-modus Blokkeer alle websites behalve die op uw witte lijst. Whitelist…" at bounding box center [828, 105] width 92 height 21
click at [847, 131] on div at bounding box center [855, 139] width 16 height 16
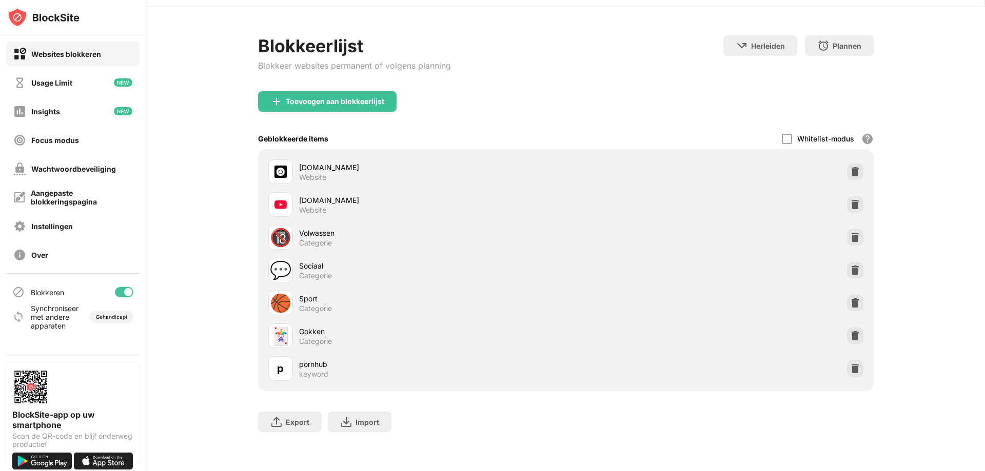
scroll to position [36, 0]
click at [850, 167] on img at bounding box center [855, 172] width 10 height 10
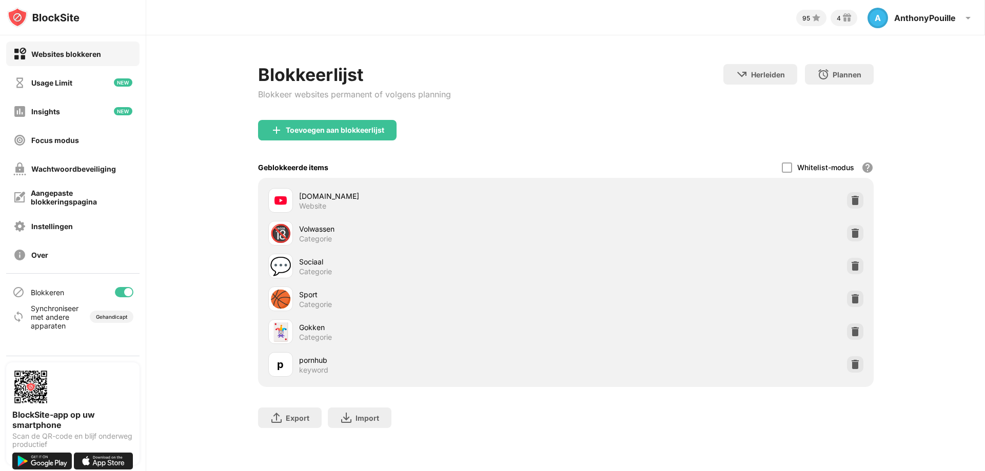
scroll to position [0, 0]
click at [849, 196] on div at bounding box center [855, 200] width 16 height 16
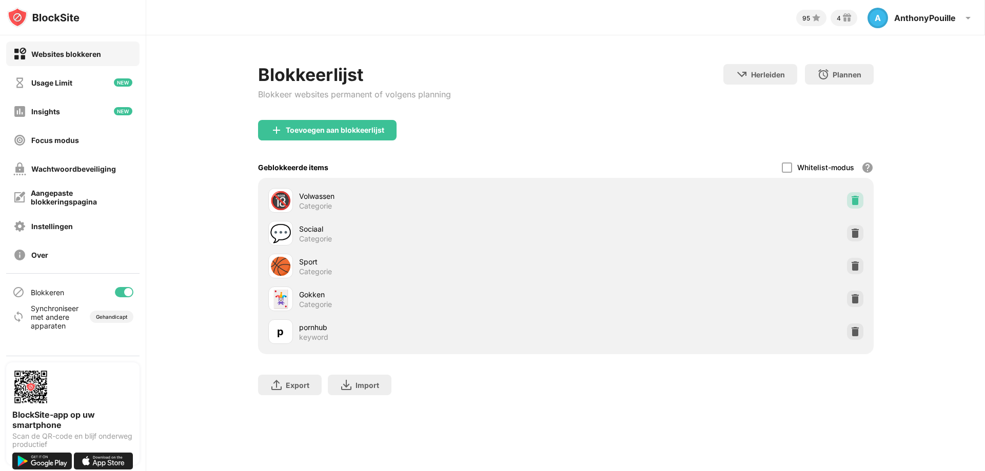
click at [855, 202] on img at bounding box center [855, 200] width 10 height 10
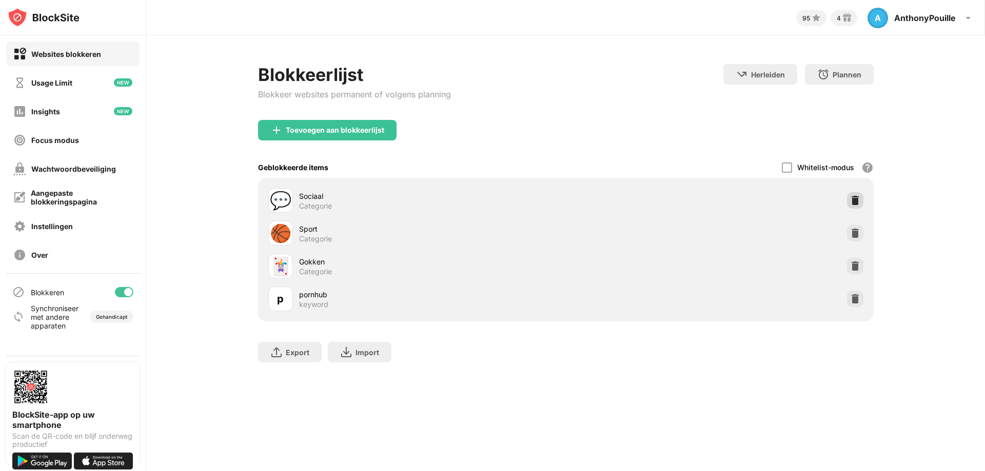
click at [855, 198] on img at bounding box center [855, 200] width 10 height 10
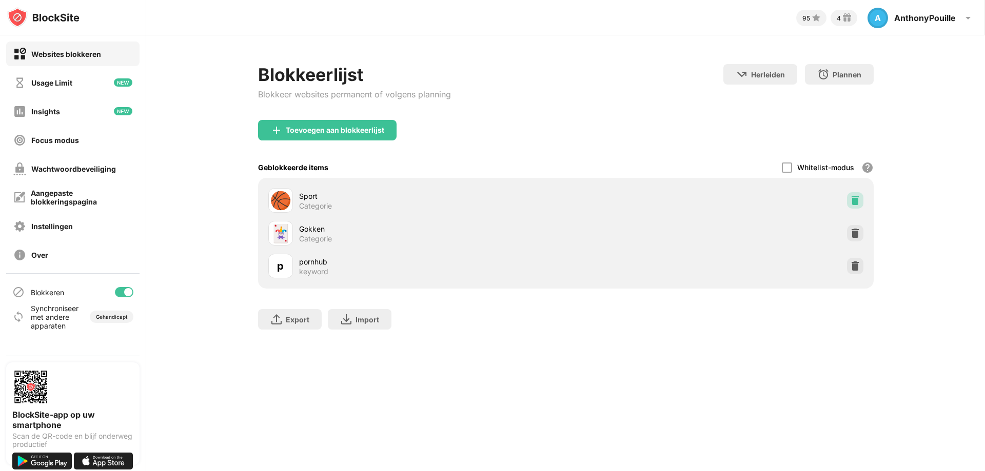
click at [854, 201] on img at bounding box center [855, 200] width 10 height 10
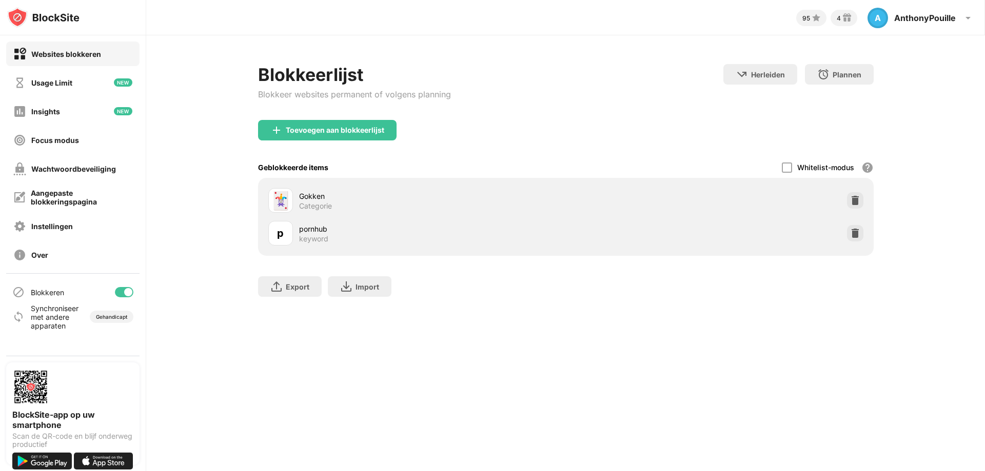
click at [854, 205] on img at bounding box center [855, 200] width 10 height 10
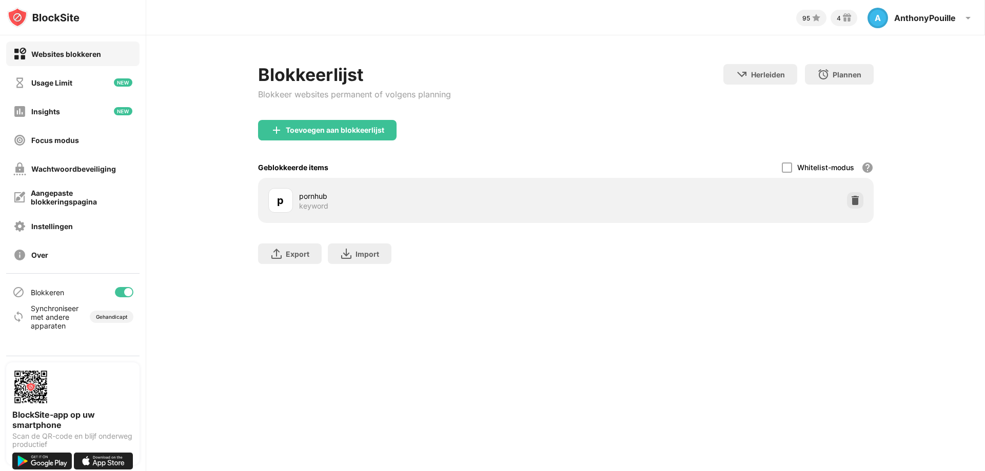
click at [854, 205] on img at bounding box center [855, 200] width 10 height 10
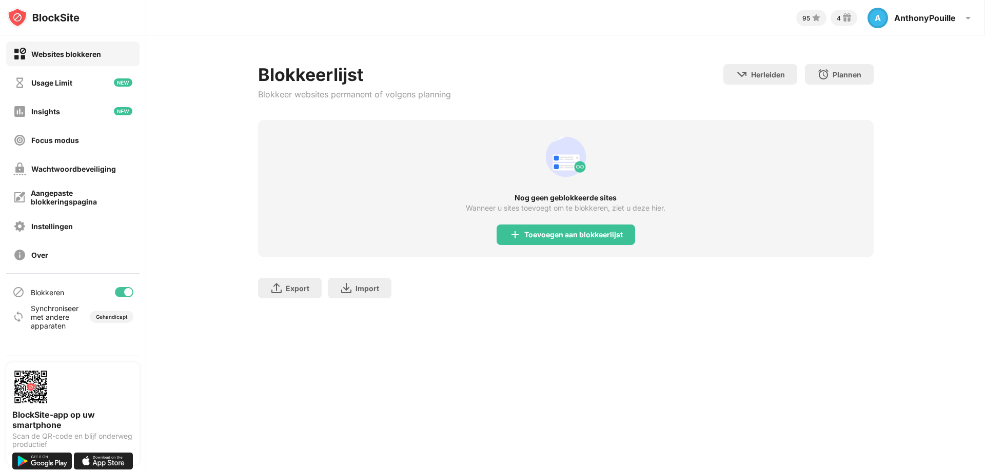
click at [856, 298] on div "Export Bestanden exporteren (alleen voor website-items) Import Bestanden import…" at bounding box center [565, 282] width 615 height 51
